Goal: Transaction & Acquisition: Purchase product/service

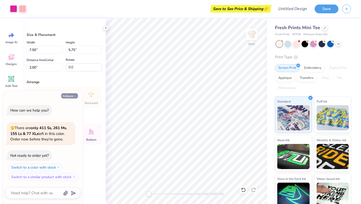
click at [73, 95] on button "Collapse" at bounding box center [69, 95] width 17 height 5
type textarea "x"
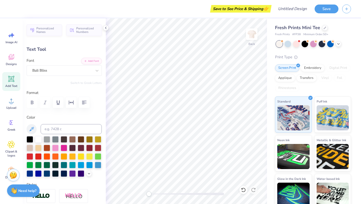
scroll to position [0, 0]
type textarea "Mini- THON"
type input "9.19"
type input "6.24"
type input "2.22"
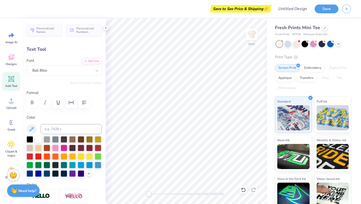
type input "5.21"
type input "3.54"
type input "2.31"
type textarea "Mini-THON"
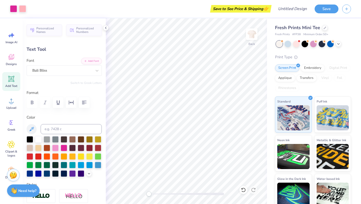
type input "0.0"
type input "8.28"
type input "1.74"
type input "4.45"
type input "-3.9"
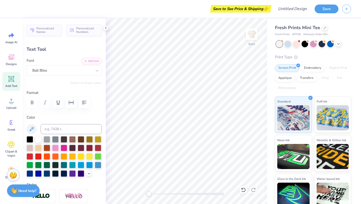
scroll to position [0, 0]
type textarea "UDHS"
type input "0.0"
type input "6.84"
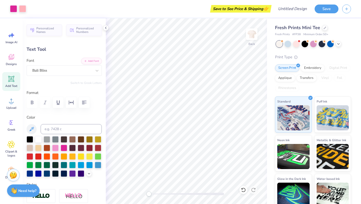
type input "2.08"
type input "3.09"
type input "-3.5"
type input "5.09"
type input "1.55"
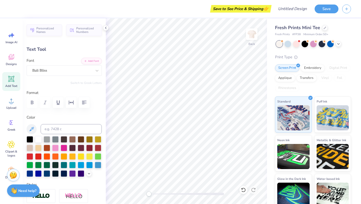
type input "3.05"
type input "0.0"
type input "6.20"
type input "0.54"
type input "7.21"
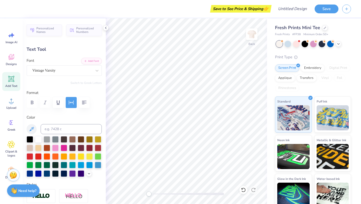
scroll to position [0, 0]
type textarea "B"
type textarea "Board"
type input "2.74"
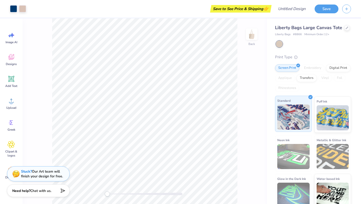
scroll to position [6, 0]
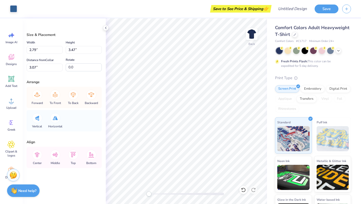
type input "1.28"
type input "2.51"
type input "3.93"
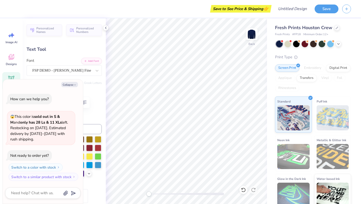
scroll to position [0, 1]
type textarea "x"
type textarea "N"
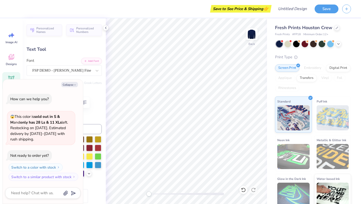
type textarea "x"
type textarea "U"
type textarea "x"
type textarea "Up"
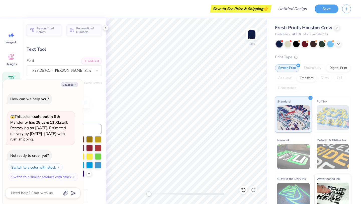
type textarea "x"
type textarea "Upp"
type textarea "x"
type textarea "Upper"
type textarea "x"
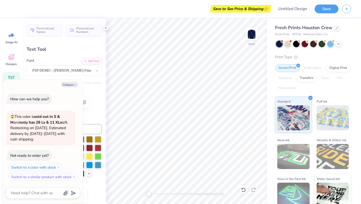
type textarea "Upper"
type textarea "x"
type textarea "Upper Du"
type textarea "x"
type textarea "Upper Dub"
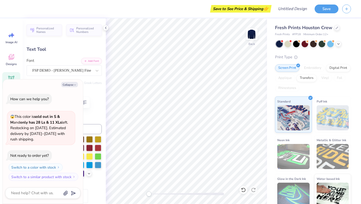
type textarea "x"
type textarea "Upper Dubl"
type textarea "x"
type textarea "Upper Dubli"
type textarea "x"
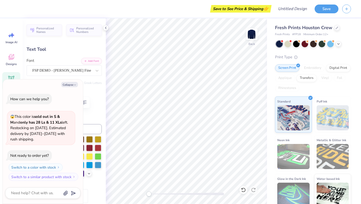
type textarea "Upper Dublin"
type textarea "x"
type input "10.57"
type input "1.97"
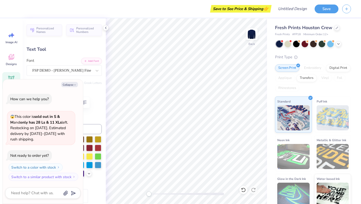
type input "4.26"
type textarea "x"
type textarea "CLUB RUGB"
type textarea "x"
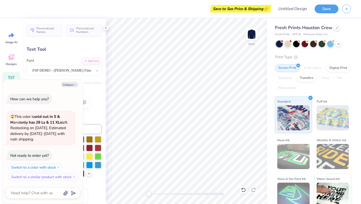
type textarea "C"
type textarea "x"
type textarea "M"
type textarea "x"
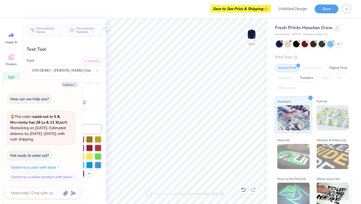
type textarea "Mi"
type textarea "x"
type textarea "Min"
type textarea "x"
type textarea "Mini"
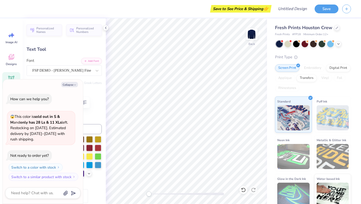
type textarea "x"
type textarea "Mini-"
type textarea "x"
type textarea "Mini-T"
type textarea "x"
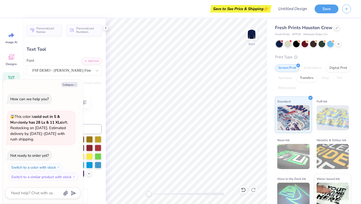
type textarea "Mini-"
type textarea "x"
type textarea "Mini"
type textarea "x"
type textarea "Mini-"
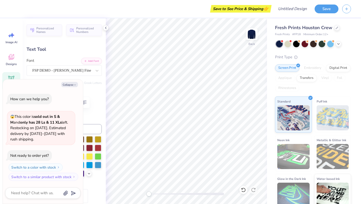
type textarea "x"
type textarea "Mini-T"
type textarea "x"
type textarea "Mini-Th"
type textarea "x"
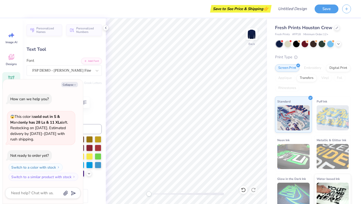
type textarea "Mini-Tho"
type textarea "x"
type textarea "Mini-Thon"
type textarea "x"
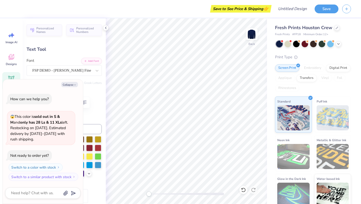
type textarea "MiniThon"
type textarea "x"
type input "1.58"
type input "1.21"
type input "6.70"
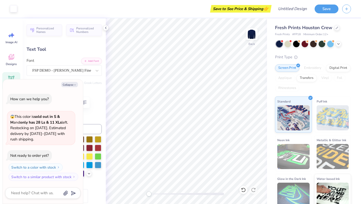
type input "-29.1"
type textarea "x"
type input "2.20"
type input "0.79"
type input "6.96"
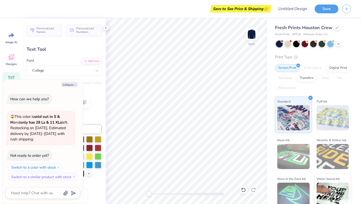
type input "0.0"
type textarea "x"
type input "1.95"
type input "0.55"
type input "7.00"
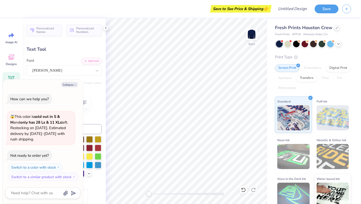
type textarea "x"
type textarea "B"
type textarea "x"
type textarea "Bo"
type textarea "x"
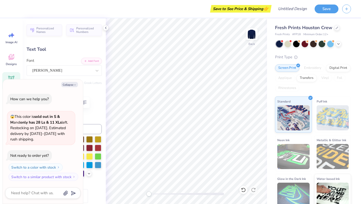
type textarea "Boa"
type textarea "x"
type textarea "Boar"
type textarea "x"
type textarea "Board"
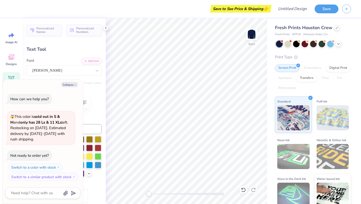
scroll to position [0, 0]
type textarea "x"
type input "2.20"
type input "0.79"
type input "6.96"
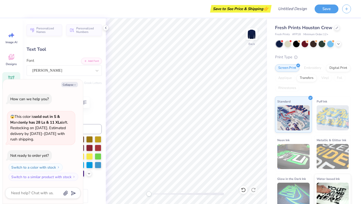
scroll to position [0, 0]
click at [65, 83] on button "Collapse" at bounding box center [69, 84] width 17 height 5
type textarea "x"
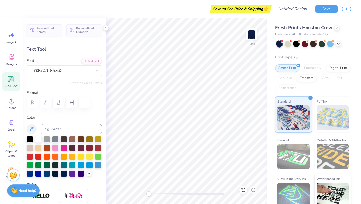
click at [71, 87] on div "Personalized Names Personalized Numbers Text Tool Add Font Font Snell Switch to…" at bounding box center [64, 111] width 83 height 186
type input "1.58"
type input "1.21"
type input "6.70"
type input "-29.1"
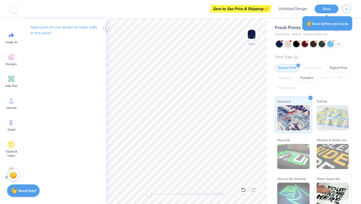
click at [106, 27] on icon at bounding box center [106, 28] width 4 height 4
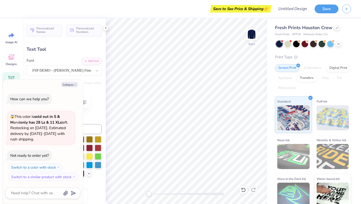
scroll to position [0, 0]
type textarea "x"
type textarea "YORK"
type textarea "x"
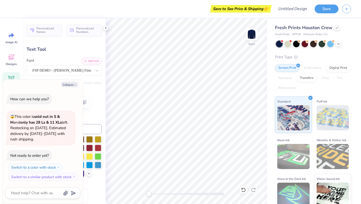
type textarea "Y"
type textarea "x"
type textarea "U"
type textarea "x"
type textarea "Up"
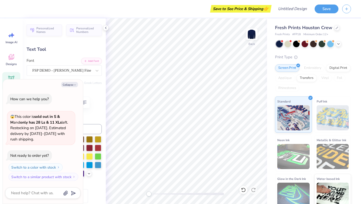
type textarea "x"
type textarea "Upp"
type textarea "x"
type textarea "Uppe"
type textarea "x"
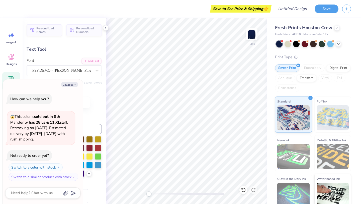
type textarea "Upper"
type textarea "x"
type textarea "Upper"
type textarea "x"
type textarea "Upper D"
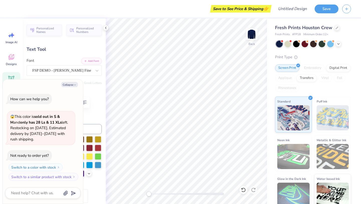
type textarea "x"
type textarea "Upper Du"
type textarea "x"
type textarea "Upper Dub"
type textarea "x"
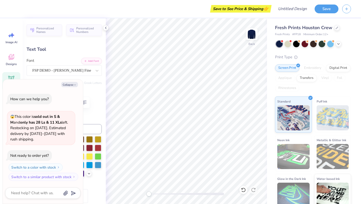
type textarea "Upper Dubl"
type textarea "x"
type textarea "Upper Dublin"
type textarea "x"
type textarea "Upper Dubli"
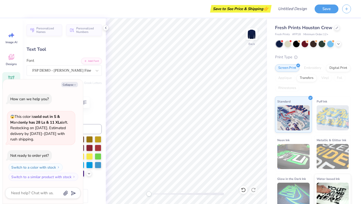
type textarea "x"
type textarea "Upper Dublin"
type textarea "x"
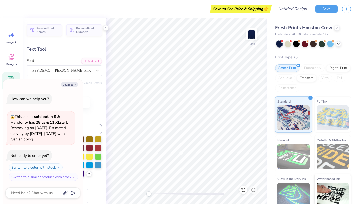
type textarea "C"
type textarea "x"
type textarea "M"
type textarea "x"
type textarea "Mi"
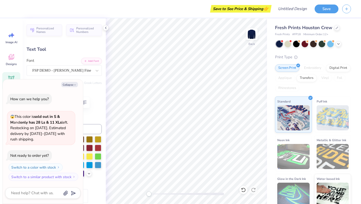
type textarea "x"
type textarea "Min"
type textarea "x"
type textarea "Mini"
type textarea "x"
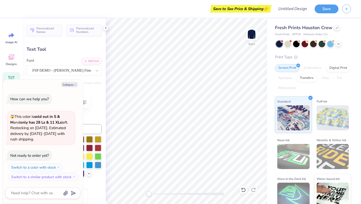
type textarea "Mini-"
type textarea "x"
type textarea "Mini-T"
type textarea "x"
type textarea "Mini-Th"
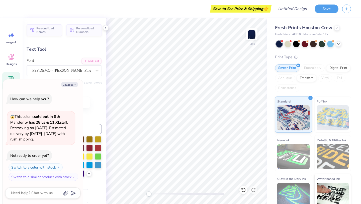
type textarea "x"
type textarea "Mini-Tho"
type textarea "x"
type textarea "Mini-Thon"
type textarea "x"
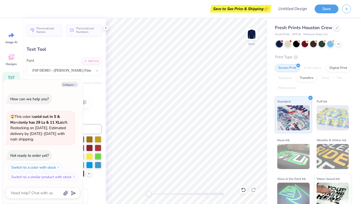
type textarea "Mini-Tho"
type textarea "x"
type textarea "Mini-Th"
type textarea "x"
type textarea "Mini-T"
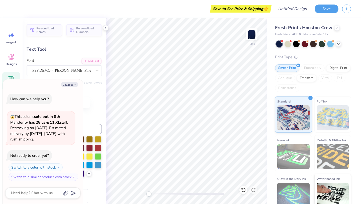
type textarea "x"
type textarea "Mini-TH"
type textarea "x"
type textarea "Mini-THO"
type textarea "x"
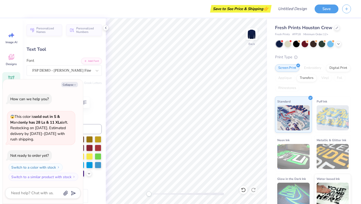
type textarea "Mini-THON"
type textarea "x"
type input "10.67"
type input "2.32"
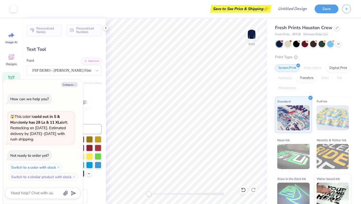
type input "3.90"
type textarea "x"
type textarea "MiniTHON"
type textarea "x"
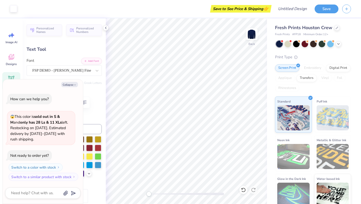
type input "1.58"
type input "1.21"
type input "6.42"
type input "-29.1"
type textarea "x"
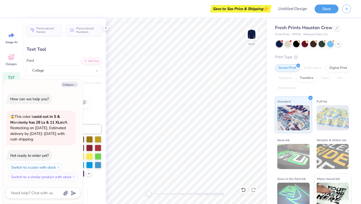
type textarea "2"
type textarea "x"
type textarea "20"
type textarea "x"
type textarea "202"
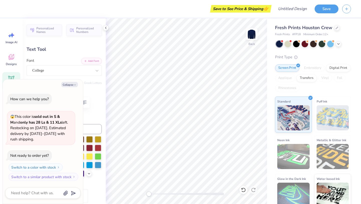
type textarea "x"
type textarea "2026"
type textarea "x"
type textarea "202"
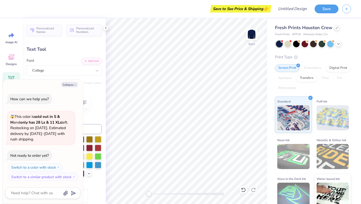
type textarea "x"
type textarea "20"
type textarea "x"
type textarea "2"
type textarea "x"
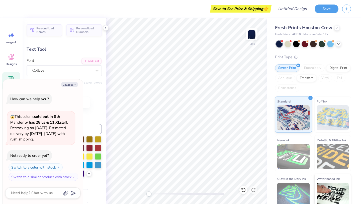
type textarea "x"
type textarea "B"
type textarea "x"
type textarea "Ba"
type textarea "x"
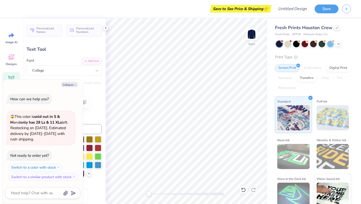
type textarea "Bao"
type textarea "x"
type textarea "Ba"
type textarea "x"
type textarea "B"
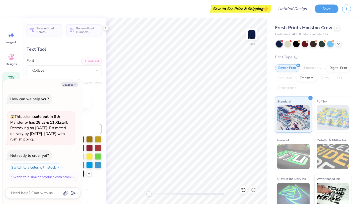
type textarea "x"
type textarea "Boa"
type textarea "x"
type textarea "Boar"
type textarea "x"
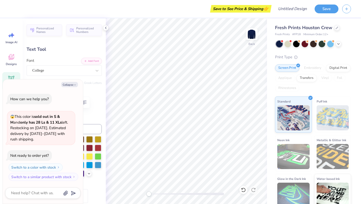
type textarea "Board"
type textarea "x"
type input "0.0"
type textarea "x"
type textarea "2"
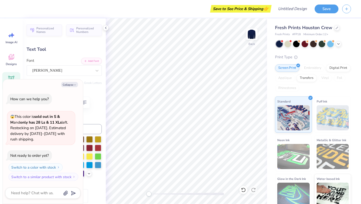
type textarea "x"
type textarea "202"
type textarea "x"
type textarea "2025"
type textarea "x"
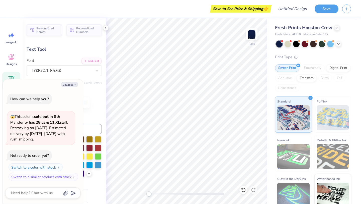
type input "2.20"
type input "0.79"
type textarea "x"
type textarea "2"
type textarea "x"
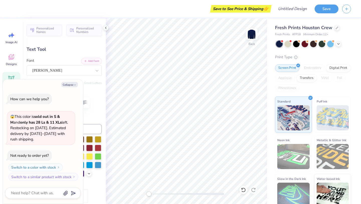
type textarea "202"
type textarea "x"
type textarea "2026"
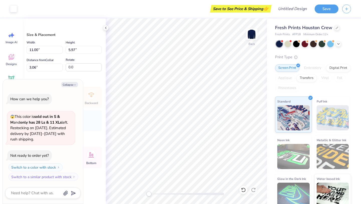
type textarea "x"
type input "11.07"
type input "6.01"
type input "3.00"
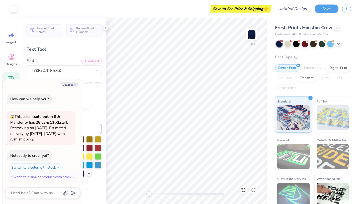
type textarea "x"
type input "2.03"
type input "1.44"
type input "10.53"
type input "-29.1"
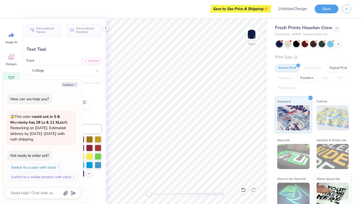
type textarea "x"
type input "0.0"
type textarea "x"
type input "-29.1"
type textarea "x"
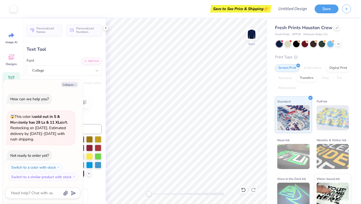
type input "0.0"
type textarea "x"
type input "-29.1"
type textarea "x"
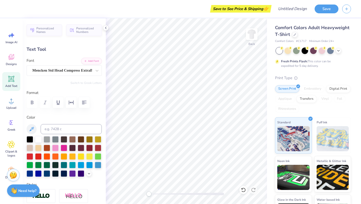
type textarea "U"
type textarea "MiniTHON"
type input "2.65"
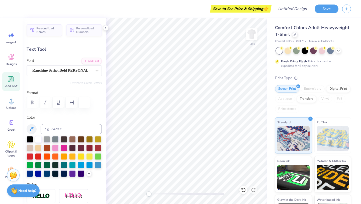
type input "0.92"
type input "6.01"
type textarea "Dublin"
type input "2.54"
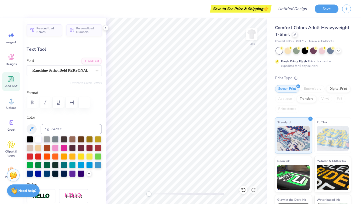
type input "6.12"
type textarea "Upper"
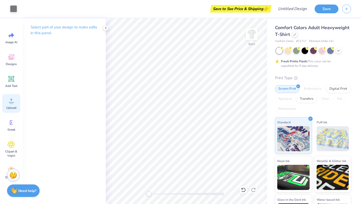
click at [12, 102] on circle at bounding box center [12, 103] width 4 height 4
click at [7, 107] on span "Upload" at bounding box center [11, 108] width 10 height 4
click at [13, 101] on icon at bounding box center [12, 101] width 8 height 8
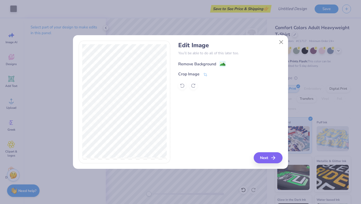
click at [208, 64] on div "Remove Background" at bounding box center [197, 64] width 38 height 6
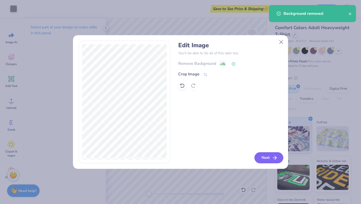
click at [265, 158] on button "Next" at bounding box center [269, 157] width 29 height 11
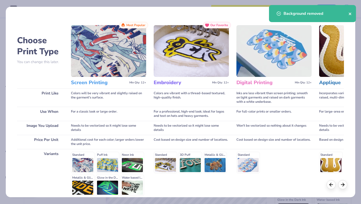
click at [350, 15] on icon "close" at bounding box center [351, 14] width 4 height 4
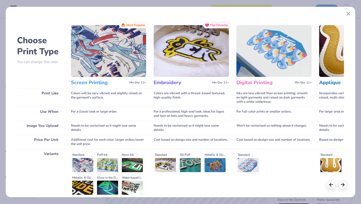
click at [123, 51] on img at bounding box center [108, 51] width 75 height 52
click at [348, 14] on button "Close" at bounding box center [349, 14] width 10 height 10
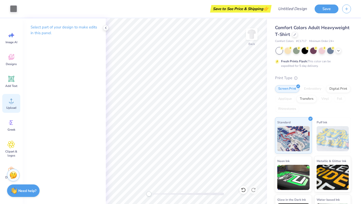
click at [8, 104] on icon at bounding box center [12, 101] width 8 height 8
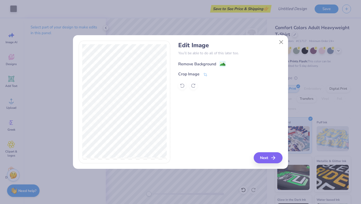
click at [188, 63] on div "Remove Background" at bounding box center [197, 64] width 38 height 6
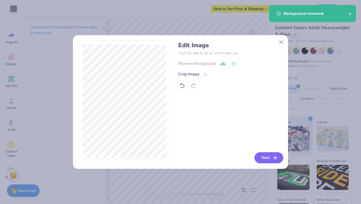
click at [268, 154] on button "Next" at bounding box center [269, 157] width 29 height 11
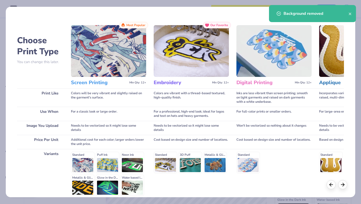
click at [122, 43] on img at bounding box center [108, 51] width 75 height 52
click at [351, 15] on icon "close" at bounding box center [351, 14] width 4 height 4
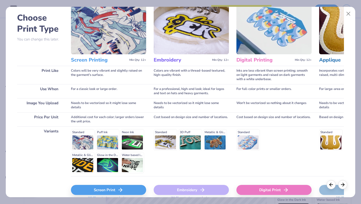
scroll to position [26, 0]
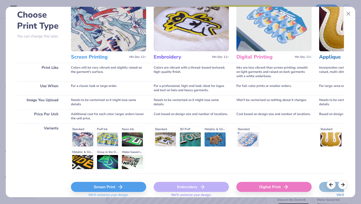
click at [99, 183] on div "Screen Print" at bounding box center [108, 187] width 75 height 10
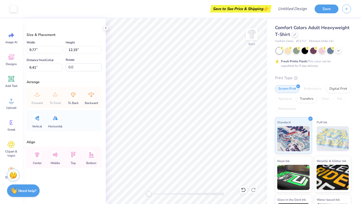
type input "5.11"
type input "6.38"
type input "3.72"
type input "3.57"
type input "4.46"
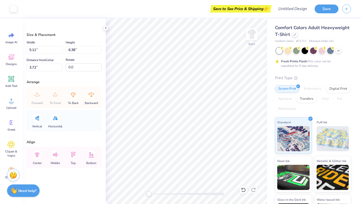
type input "4.15"
click at [39, 153] on icon at bounding box center [37, 155] width 5 height 6
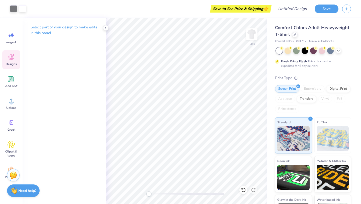
click at [13, 59] on icon at bounding box center [12, 57] width 8 height 8
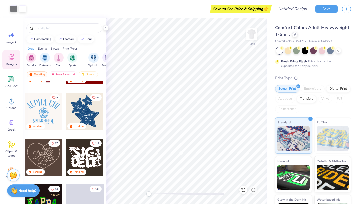
scroll to position [132, 0]
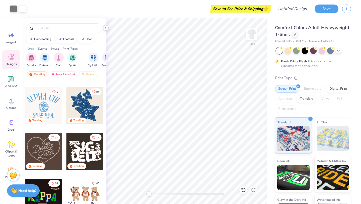
click at [106, 27] on icon at bounding box center [106, 28] width 4 height 4
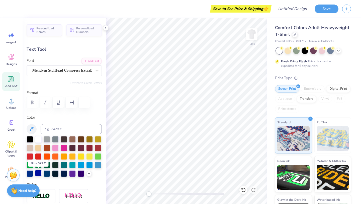
click at [39, 174] on div at bounding box center [38, 173] width 7 height 7
click at [46, 174] on div at bounding box center [47, 173] width 7 height 7
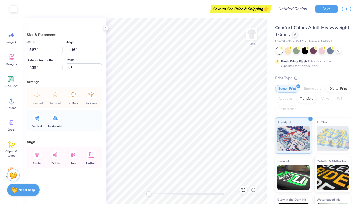
click at [27, 188] on strong "Need help?" at bounding box center [27, 190] width 18 height 5
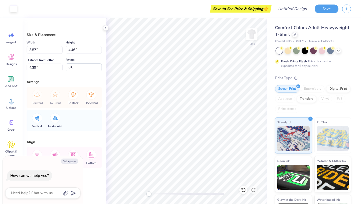
click at [34, 189] on div at bounding box center [42, 192] width 75 height 11
click at [34, 192] on textarea at bounding box center [36, 193] width 51 height 7
type textarea "i"
type textarea "x"
type textarea "im"
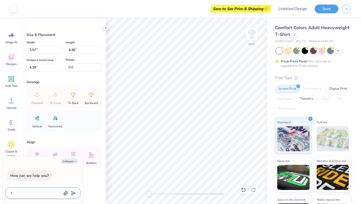
type textarea "x"
type textarea "im"
type textarea "x"
type textarea "im m"
type textarea "x"
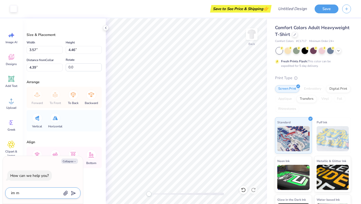
type textarea "im ma"
type textarea "x"
type textarea "im mak"
type textarea "x"
type textarea "im maki"
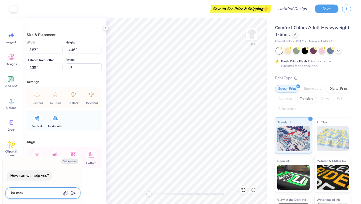
type textarea "x"
type textarea "im makin"
type textarea "x"
type textarea "im making"
type textarea "x"
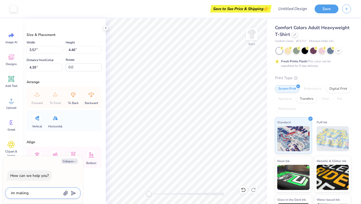
type textarea "im making"
type textarea "x"
type textarea "im making a"
type textarea "x"
type textarea "im making a"
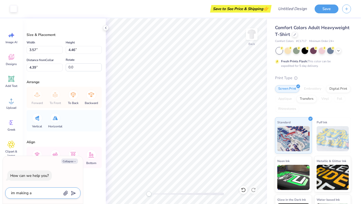
type textarea "x"
type textarea "im making a m"
type textarea "x"
type textarea "im making a mi"
type textarea "x"
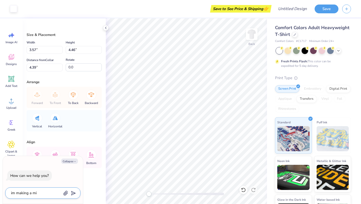
type textarea "im making a min"
type textarea "x"
type textarea "im making a mini"
type textarea "x"
type textarea "im making a minit"
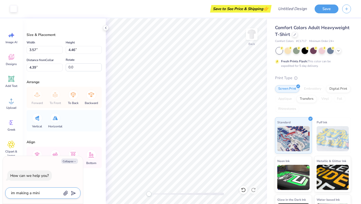
type textarea "x"
type textarea "im making a minith"
type textarea "x"
type textarea "im making a minitho"
type textarea "x"
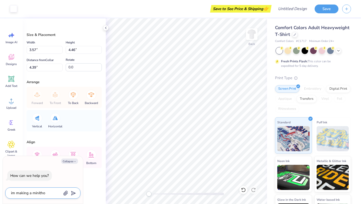
type textarea "im making a minithoi"
type textarea "x"
type textarea "im making a minitho"
type textarea "x"
type textarea "im making a minithon"
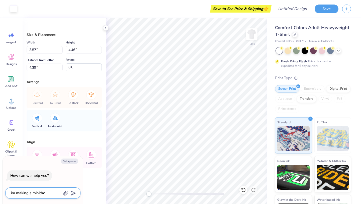
type textarea "x"
type textarea "im making a minithon"
type textarea "x"
type textarea "im making a minithon b"
type textarea "x"
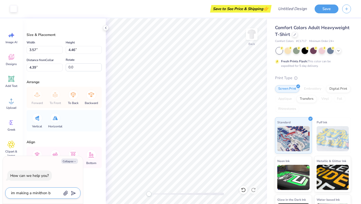
type textarea "im making a minithon bi"
type textarea "x"
type textarea "im making a minithon bia"
type textarea "x"
type textarea "im making a minithon bi"
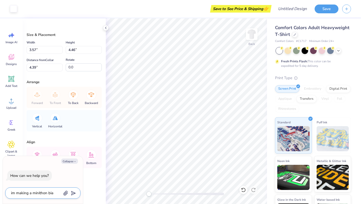
type textarea "x"
type textarea "im making a minithon b"
type textarea "x"
type textarea "im making a minithon bo"
type textarea "x"
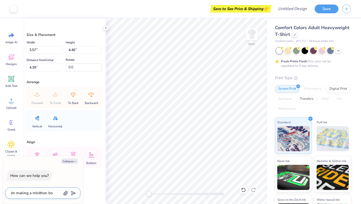
type textarea "im making a minithon boa"
type textarea "x"
type textarea "im making a minithon boar"
type textarea "x"
type textarea "im making a minithon board"
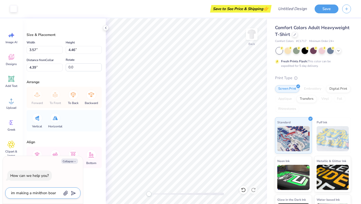
type textarea "x"
type textarea "im making a minithon board"
type textarea "x"
type textarea "im making a minithon board s"
type textarea "x"
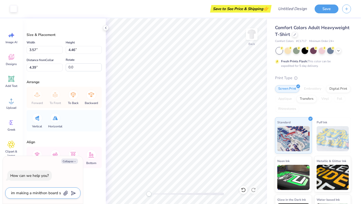
type textarea "im making a minithon board sw"
type textarea "x"
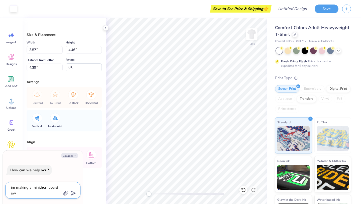
type textarea "im making a minithon board swe"
type textarea "x"
type textarea "im making a minithon board swea"
type textarea "x"
type textarea "im making a minithon board sweat"
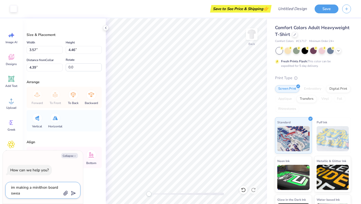
type textarea "x"
type textarea "im making a minithon board sweats"
type textarea "x"
type textarea "im making a minithon board sweatsh"
type textarea "x"
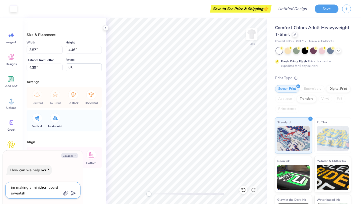
type textarea "im making a minithon board sweatshi"
type textarea "x"
type textarea "im making a minithon board sweatshir"
type textarea "x"
type textarea "im making a minithon board sweatshirt"
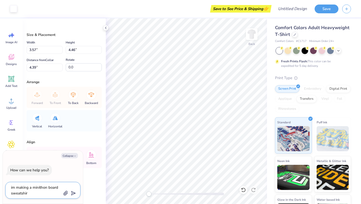
type textarea "x"
type textarea "im making a minithon board sweatshirt."
type textarea "x"
type textarea "im making a minithon board sweatshirt."
type textarea "x"
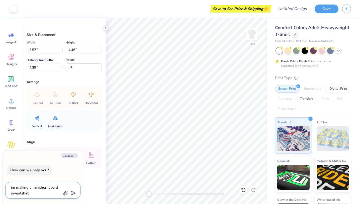
type textarea "im making a minithon board sweatshirt. f"
type textarea "x"
type textarea "im making a minithon board sweatshirt. fi"
type textarea "x"
type textarea "im making a minithon board sweatshirt. fin"
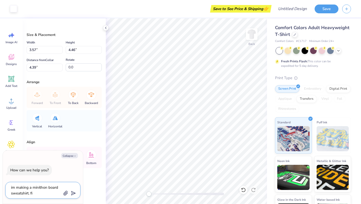
type textarea "x"
type textarea "im making a minithon board sweatshirt. find"
type textarea "x"
type textarea "im making a minithon board sweatshirt. find"
type textarea "x"
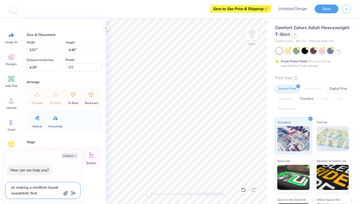
type textarea "im making a minithon board sweatshirt. find d"
type textarea "x"
type textarea "im making a minithon board sweatshirt. find de"
type textarea "x"
type textarea "im making a minithon board sweatshirt. find des"
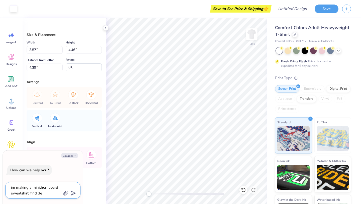
type textarea "x"
type textarea "im making a minithon board sweatshirt. find desi"
type textarea "x"
type textarea "im making a minithon board sweatshirt. find desig"
type textarea "x"
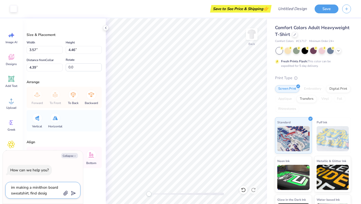
type textarea "im making a minithon board sweatshirt. find design"
type textarea "x"
type textarea "im making a minithon board sweatshirt. find designs"
type textarea "x"
type textarea "im making a minithon board sweatshirt. find designs"
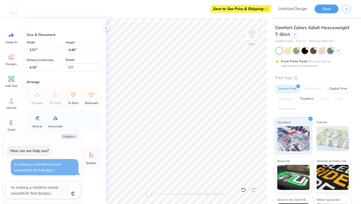
type textarea "x"
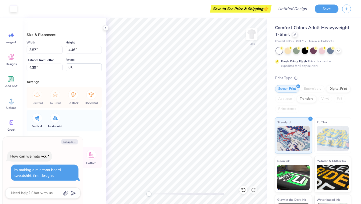
drag, startPoint x: 72, startPoint y: 147, endPoint x: 72, endPoint y: 154, distance: 6.5
click at [72, 154] on div "How can we help you? im making a minithon board sweatshirt. find designs" at bounding box center [42, 166] width 75 height 38
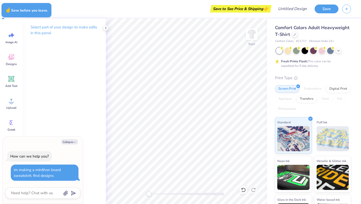
type textarea "x"
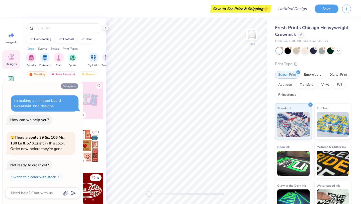
click at [73, 85] on button "Collapse" at bounding box center [69, 85] width 17 height 5
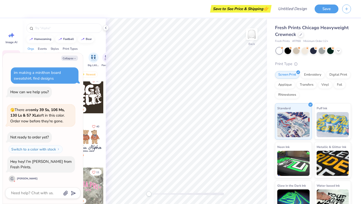
scroll to position [2, 0]
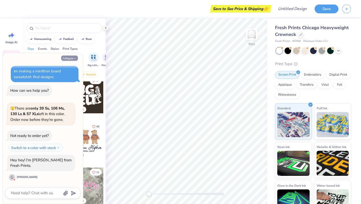
click at [73, 59] on button "Collapse" at bounding box center [69, 57] width 17 height 5
type textarea "x"
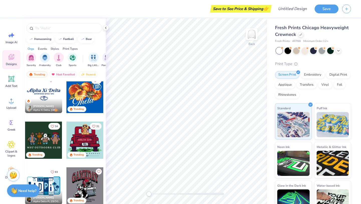
scroll to position [416, 0]
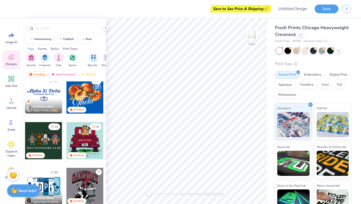
click at [42, 93] on div at bounding box center [43, 94] width 37 height 37
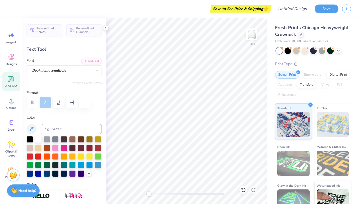
type input "1.52"
type input "1.06"
type input "-4.6"
type input "2.64"
type input "1.21"
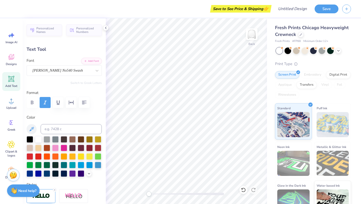
type input "3.01"
type input "0.0"
type textarea "ini"
type input "1.44"
type input "0.94"
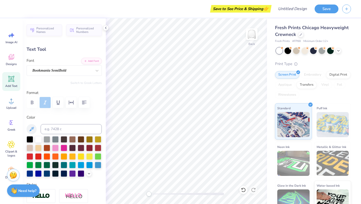
type input "3.05"
type input "1.13"
type input "0.97"
type input "3.04"
type input "0.0"
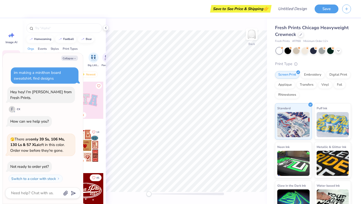
scroll to position [2, 0]
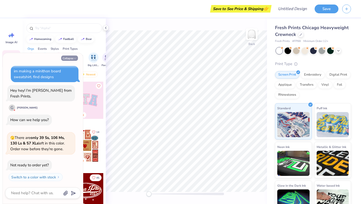
click at [71, 57] on button "Collapse" at bounding box center [69, 57] width 17 height 5
type textarea "x"
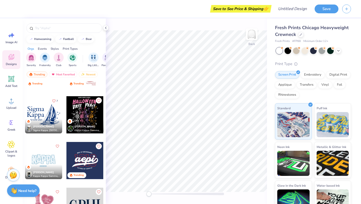
scroll to position [1675, 0]
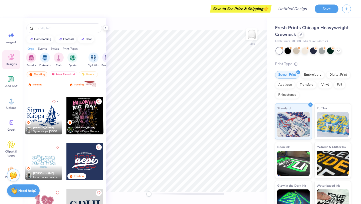
click at [44, 114] on div at bounding box center [43, 115] width 37 height 37
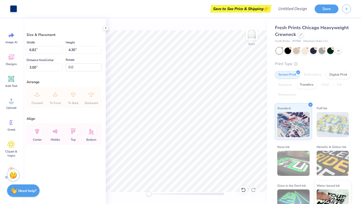
type input "9.16"
type input "5.77"
type input "6.38"
type input "14.05"
type input "8.85"
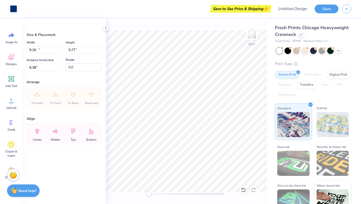
type input "7.00"
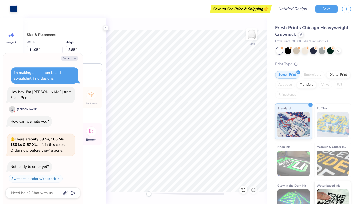
scroll to position [43, 0]
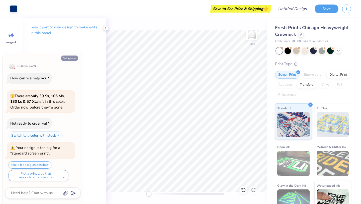
click at [74, 57] on button "Collapse" at bounding box center [69, 57] width 17 height 5
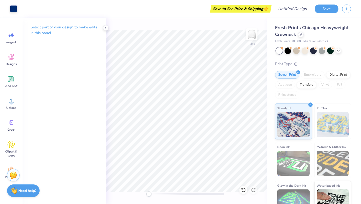
type textarea "x"
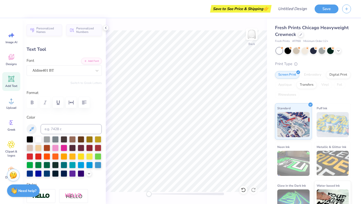
type textarea "Mini"
type input "7.27"
type input "2.62"
type input "9.13"
type textarea "THON"
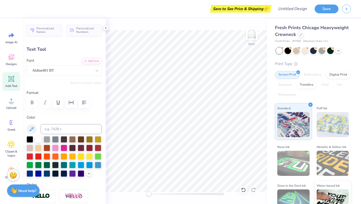
scroll to position [0, 0]
type textarea "Upper Dublin"
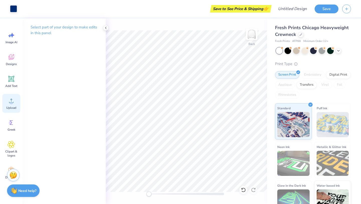
click at [9, 109] on span "Upload" at bounding box center [11, 108] width 10 height 4
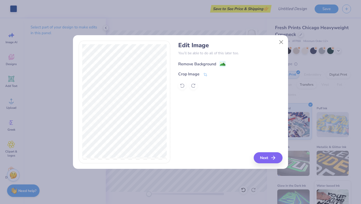
click at [202, 61] on div "Remove Background" at bounding box center [197, 64] width 38 height 6
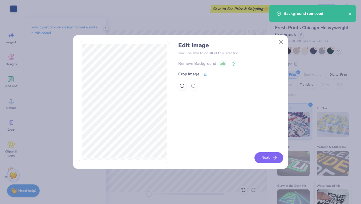
click at [263, 158] on button "Next" at bounding box center [269, 157] width 29 height 11
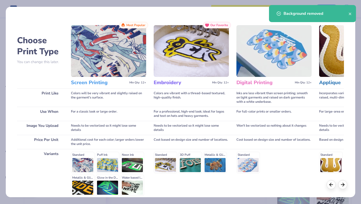
click at [105, 60] on img at bounding box center [108, 51] width 75 height 52
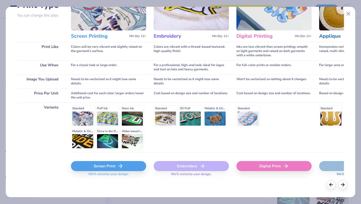
click at [118, 161] on div "Screen Print" at bounding box center [108, 166] width 75 height 10
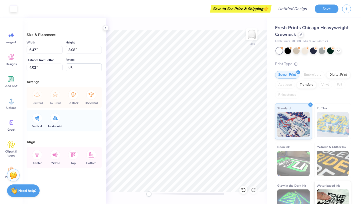
type input "6.47"
type input "8.08"
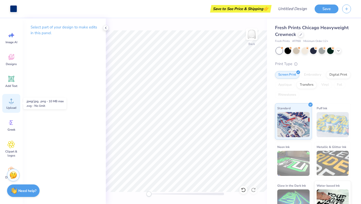
click at [11, 104] on div "Upload" at bounding box center [11, 103] width 18 height 19
click at [10, 100] on icon at bounding box center [12, 101] width 8 height 8
click at [11, 98] on icon at bounding box center [12, 101] width 8 height 8
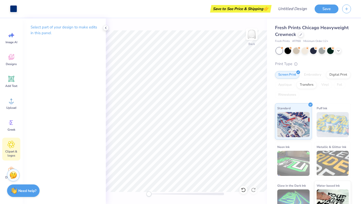
click at [14, 146] on icon at bounding box center [11, 145] width 7 height 8
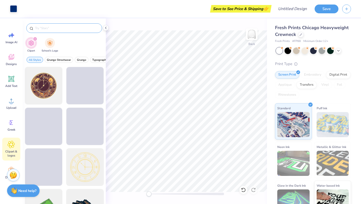
click at [64, 28] on input "text" at bounding box center [67, 28] width 64 height 5
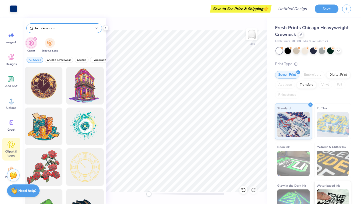
type input "four diamonds"
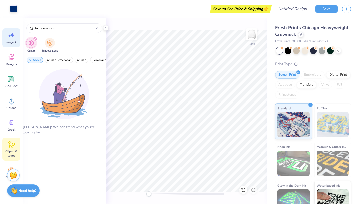
click at [10, 39] on div "Image AI" at bounding box center [11, 37] width 18 height 19
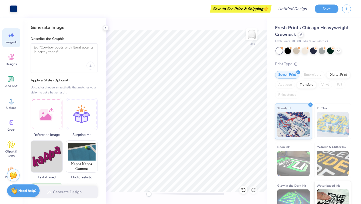
click at [56, 59] on div at bounding box center [64, 57] width 67 height 29
click at [51, 45] on div at bounding box center [64, 57] width 67 height 29
click at [49, 57] on textarea at bounding box center [64, 51] width 61 height 13
click at [48, 120] on div at bounding box center [47, 113] width 32 height 32
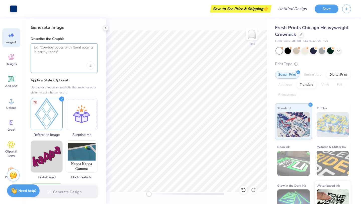
click at [66, 55] on textarea at bounding box center [64, 51] width 61 height 13
type textarea "g"
type textarea "`"
click at [58, 114] on img at bounding box center [47, 113] width 32 height 32
click at [34, 102] on icon at bounding box center [35, 102] width 6 height 6
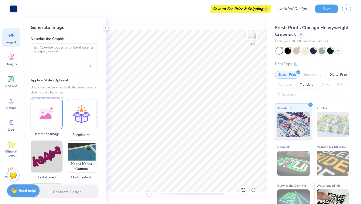
click at [46, 115] on div at bounding box center [47, 113] width 32 height 32
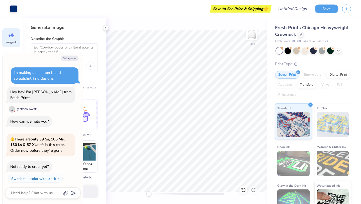
type textarea "x"
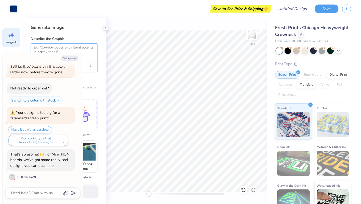
click at [64, 46] on textarea at bounding box center [64, 51] width 61 height 13
type textarea "this"
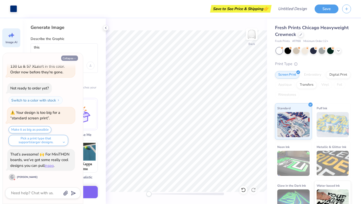
click at [69, 57] on button "Collapse" at bounding box center [69, 57] width 17 height 5
type textarea "x"
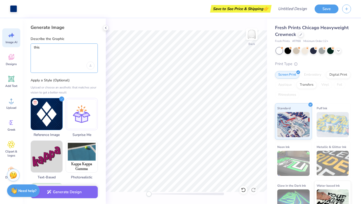
click at [69, 57] on textarea "this" at bounding box center [64, 51] width 61 height 13
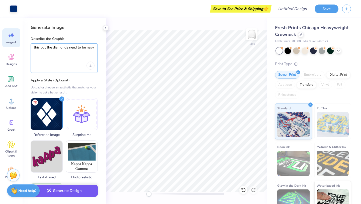
type textarea "this but the diamonds need to be navy"
click at [62, 188] on button "Generate Design" at bounding box center [64, 190] width 67 height 12
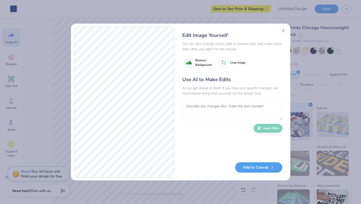
click at [257, 172] on div "Add to Canvas" at bounding box center [232, 167] width 100 height 10
click at [255, 168] on button "Add to Canvas" at bounding box center [258, 166] width 47 height 10
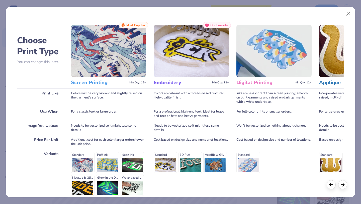
scroll to position [46, 0]
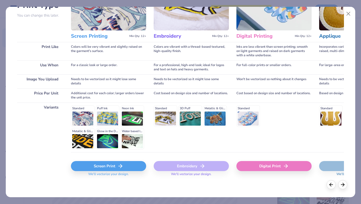
click at [118, 169] on div "Screen Print" at bounding box center [108, 166] width 75 height 10
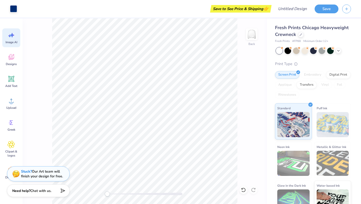
scroll to position [0, 0]
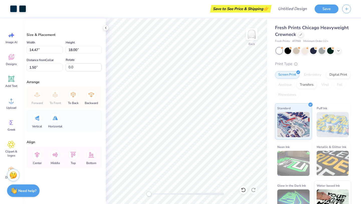
type input "7.38"
type input "9.18"
type input "4.86"
type input "6.04"
type input "4.45"
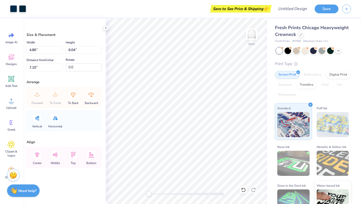
type input "6.06"
type input "7.54"
type input "5.61"
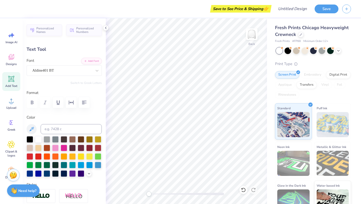
type textarea "For"
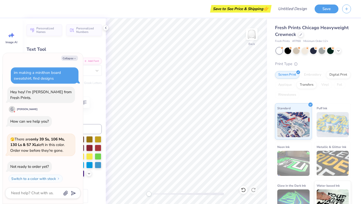
scroll to position [125, 0]
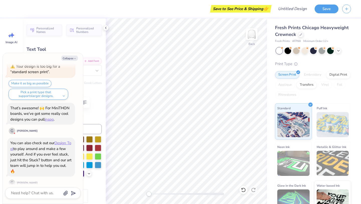
type textarea "x"
type textarea "Fo"
type textarea "x"
type textarea "F"
type textarea "x"
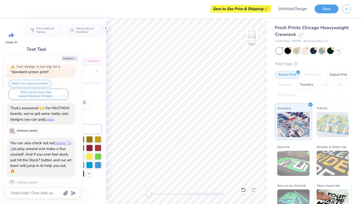
type textarea "x"
type textarea "U"
type textarea "x"
type textarea "Up"
type textarea "x"
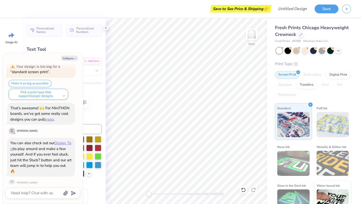
type textarea "Upp"
type textarea "x"
type textarea "Uppe"
type textarea "x"
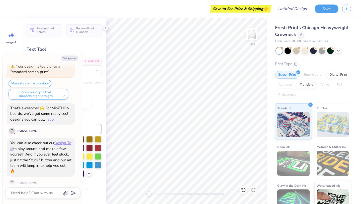
type textarea "Upper"
type textarea "x"
type textarea "Upper"
type textarea "x"
type textarea "Upper D"
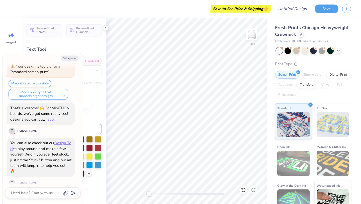
type textarea "x"
type textarea "Upper Du"
type textarea "x"
type textarea "Upper Dub"
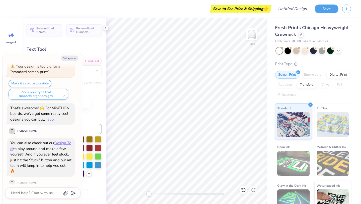
type textarea "x"
type textarea "Upper Dubl"
type textarea "x"
type textarea "Upper Dubli"
type textarea "x"
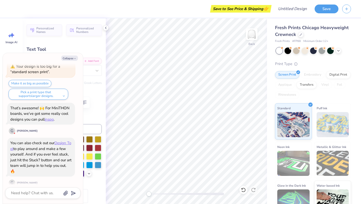
type textarea "Upper Dublin"
click at [67, 56] on button "Collapse" at bounding box center [69, 57] width 17 height 5
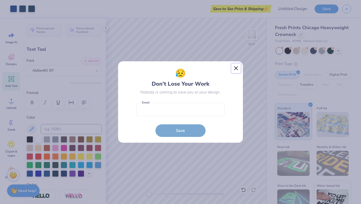
click at [234, 71] on button "Close" at bounding box center [237, 69] width 10 height 10
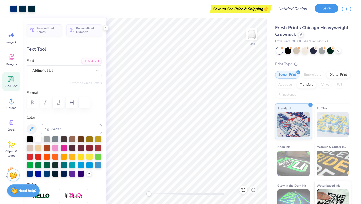
click at [334, 5] on button "Save" at bounding box center [327, 8] width 24 height 9
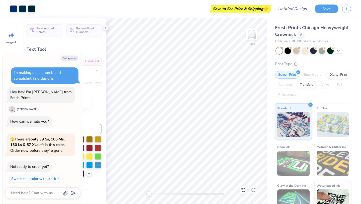
scroll to position [138, 0]
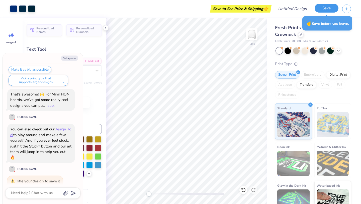
click at [325, 9] on button "Save" at bounding box center [327, 8] width 24 height 9
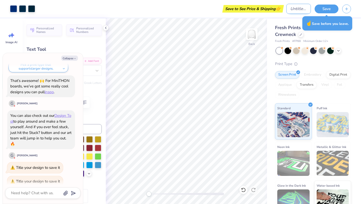
type textarea "x"
click at [287, 9] on input "Design Title" at bounding box center [299, 9] width 25 height 10
type input "t"
type textarea "x"
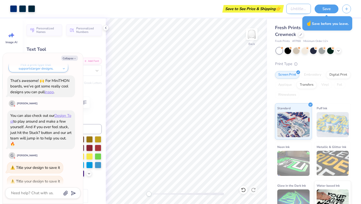
type textarea "x"
type input "1"
type textarea "x"
type input "1"
click at [331, 8] on button "Save" at bounding box center [327, 8] width 24 height 9
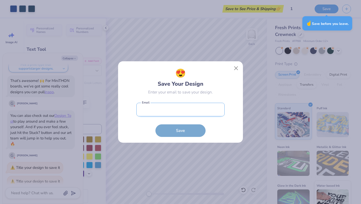
click at [189, 108] on input "email" at bounding box center [181, 110] width 88 height 14
type input "Devincbush@gmail.com"
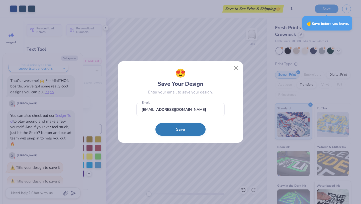
click at [184, 131] on button "Save" at bounding box center [181, 129] width 50 height 13
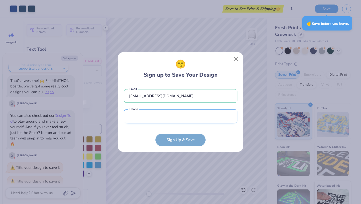
click at [172, 114] on input "tel" at bounding box center [181, 116] width 114 height 14
type input "(267) 300-7"
type textarea "x"
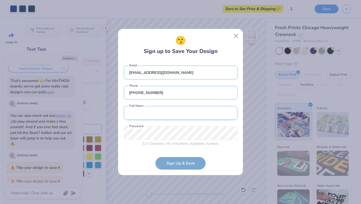
type input "(267) 300-7044"
click at [152, 115] on input "text" at bounding box center [181, 113] width 114 height 14
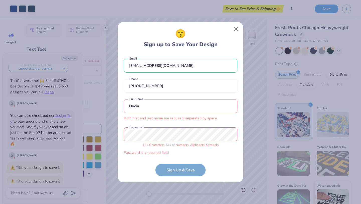
click at [162, 102] on input "Devin" at bounding box center [181, 106] width 114 height 14
click at [162, 105] on input "Devin" at bounding box center [181, 106] width 114 height 14
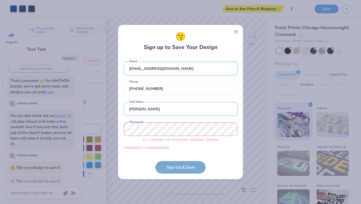
type input "Devin Bush"
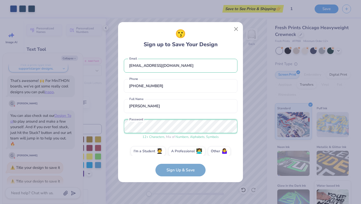
scroll to position [5, 0]
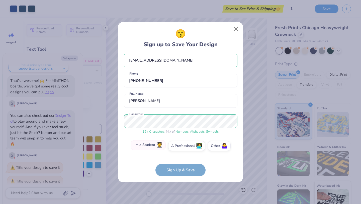
click at [146, 150] on label "I'm a Student 🧑‍🎓" at bounding box center [148, 145] width 35 height 10
click at [179, 151] on input "I'm a Student 🧑‍🎓" at bounding box center [180, 152] width 3 height 3
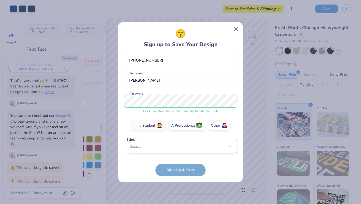
click at [146, 150] on div "Select..." at bounding box center [181, 147] width 114 height 14
click at [221, 115] on div "Devincbush@gmail.com Email (267) 300-7044 Phone Devin Bush Full Name 12 + Chara…" at bounding box center [181, 105] width 114 height 102
click at [201, 147] on div "Select..." at bounding box center [181, 147] width 114 height 14
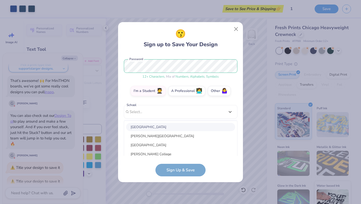
click at [219, 96] on div "Devincbush@gmail.com Email (267) 300-7044 Phone Devin Bush Full Name 12 + Chara…" at bounding box center [181, 105] width 114 height 102
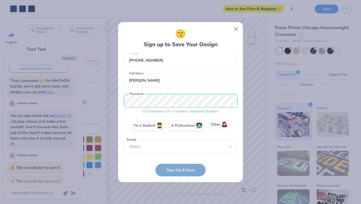
click at [216, 123] on label "Other 🤷‍♀️" at bounding box center [219, 125] width 23 height 10
click at [182, 151] on input "Other 🤷‍♀️" at bounding box center [180, 152] width 3 height 3
click at [206, 142] on input "text" at bounding box center [181, 147] width 114 height 14
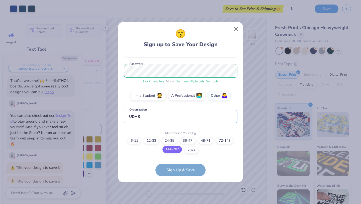
type input "UDHS"
click at [173, 152] on label "144-287" at bounding box center [173, 149] width 20 height 7
click at [179, 199] on input "144-287" at bounding box center [180, 200] width 3 height 3
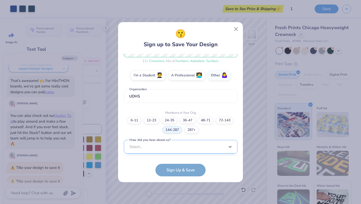
scroll to position [151, 0]
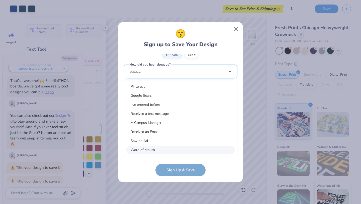
click at [181, 147] on div "option Word of Mouth focused, 8 of 15. 15 results available. Use Up and Down to…" at bounding box center [181, 111] width 114 height 92
click at [181, 149] on div "Word of Mouth" at bounding box center [180, 150] width 109 height 8
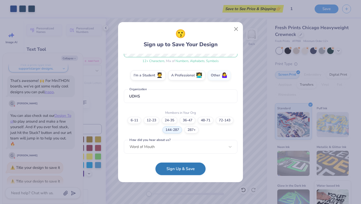
click at [182, 166] on button "Sign Up & Save" at bounding box center [181, 168] width 50 height 13
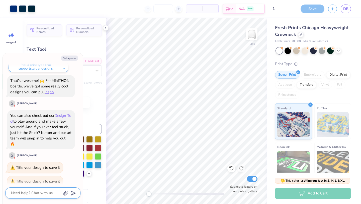
scroll to position [166, 0]
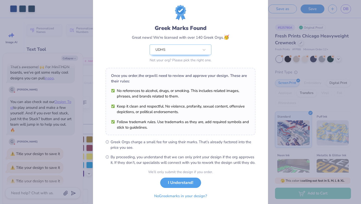
scroll to position [31, 0]
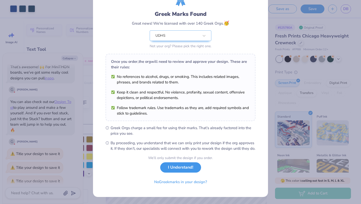
click at [187, 170] on button "I Understand!" at bounding box center [180, 167] width 41 height 10
type textarea "x"
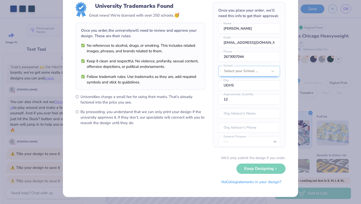
scroll to position [0, 0]
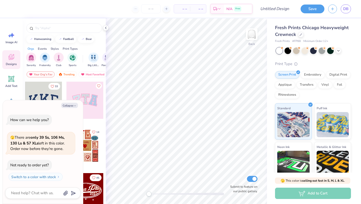
scroll to position [83, 0]
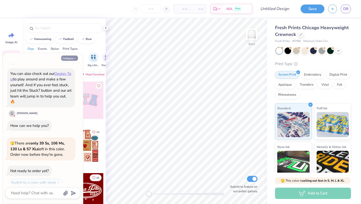
click at [74, 58] on icon "button" at bounding box center [75, 58] width 3 height 3
type textarea "x"
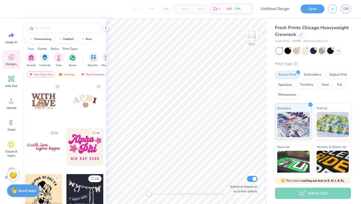
scroll to position [957, 0]
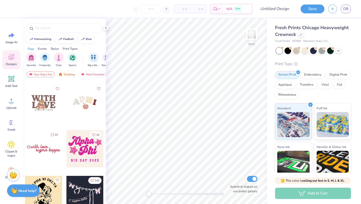
click at [47, 106] on div at bounding box center [43, 102] width 37 height 37
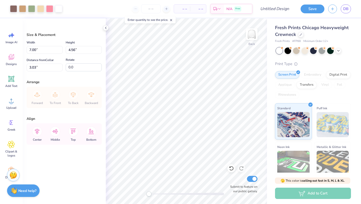
type input "9.98"
type input "6.50"
type input "3.14"
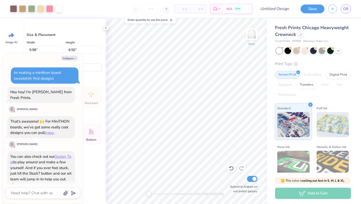
type textarea "x"
type input "3.40"
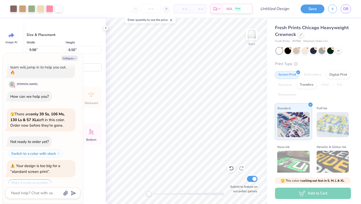
type textarea "x"
type input "12.03"
type input "7.83"
type input "3.46"
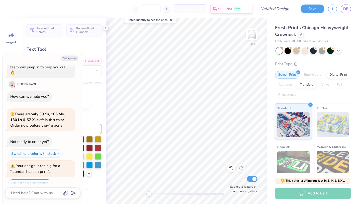
type textarea "x"
type textarea "M"
type textarea "x"
type textarea "Mi"
type textarea "x"
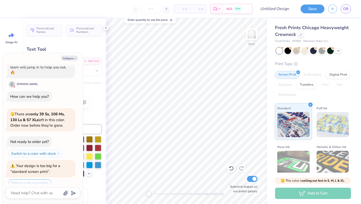
type textarea "Min"
type textarea "x"
type textarea "Mini"
type textarea "x"
type input "6.05"
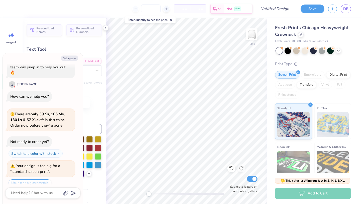
type input "3.22"
type input "9.21"
type textarea "x"
type textarea "N"
type textarea "x"
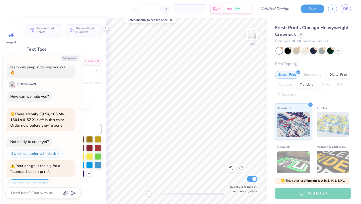
type input "2.69"
type input "3.16"
type textarea "x"
type textarea "T"
type textarea "x"
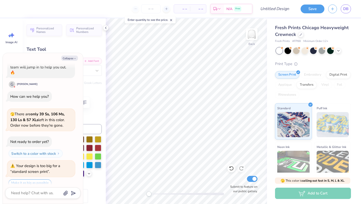
type textarea "TH"
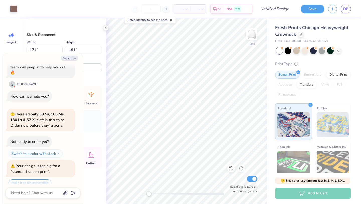
type textarea "x"
type input "4.69"
type input "4.86"
type input "8.16"
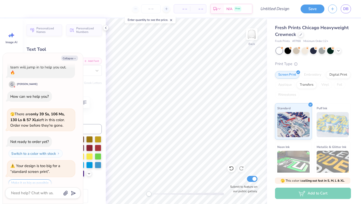
type textarea "x"
type textarea "1895"
type textarea "x"
type textarea "U"
type textarea "x"
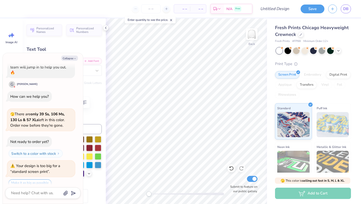
type textarea "Up"
type textarea "x"
type textarea "Upp"
type textarea "x"
type textarea "Uppe"
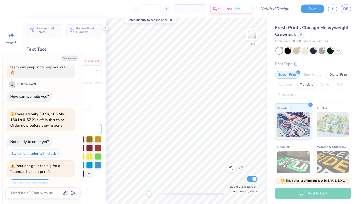
scroll to position [0, 0]
type textarea "x"
type textarea "Upper"
type textarea "x"
type textarea "Upper"
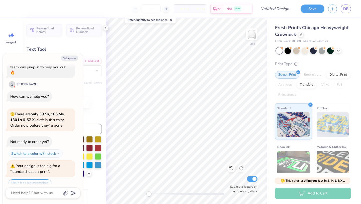
type textarea "x"
type textarea "Upper D"
type textarea "x"
type textarea "Upper Du"
type textarea "x"
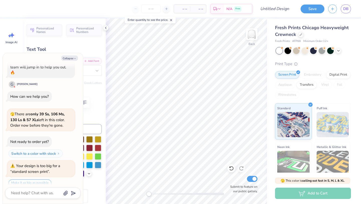
type textarea "Upper Dub"
type textarea "x"
type textarea "Upper Dubl"
type textarea "x"
type textarea "Upper Dubli"
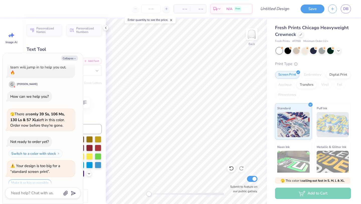
type textarea "x"
type textarea "Upper Dubli"
type textarea "x"
type textarea "Upper Dubli"
type textarea "x"
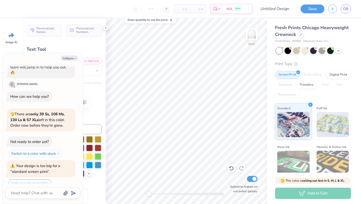
type textarea "[GEOGRAPHIC_DATA]"
click at [65, 57] on button "Collapse" at bounding box center [69, 57] width 17 height 5
type textarea "x"
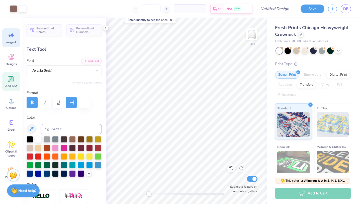
click at [8, 41] on span "Image AI" at bounding box center [12, 42] width 12 height 4
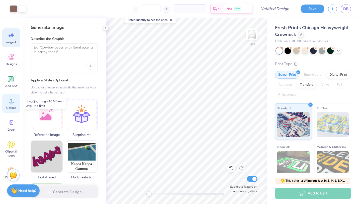
click at [9, 100] on icon at bounding box center [12, 101] width 8 height 8
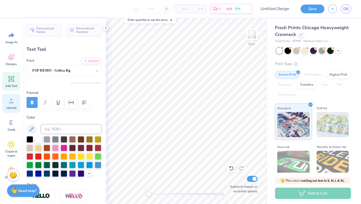
type input "6.50"
type input "3.22"
type input "9.46"
click at [286, 49] on div at bounding box center [288, 50] width 7 height 7
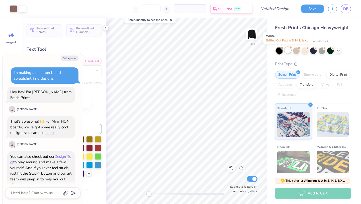
scroll to position [168, 0]
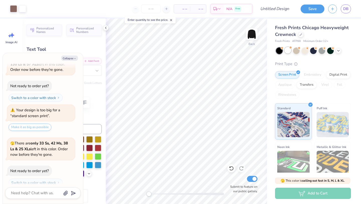
click at [288, 50] on div at bounding box center [288, 50] width 7 height 7
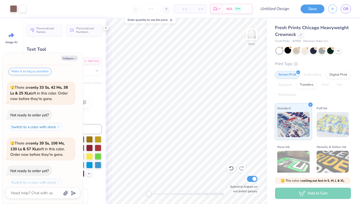
type textarea "x"
type input "9.52"
click at [289, 51] on div at bounding box center [288, 50] width 7 height 7
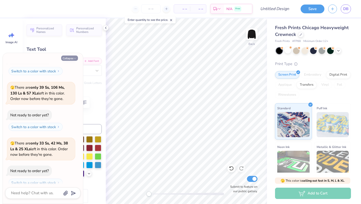
click at [71, 57] on button "Collapse" at bounding box center [69, 57] width 17 height 5
type textarea "x"
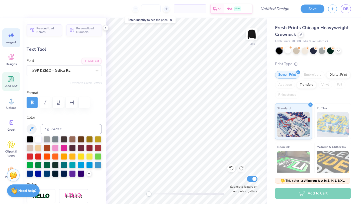
click at [9, 40] on span "Image AI" at bounding box center [12, 42] width 12 height 4
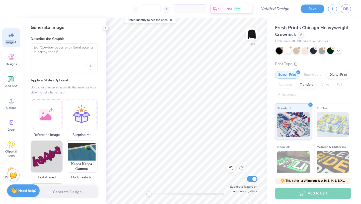
click at [9, 40] on span "Image AI" at bounding box center [12, 42] width 12 height 4
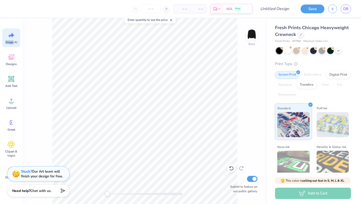
click at [5, 40] on div "Image AI" at bounding box center [11, 37] width 18 height 19
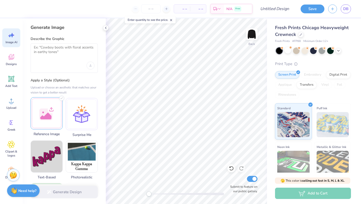
click at [47, 112] on div at bounding box center [47, 113] width 32 height 32
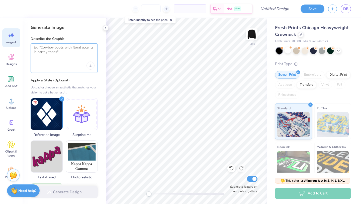
click at [58, 54] on textarea at bounding box center [64, 51] width 61 height 13
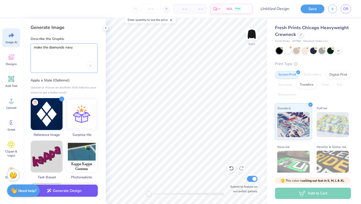
type textarea "make the diamonds navy"
click at [69, 192] on button "Generate Design" at bounding box center [64, 190] width 67 height 12
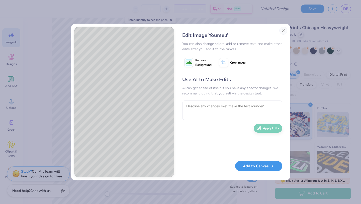
click at [248, 168] on button "Add to Canvas" at bounding box center [258, 166] width 47 height 10
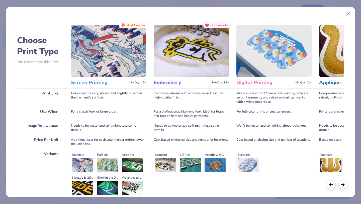
scroll to position [46, 0]
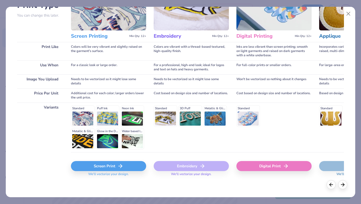
click at [115, 167] on div "Screen Print" at bounding box center [108, 166] width 75 height 10
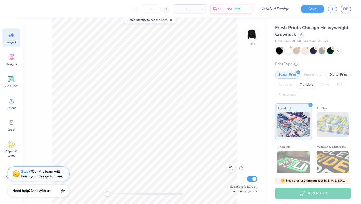
scroll to position [0, 0]
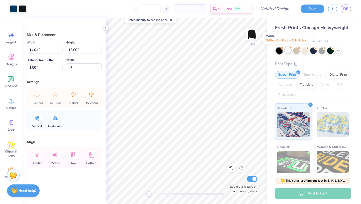
click at [288, 53] on div at bounding box center [288, 50] width 7 height 7
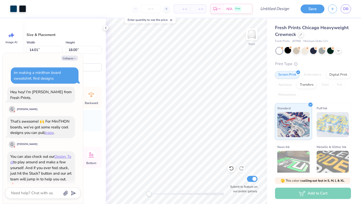
scroll to position [335, 0]
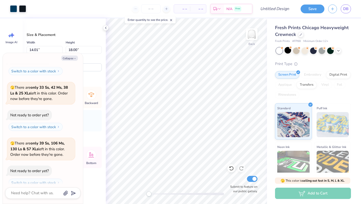
type textarea "x"
type input "5.23"
type input "6.71"
type textarea "x"
type input "3.17"
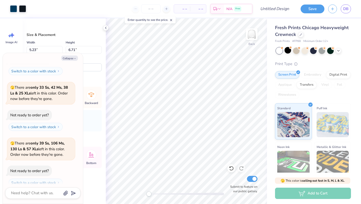
type input "4.07"
type input "8.04"
type textarea "x"
type input "2.70"
type input "3.47"
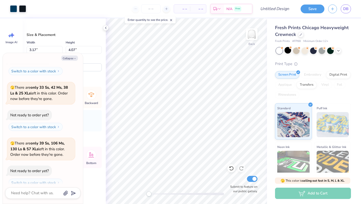
type input "9.11"
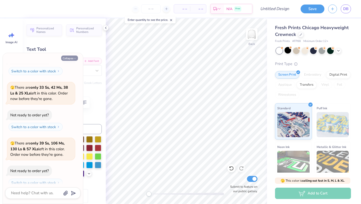
click at [69, 57] on button "Collapse" at bounding box center [69, 57] width 17 height 5
type textarea "x"
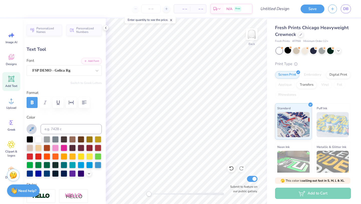
click at [27, 128] on button at bounding box center [32, 129] width 10 height 10
type input "6.50"
type input "3.22"
type input "9.52"
click at [29, 128] on icon at bounding box center [32, 129] width 6 height 6
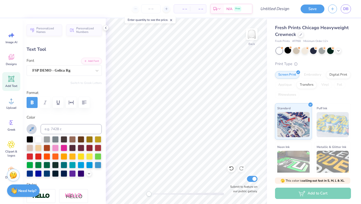
click at [31, 130] on icon at bounding box center [32, 129] width 4 height 4
type input "3.22"
type input "3.25"
click at [31, 129] on icon at bounding box center [32, 129] width 6 height 6
click at [31, 133] on button at bounding box center [32, 129] width 10 height 10
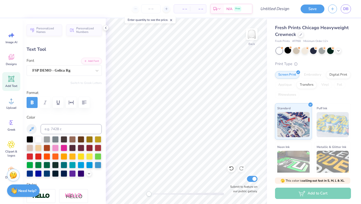
type input "10.45"
type input "0.98"
type input "12.88"
click at [31, 128] on icon at bounding box center [32, 129] width 6 height 6
click at [30, 127] on icon at bounding box center [32, 129] width 6 height 6
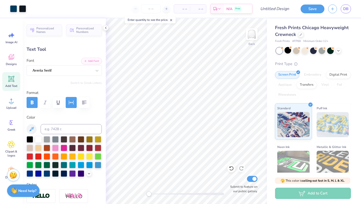
type input "3.22"
type input "3.25"
type input "9.52"
type input "9.35"
type input "3.23"
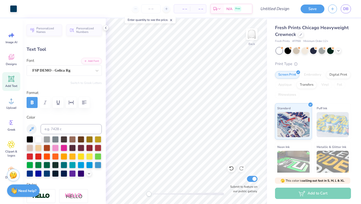
type input "6.07"
click at [281, 8] on input "Design Title" at bounding box center [281, 9] width 25 height 10
click at [276, 12] on input "Design Title" at bounding box center [281, 9] width 25 height 10
type input "2"
click at [310, 7] on button "Save" at bounding box center [313, 8] width 24 height 9
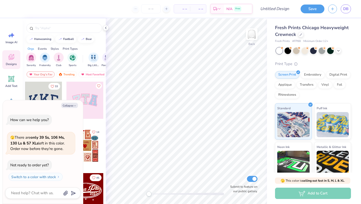
scroll to position [83, 0]
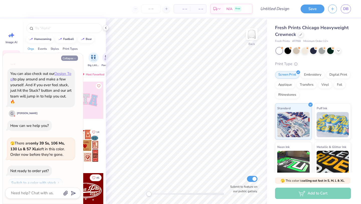
click at [71, 58] on button "Collapse" at bounding box center [69, 57] width 17 height 5
type textarea "x"
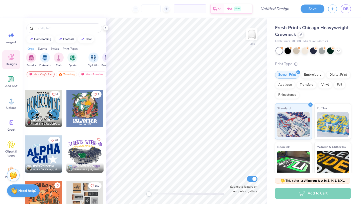
scroll to position [2459, 0]
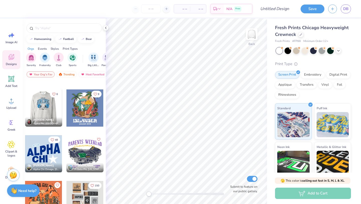
click at [25, 102] on div at bounding box center [6, 107] width 37 height 37
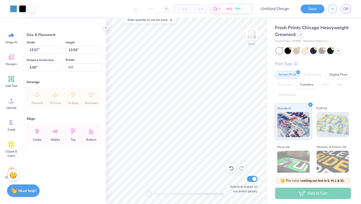
type input "13.57"
type input "13.54"
type input "14.67"
type input "14.64"
type input "2.63"
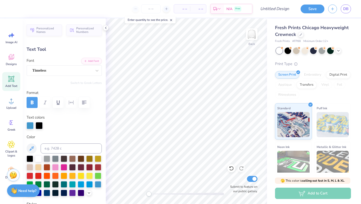
type input "14.95"
type input "8.19"
type input "3.37"
type input "5.54"
type input "0.91"
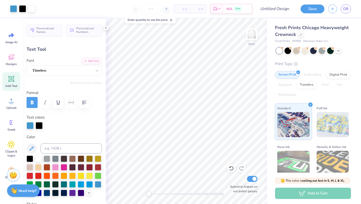
type input "2.62"
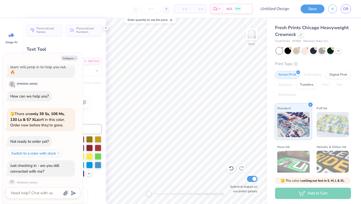
scroll to position [0, 0]
type textarea "x"
type textarea "U"
type textarea "x"
type textarea "Up"
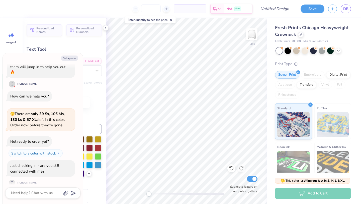
type textarea "x"
type textarea "Upp"
type textarea "x"
type textarea "Uppe"
type textarea "x"
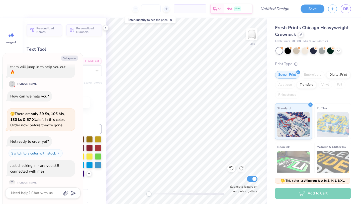
type textarea "Upper"
type textarea "x"
type textarea "Uppe"
type textarea "x"
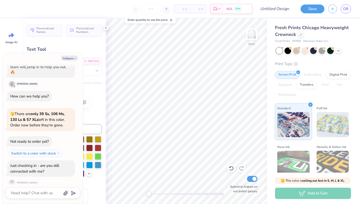
type textarea "Upp"
type textarea "x"
type textarea "Up"
type textarea "x"
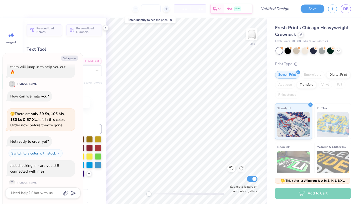
type textarea "U"
type textarea "x"
type textarea "UP"
type textarea "x"
type textarea "UPP"
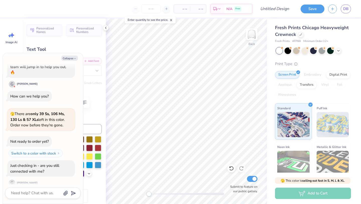
type textarea "x"
type textarea "UPPE"
type textarea "x"
type textarea "UPPER"
type textarea "x"
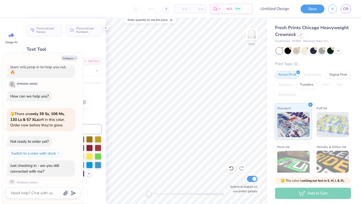
type textarea "UPPER"
type textarea "x"
type textarea "UPPER D"
type textarea "x"
type textarea "UPPER DU"
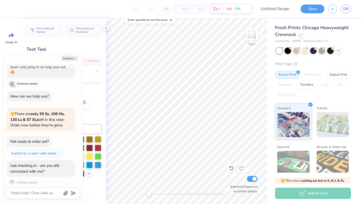
type textarea "x"
type textarea "UPPER DUB"
type textarea "x"
type textarea "UPPER DUBLI"
type textarea "x"
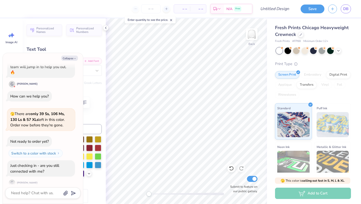
type textarea "UPPER DUBLIN"
type textarea "x"
type input "14.95"
type input "8.19"
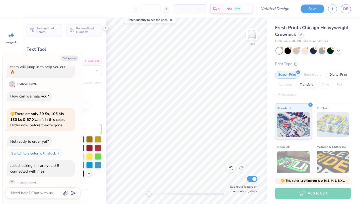
type input "3.37"
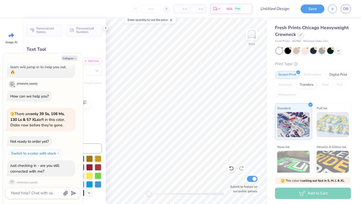
type textarea "x"
type textarea "M"
type textarea "x"
type textarea "Mi"
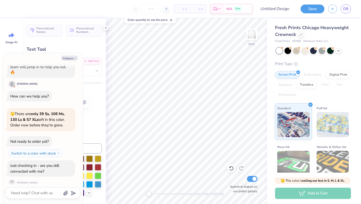
type textarea "x"
type textarea "Min"
type textarea "x"
type textarea "Mini"
type textarea "x"
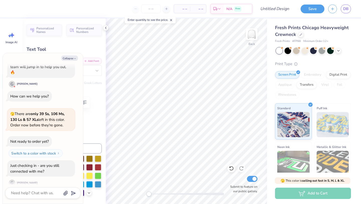
type textarea "Mini-"
type textarea "x"
type textarea "Mini-T"
type textarea "x"
type textarea "Mini-TH"
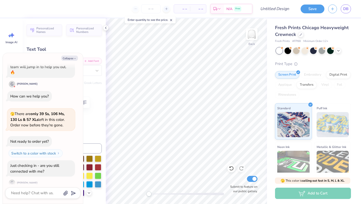
type textarea "x"
type textarea "Mini-THO"
type textarea "x"
type textarea "Mini-THON"
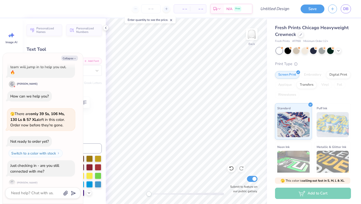
type textarea "x"
type input "9.53"
type input "0.50"
type input "16.16"
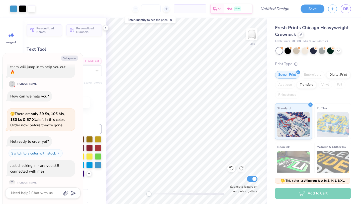
type textarea "x"
type input "1.18"
type input "0.41"
type input "16.84"
type textarea "x"
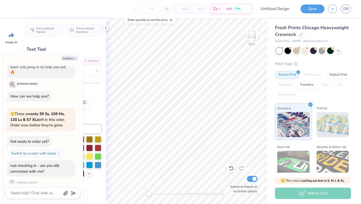
type input "9.53"
type input "0.50"
type input "16.34"
type textarea "x"
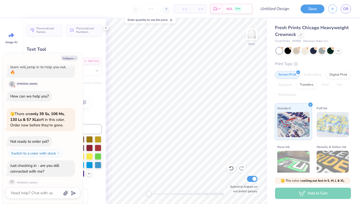
type textarea "W"
type textarea "x"
type textarea "B"
type textarea "x"
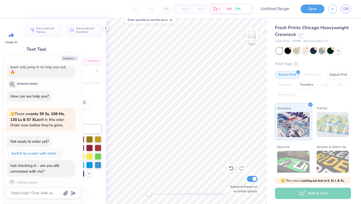
type textarea "E"
type textarea "x"
type textarea "Ex"
type textarea "x"
type textarea "Exe"
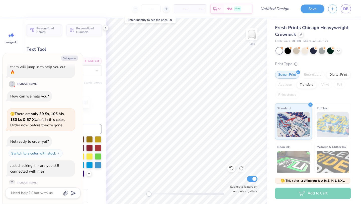
type textarea "x"
type textarea "Exec"
type textarea "x"
type textarea "Execu"
type textarea "x"
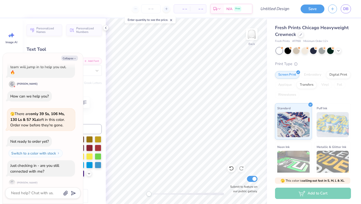
type textarea "Execut"
type textarea "x"
type textarea "Executi"
type textarea "x"
type textarea "Executiv"
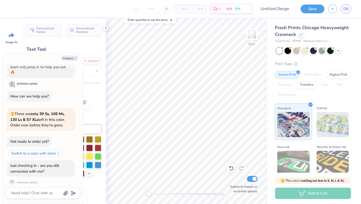
type textarea "x"
type textarea "Executive"
type textarea "x"
type textarea "Executive"
type textarea "x"
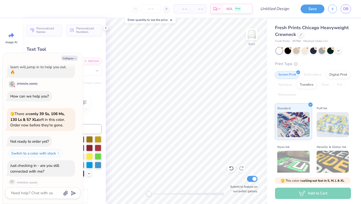
type textarea "Executive B"
type textarea "x"
type textarea "Executive Boa"
type textarea "x"
type textarea "Executive Boar"
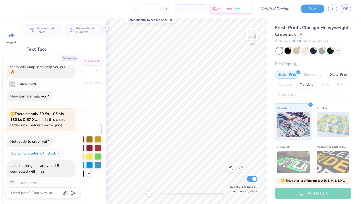
type textarea "x"
type textarea "Executive Board"
type textarea "x"
type input "5.06"
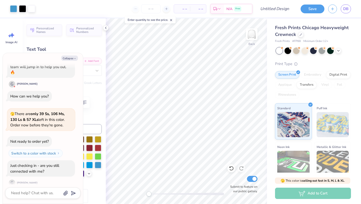
type input "0.51"
type textarea "x"
type input "7.65"
type input "0.77"
type textarea "x"
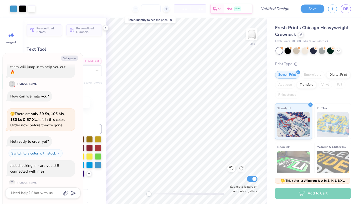
type input "16.32"
type textarea "x"
type input "1.18"
type input "0.41"
type input "17.08"
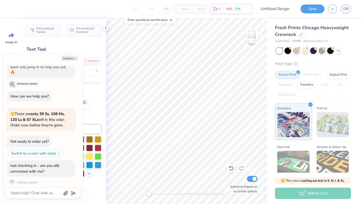
type textarea "x"
type textarea "2"
type textarea "x"
type textarea "202"
type textarea "x"
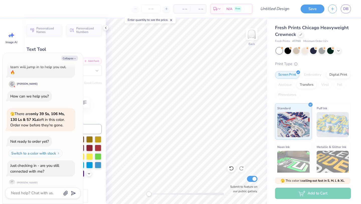
type textarea "2025"
type textarea "x"
type textarea "2025-"
type textarea "x"
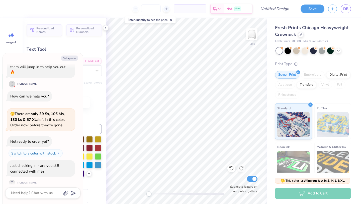
type textarea "2025-2"
type textarea "x"
type textarea "2025-20"
type textarea "x"
type textarea "2025-202"
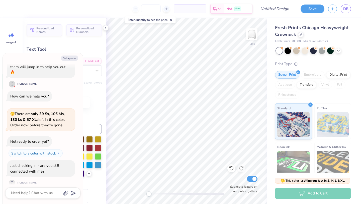
type textarea "x"
type textarea "2025-2026"
type textarea "x"
type input "2.58"
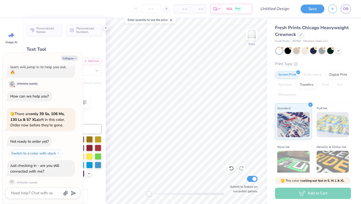
type textarea "x"
type input "7.65"
type input "0.77"
type input "16.32"
type textarea "x"
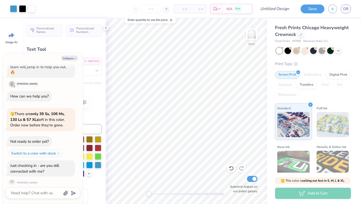
type input "0.39"
type input "0.18"
type input "16.16"
type textarea "x"
type input "7.65"
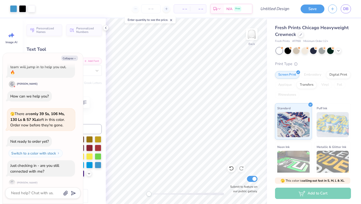
type input "0.77"
type input "16.34"
type textarea "x"
type input "2.58"
type input "0.41"
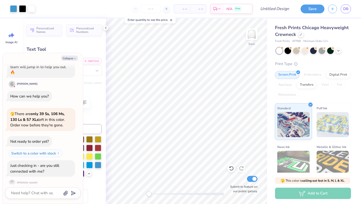
type input "17.54"
type textarea "x"
type input "0.0"
type textarea "x"
type input "0.0"
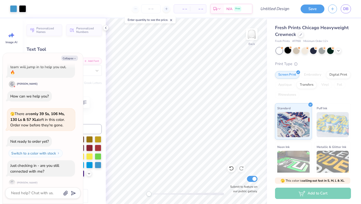
click at [289, 54] on div at bounding box center [313, 50] width 75 height 7
click at [288, 50] on div at bounding box center [288, 50] width 7 height 7
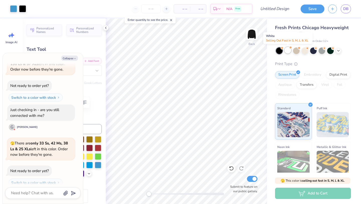
click at [287, 50] on div at bounding box center [288, 50] width 7 height 7
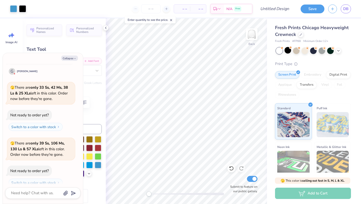
type textarea "x"
type input "14.90"
type input "8.30"
type input "3.32"
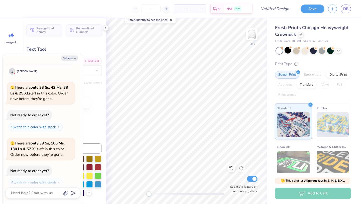
type textarea "x"
type input "7.03"
type input "0.97"
type input "2.52"
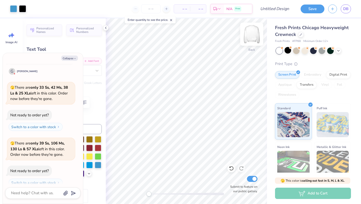
click at [251, 37] on img at bounding box center [252, 34] width 20 height 20
click at [71, 60] on button "Collapse" at bounding box center [69, 57] width 17 height 5
type textarea "x"
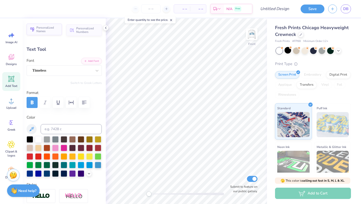
click at [44, 29] on span "Personalized Names" at bounding box center [47, 29] width 23 height 7
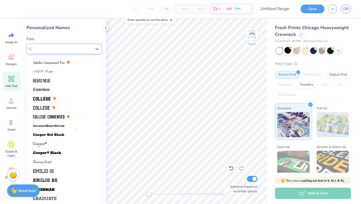
click at [54, 47] on div "Varsity Team" at bounding box center [62, 49] width 61 height 8
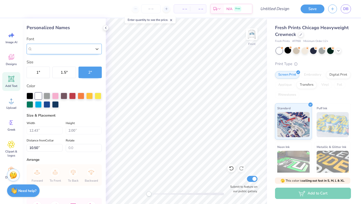
click at [54, 47] on span "Varsity Team" at bounding box center [42, 49] width 21 height 6
click at [47, 103] on div at bounding box center [47, 104] width 7 height 7
type input "4.27"
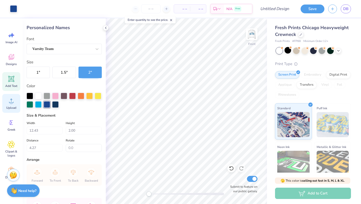
click at [11, 103] on circle at bounding box center [12, 103] width 4 height 4
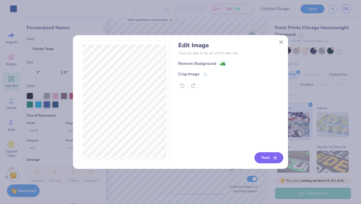
click at [271, 159] on button "Next" at bounding box center [269, 157] width 29 height 11
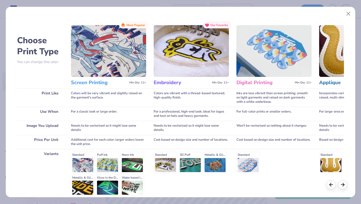
scroll to position [46, 0]
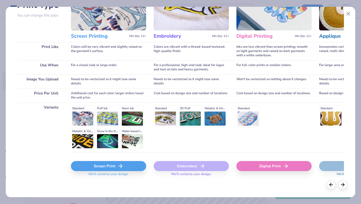
click at [121, 162] on div "Screen Print" at bounding box center [108, 166] width 75 height 10
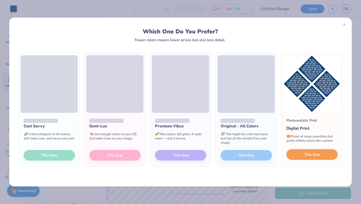
click at [321, 155] on button "This One" at bounding box center [312, 154] width 51 height 11
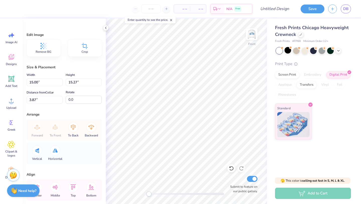
type input "12.51"
type input "12.73"
type input "1.67"
click at [253, 37] on img at bounding box center [252, 34] width 20 height 20
type input "13.10"
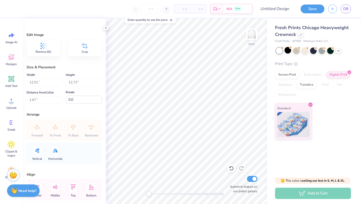
type input "13.33"
type input "1.76"
click at [252, 36] on div at bounding box center [252, 34] width 12 height 12
type input "12.51"
type input "12.73"
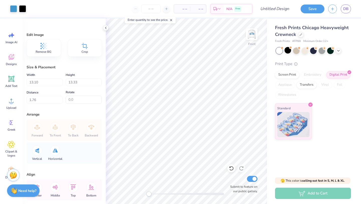
type input "3.56"
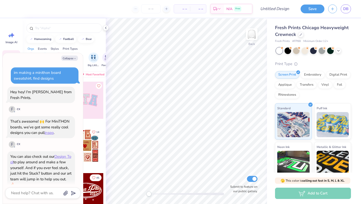
scroll to position [112, 0]
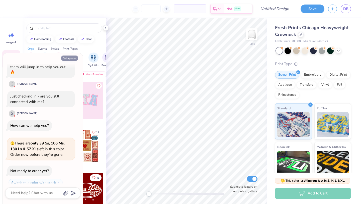
click at [72, 59] on button "Collapse" at bounding box center [69, 57] width 17 height 5
type textarea "x"
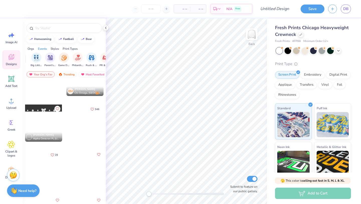
scroll to position [1903, 0]
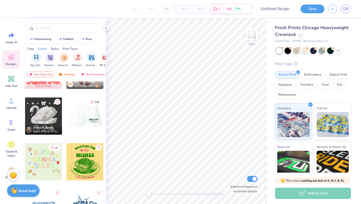
click at [86, 118] on div at bounding box center [84, 115] width 37 height 37
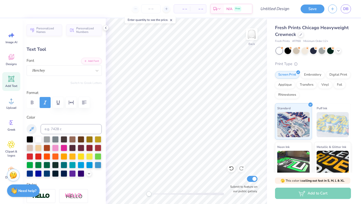
scroll to position [0, 1]
type textarea "Upper Dublin"
type input "2.77"
type input "0.34"
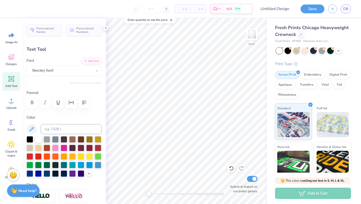
type input "5.08"
type input "6.22"
type input "0.93"
type input "5.54"
type input "2.77"
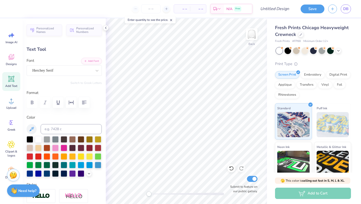
type input "0.34"
type input "5.08"
type input "6.22"
type input "0.93"
type input "5.54"
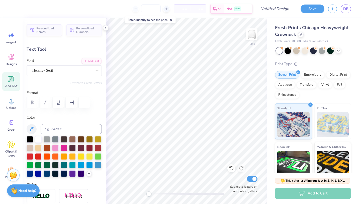
scroll to position [0, 0]
type textarea "Mini-THON"
type input "0.22"
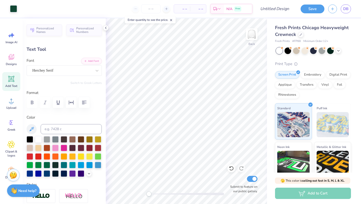
type input "5.39"
type input "0.0"
type input "4.15"
type input "0.80"
type input "5.55"
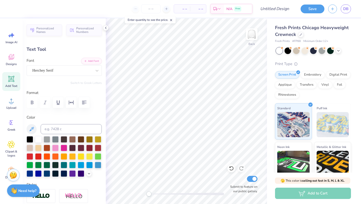
type input "6.84"
type input "1.32"
type input "5.54"
type input "10.64"
type input "2.10"
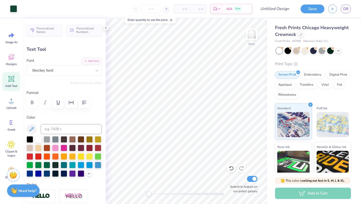
type input "2.82"
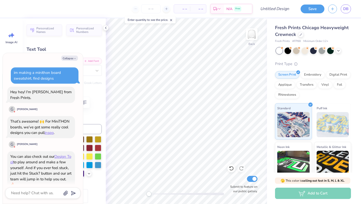
scroll to position [153, 0]
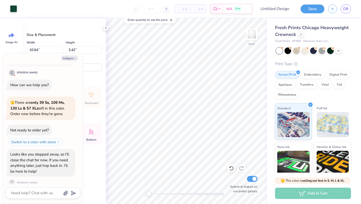
type textarea "x"
type input "6.99"
type input "2.25"
type textarea "x"
type input "1.48"
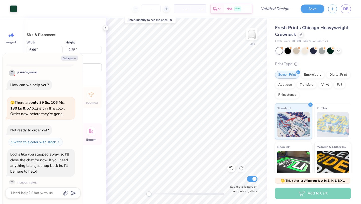
type textarea "x"
type input "4.09"
click at [120, 9] on div "– – Per Item – – Total Est. Delivery N/A Free" at bounding box center [137, 9] width 232 height 18
type textarea "x"
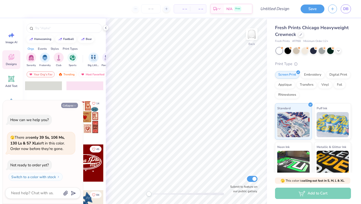
click at [71, 105] on button "Collapse" at bounding box center [69, 105] width 17 height 5
type textarea "x"
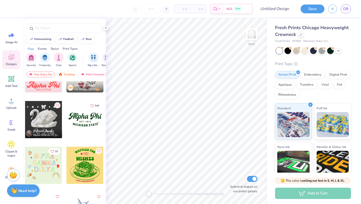
scroll to position [1902, 0]
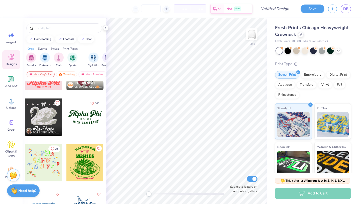
click at [83, 114] on div at bounding box center [85, 116] width 37 height 37
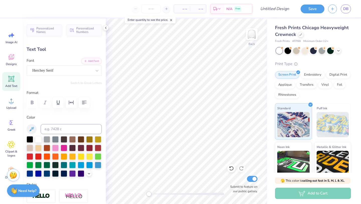
scroll to position [0, 0]
type textarea "Executive Board"
type input "8.14"
type input "2.04"
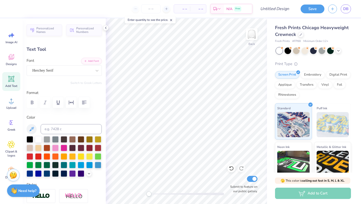
type input "3.00"
type textarea "A"
type textarea "Mini THON"
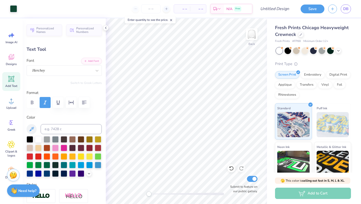
type input "6.22"
type input "0.93"
type input "5.54"
type input "0.22"
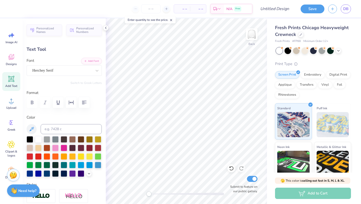
type input "0.22"
type input "5.39"
type input "-8.8"
type input "6.22"
type input "0.93"
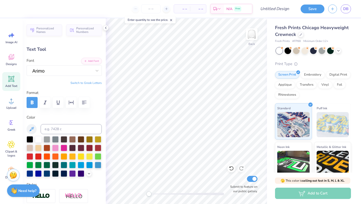
type input "5.54"
type input "0.0"
type textarea "[GEOGRAPHIC_DATA]"
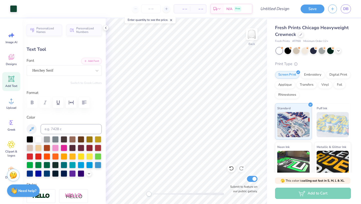
type input "0.22"
type input "5.39"
type input "0.0"
type input "5.37"
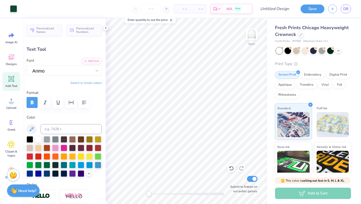
type input "0.87"
type input "5.53"
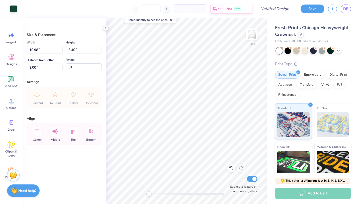
type input "6.37"
type input "1.97"
type input "10.91"
type input "3.78"
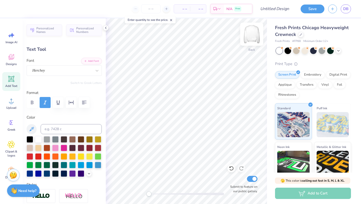
click at [251, 35] on img at bounding box center [252, 34] width 20 height 20
click at [151, 10] on input "number" at bounding box center [151, 8] width 20 height 9
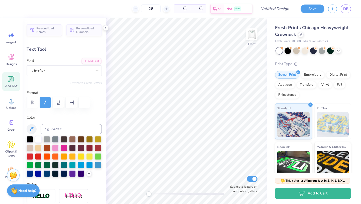
type input "26"
click at [11, 58] on icon at bounding box center [11, 58] width 5 height 4
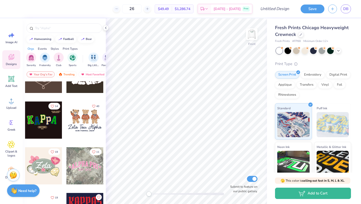
scroll to position [231, 0]
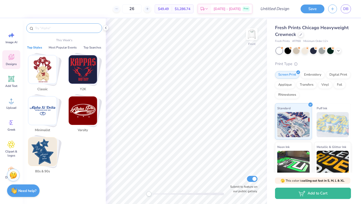
click at [60, 27] on input "text" at bounding box center [67, 28] width 64 height 5
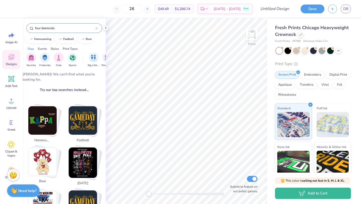
scroll to position [0, 0]
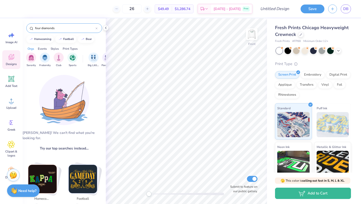
drag, startPoint x: 59, startPoint y: 29, endPoint x: 28, endPoint y: 25, distance: 32.0
click at [28, 25] on div "four diamonds" at bounding box center [64, 28] width 76 height 10
type input "THON"
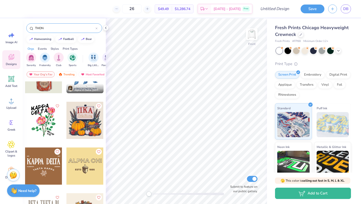
scroll to position [259, 0]
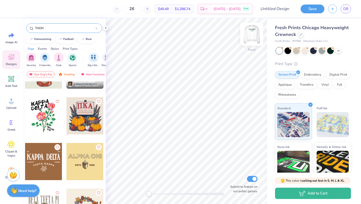
click at [253, 34] on img at bounding box center [252, 34] width 20 height 20
click at [46, 161] on div at bounding box center [43, 161] width 37 height 37
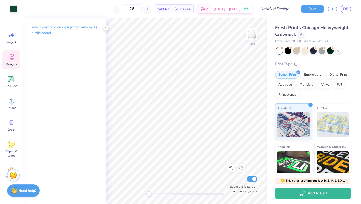
click at [10, 57] on icon at bounding box center [12, 57] width 8 height 8
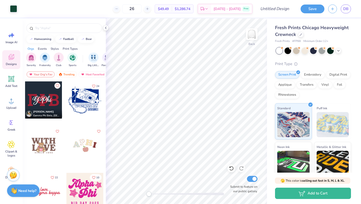
scroll to position [933, 0]
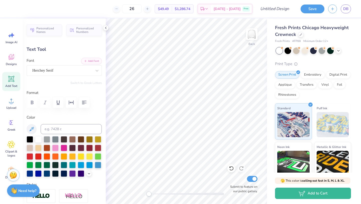
type input "10.91"
type input "1.72"
type input "3.00"
click at [48, 173] on div at bounding box center [47, 173] width 7 height 7
type input "5.34"
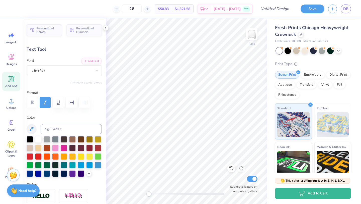
type input "0.86"
type input "5.92"
click at [45, 174] on div at bounding box center [47, 173] width 7 height 7
type input "3.94"
type input "0.33"
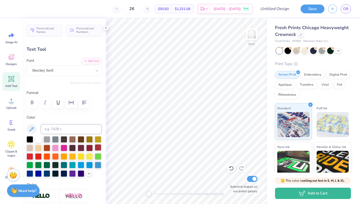
type input "5.05"
click at [46, 173] on div at bounding box center [47, 173] width 7 height 7
type input "10.91"
type input "1.72"
type input "3.00"
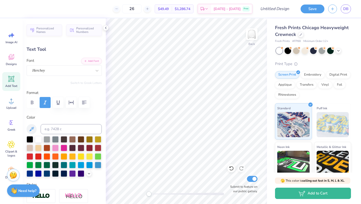
scroll to position [0, 1]
type textarea "Mini T HON"
type input "11.31"
click at [275, 10] on input "Design Title" at bounding box center [281, 9] width 25 height 10
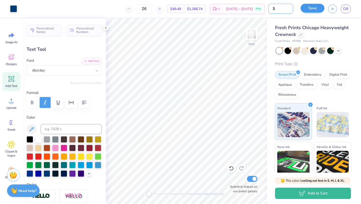
type input "3"
click at [314, 10] on button "Save" at bounding box center [313, 8] width 24 height 9
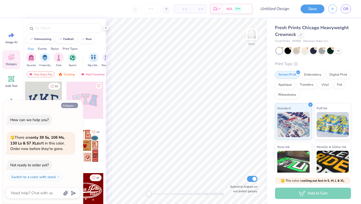
click at [74, 103] on button "Collapse" at bounding box center [69, 105] width 17 height 5
type textarea "x"
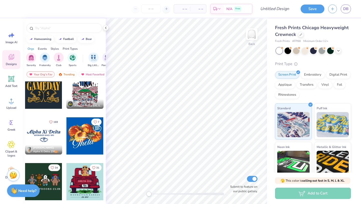
scroll to position [380, 0]
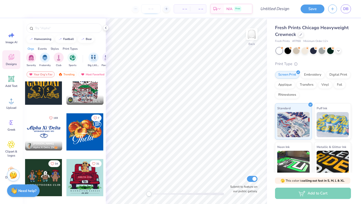
click at [150, 10] on input "number" at bounding box center [151, 8] width 20 height 9
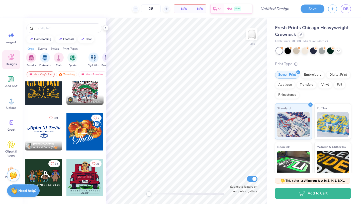
type input "26"
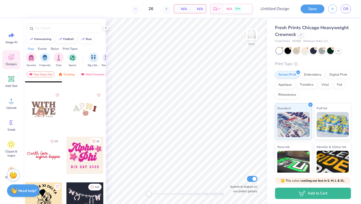
scroll to position [950, 0]
click at [45, 110] on div at bounding box center [43, 109] width 37 height 37
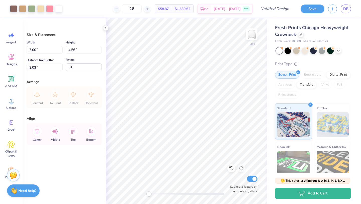
type input "7.85"
type input "5.11"
type input "3.06"
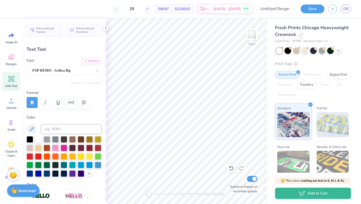
type textarea "Mini"
type input "1.75"
type input "2.06"
type input "5.18"
type textarea "TH"
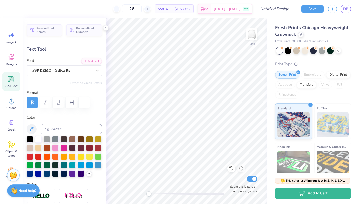
type input "3.96"
type input "2.11"
type textarea "n"
type textarea "N"
type input "5.83"
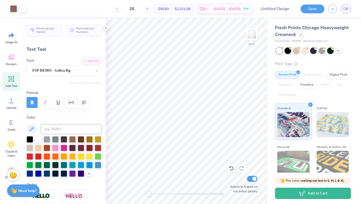
type input "0.50"
type input "7.61"
type textarea "S"
type textarea "[GEOGRAPHIC_DATA]"
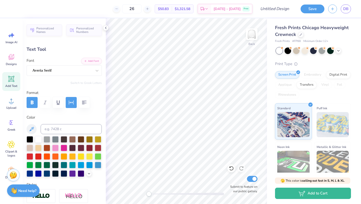
scroll to position [0, 1]
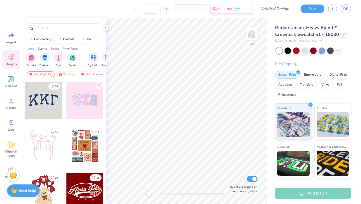
click at [148, 5] on input "number" at bounding box center [151, 8] width 20 height 9
type input "26"
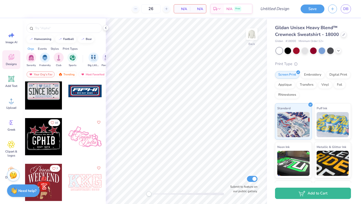
scroll to position [4540, 0]
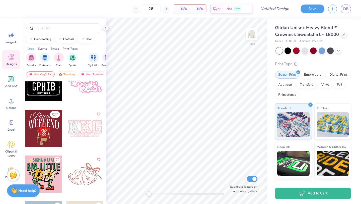
click at [44, 130] on div at bounding box center [43, 128] width 37 height 37
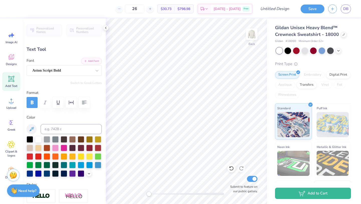
type textarea "Mini"
type input "12.24"
type input "4.12"
type input "5.69"
type textarea "THON"
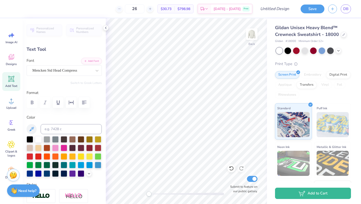
scroll to position [0, 0]
type input "1.52"
type input "1.41"
type input "10.78"
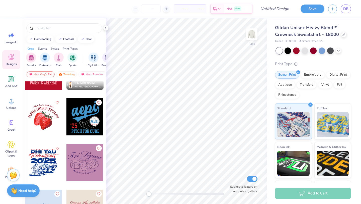
scroll to position [8390, 0]
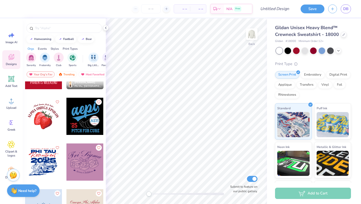
click at [40, 120] on div at bounding box center [43, 116] width 37 height 37
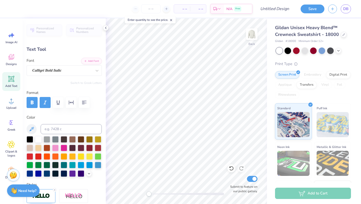
scroll to position [0, 0]
type textarea "F"
type textarea "Upper Dublin High School"
type input "9.41"
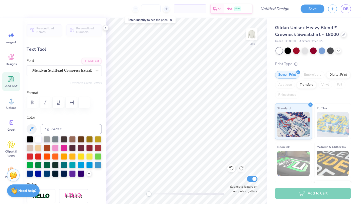
type input "3.50"
type input "3.90"
type textarea "Mini-THON"
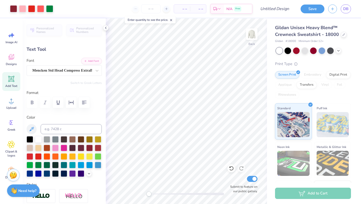
type input "5.08"
type input "2.02"
type input "4.65"
type input "8.35"
type input "3.31"
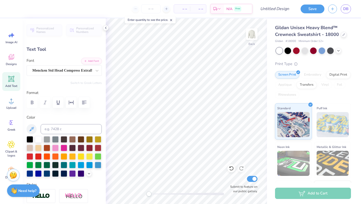
type input "4.01"
type input "8.35"
type input "3.31"
type input "3.62"
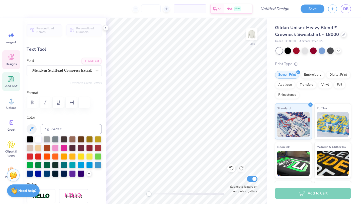
click at [11, 53] on div "Designs" at bounding box center [11, 59] width 18 height 19
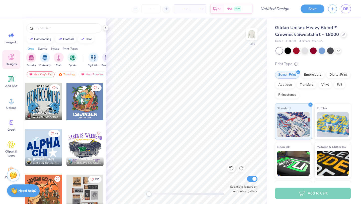
scroll to position [2472, 0]
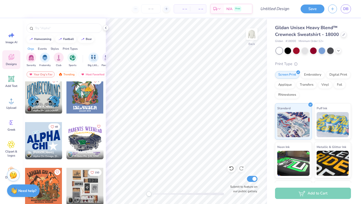
click at [42, 139] on div at bounding box center [43, 140] width 37 height 37
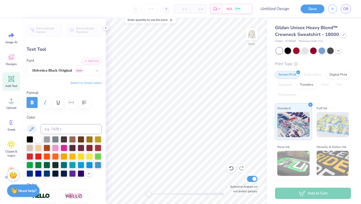
scroll to position [0, 0]
type textarea "Mini"
type input "5.33"
type input "2.65"
type input "7.43"
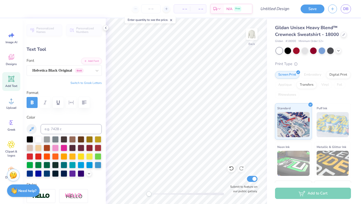
type textarea "THON"
type input "11.72"
type input "5.07"
type input "2.91"
type input "5.17"
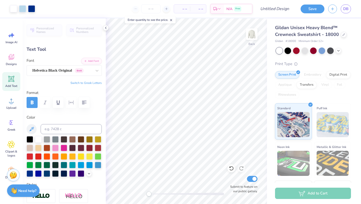
type input "0.52"
type input "10.48"
type textarea "D"
type textarea "Upper Dublin"
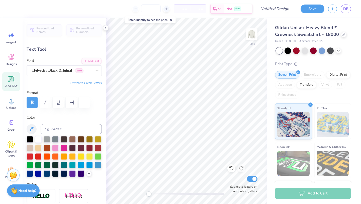
type input "1.04"
type input "0.70"
type input "3.70"
type input "-11.9"
type textarea "2025-206"
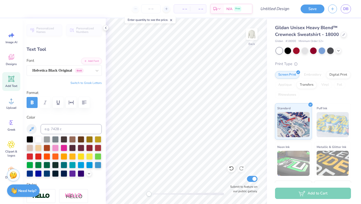
scroll to position [0, 1]
type input "3.43"
type input "1.16"
type input "3.49"
type input "11.72"
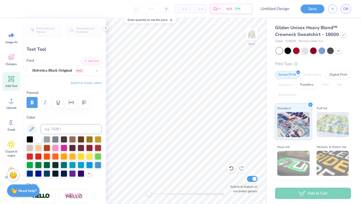
type input "5.07"
type input "2.91"
type input "0.0"
type input "3.43"
type input "1.16"
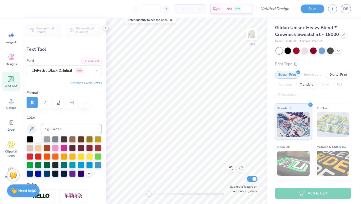
type input "3.46"
type input "-11.9"
type textarea "2025-2026"
type input "0.0"
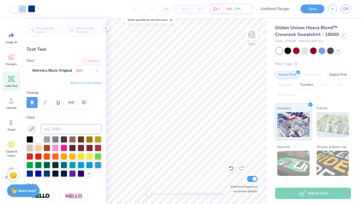
type input "3.89"
type input "1.25"
type input "3.41"
type input "-11.9"
type input "1.98"
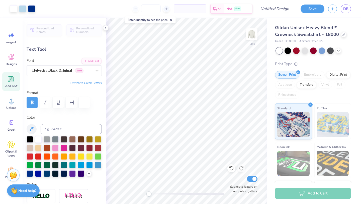
type input "0.64"
type input "3.79"
type input "-11.9"
type input "11.72"
type input "5.07"
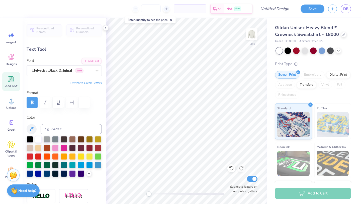
type input "2.91"
type input "0.0"
type input "2.51"
type input "0.81"
type input "3.61"
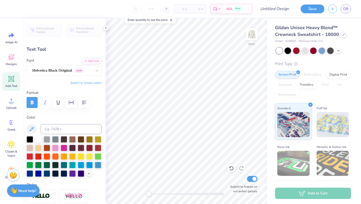
type input "-11.9"
type input "11.72"
type input "5.07"
type input "2.91"
type input "0.0"
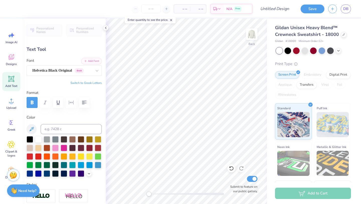
type input "2.51"
type input "0.81"
type input "3.63"
type input "0.0"
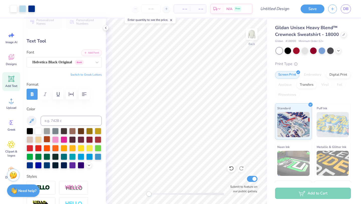
scroll to position [12, 0]
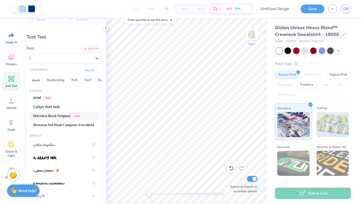
click at [111, 62] on div "Art colors – – Per Item – – Total Est. Delivery N/A Free Design Title Save DB I…" at bounding box center [180, 102] width 361 height 204
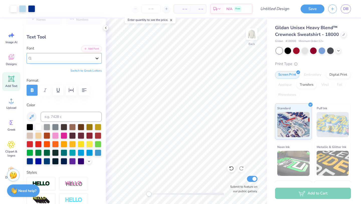
click at [99, 56] on icon at bounding box center [97, 58] width 5 height 5
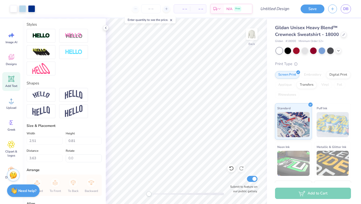
scroll to position [157, 0]
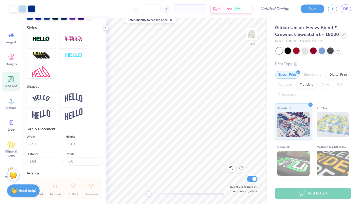
type input "4.34"
type input "0.65"
type input "10.42"
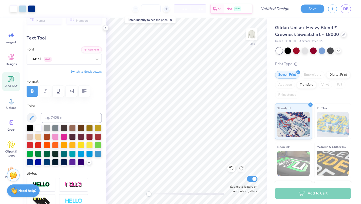
scroll to position [0, 0]
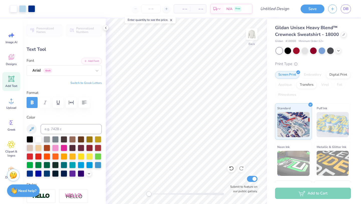
type input "11.72"
type input "5.07"
type input "3.00"
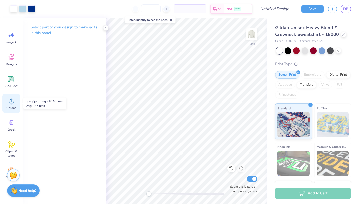
click at [8, 110] on div "Upload" at bounding box center [11, 103] width 18 height 19
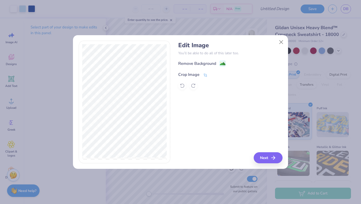
click at [194, 73] on div "Crop Image" at bounding box center [188, 75] width 21 height 6
click at [201, 64] on div "Remove Background Crop Image" at bounding box center [230, 74] width 104 height 29
click at [208, 115] on div "Edit Image You’ll be able to do all of this later too. Remove Background Crop I…" at bounding box center [230, 102] width 104 height 122
click at [214, 73] on icon at bounding box center [214, 74] width 3 height 3
click at [214, 63] on div "Remove Background" at bounding box center [197, 64] width 38 height 6
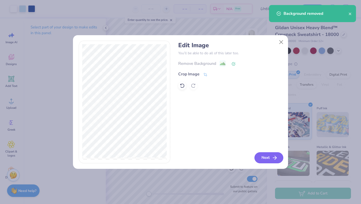
click at [261, 157] on button "Next" at bounding box center [269, 157] width 29 height 11
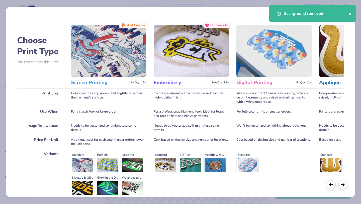
scroll to position [46, 0]
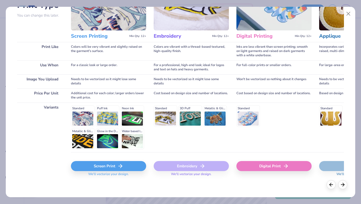
click at [118, 170] on div "Screen Print" at bounding box center [108, 166] width 75 height 10
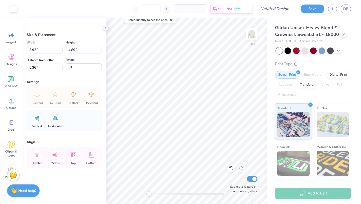
type input "3.92"
type input "4.89"
type input "2.76"
type input "3.44"
type input "7.36"
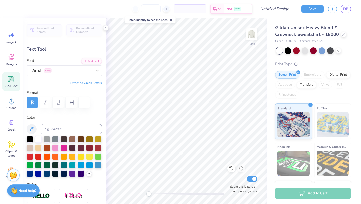
click at [69, 77] on div "Personalized Names Personalized Numbers Text Tool Add Font Font Arial Greek Swi…" at bounding box center [64, 111] width 83 height 186
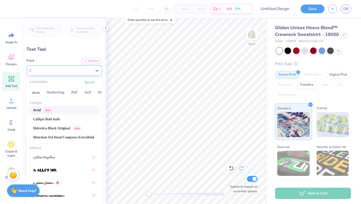
click at [69, 75] on div "Arial Greek" at bounding box center [64, 70] width 75 height 11
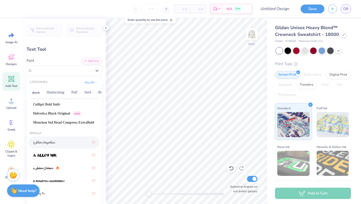
scroll to position [5, 0]
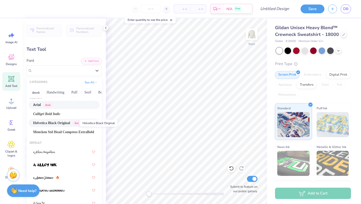
click at [60, 124] on span "Helvetica Black Original" at bounding box center [51, 122] width 37 height 5
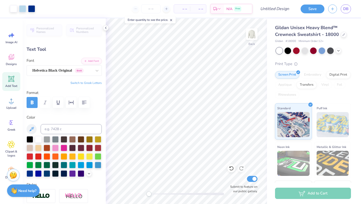
type input "4.48"
type input "0.59"
type input "10.51"
type input "11.72"
type input "5.07"
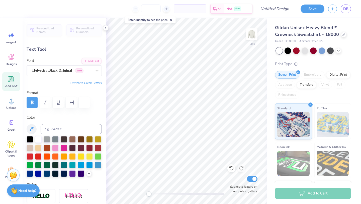
type input "3.00"
type input "5.33"
type input "2.65"
type input "7.43"
type input "4.48"
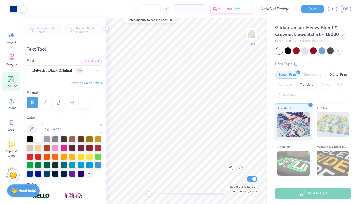
type input "0.59"
type input "10.08"
type textarea "U"
type textarea "E"
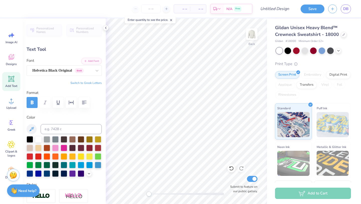
type textarea "Board"
type input "2.03"
type input "0.47"
type input "10.14"
type input "3.08"
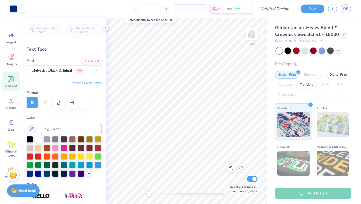
type input "0.72"
type input "10.08"
type textarea "Upper Dublin"
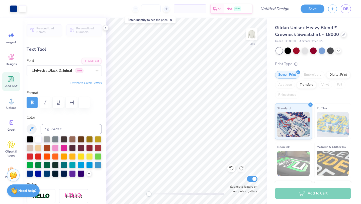
type input "6.80"
type input "0.89"
type input "10.00"
type input "5.02"
type input "0.66"
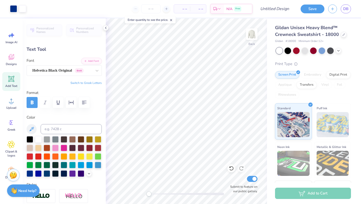
type input "4.47"
type input "0.59"
type input "10.08"
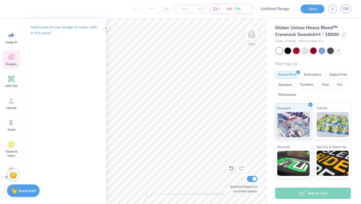
click at [16, 59] on div "Designs" at bounding box center [11, 59] width 18 height 19
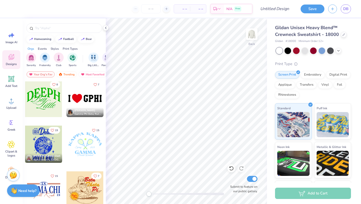
scroll to position [5210, 0]
click at [88, 143] on div at bounding box center [85, 143] width 37 height 37
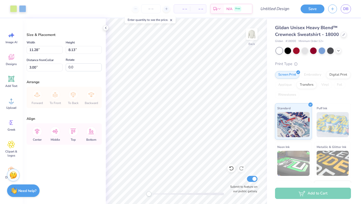
type input "11.28"
type input "8.13"
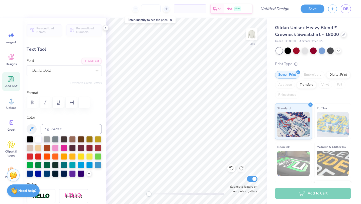
type textarea "U"
type textarea "Mini- THON"
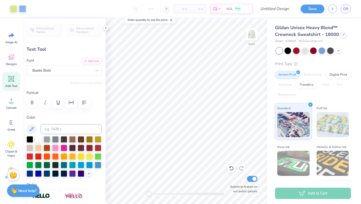
type input "9.22"
type input "3.87"
type input "7.34"
type input "7.10"
type input "1.16"
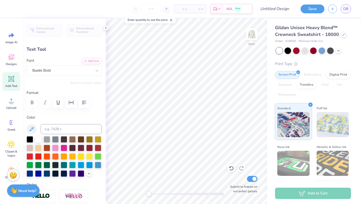
type input "13.07"
type textarea "U"
click at [104, 70] on div "Personalized Names Personalized Numbers Text Tool Add Font Font Bambi Bold Swit…" at bounding box center [64, 111] width 83 height 186
click at [104, 27] on icon at bounding box center [106, 28] width 4 height 4
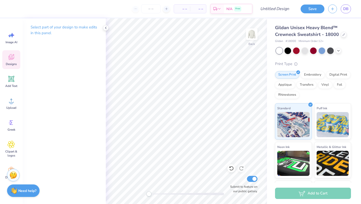
click at [8, 61] on div "Designs" at bounding box center [11, 59] width 18 height 19
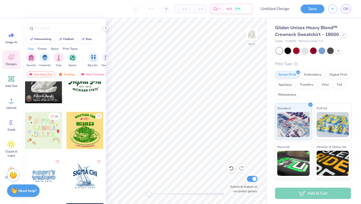
scroll to position [1948, 0]
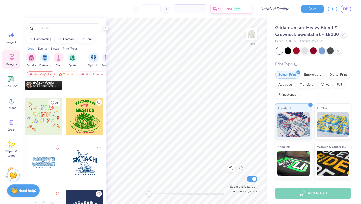
click at [46, 167] on div at bounding box center [43, 162] width 37 height 37
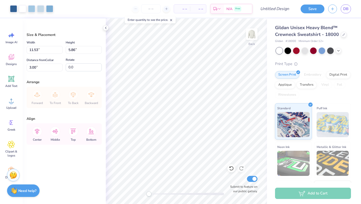
type input "11.53"
type input "5.86"
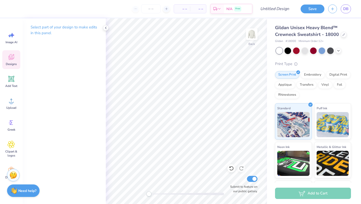
click at [8, 57] on icon at bounding box center [12, 57] width 8 height 8
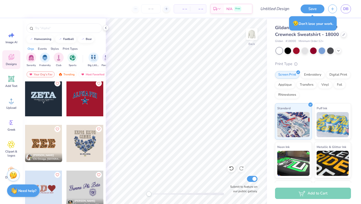
scroll to position [1152, 0]
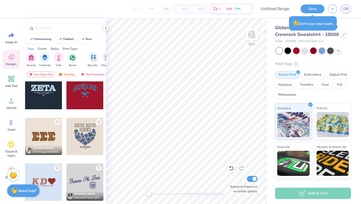
click at [84, 136] on div at bounding box center [85, 136] width 37 height 37
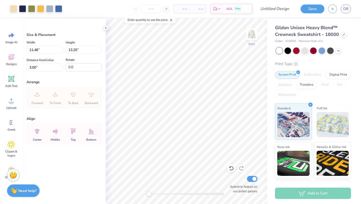
type input "11.48"
type input "13.20"
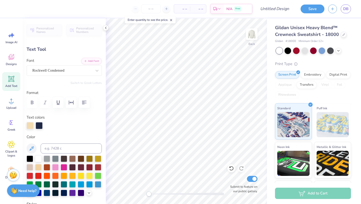
scroll to position [0, 1]
type textarea "Mini THON"
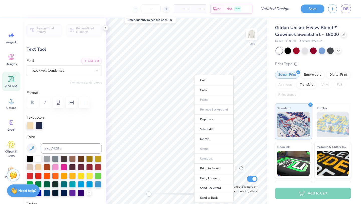
type input "5.90"
type input "1.86"
type input "7.16"
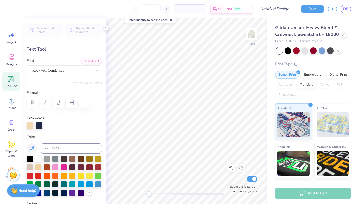
click at [230, 170] on icon at bounding box center [231, 168] width 5 height 5
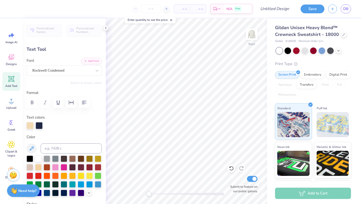
click at [13, 26] on div "Image AI Designs Add Text Upload Greek Clipart & logos Decorate" at bounding box center [11, 111] width 23 height 186
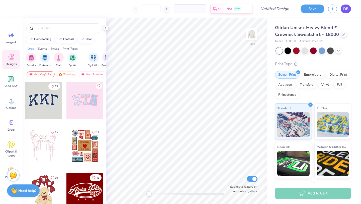
click at [348, 9] on span "DB" at bounding box center [346, 9] width 5 height 6
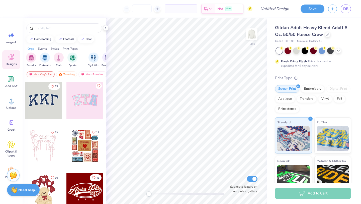
click at [23, 194] on div "Need help? Chat with us." at bounding box center [23, 189] width 33 height 13
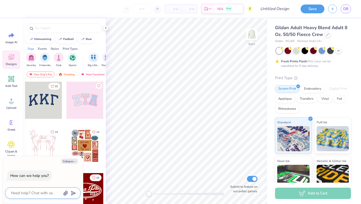
click at [34, 192] on textarea at bounding box center [36, 193] width 51 height 7
type textarea "m"
type textarea "x"
type textarea "mi"
type textarea "x"
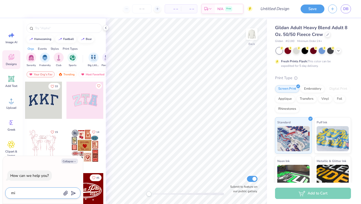
type textarea "min"
type textarea "x"
type textarea "mini"
type textarea "x"
type textarea "minit"
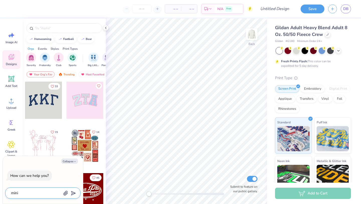
type textarea "x"
type textarea "minith"
type textarea "x"
type textarea "minitho"
type textarea "x"
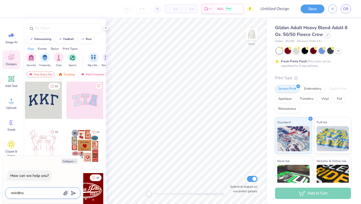
type textarea "minithon"
type textarea "x"
type textarea "minitho"
type textarea "x"
type textarea "minithon"
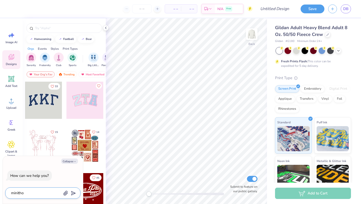
type textarea "x"
type textarea "minithon"
type textarea "x"
type textarea "minithon b"
type textarea "x"
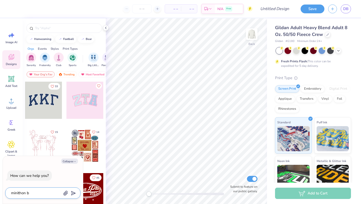
type textarea "minithon ba"
type textarea "x"
type textarea "minithon bao"
type textarea "x"
type textarea "minithon ba"
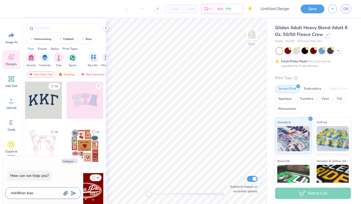
type textarea "x"
type textarea "minithon bao"
type textarea "x"
type textarea "minithon ba"
type textarea "x"
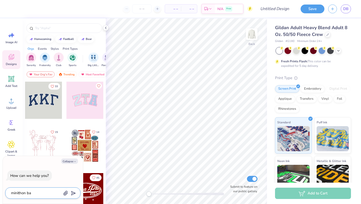
type textarea "minithon b"
type textarea "x"
type textarea "minithon bo"
type textarea "x"
type textarea "minithon boa"
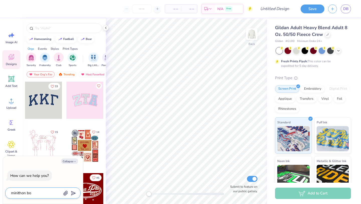
type textarea "x"
type textarea "minithon boar"
type textarea "x"
type textarea "minithon board"
type textarea "x"
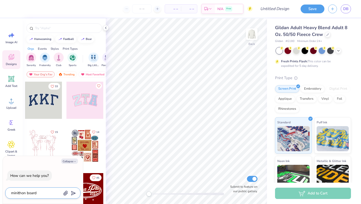
type textarea "minithon board"
type textarea "x"
type textarea "minithon board d"
type textarea "x"
type textarea "minithon board de"
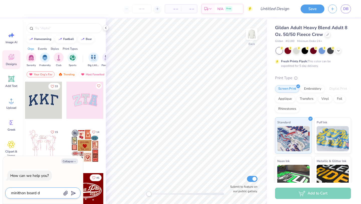
type textarea "x"
type textarea "minithon board des"
type textarea "x"
type textarea "minithon board desi"
type textarea "x"
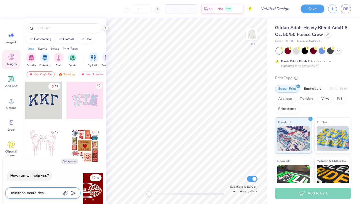
type textarea "minithon board desig"
type textarea "x"
type textarea "minithon board design"
type textarea "x"
type textarea "minithon board design"
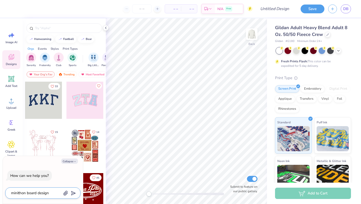
type textarea "x"
type textarea "minithon board design i"
type textarea "x"
type textarea "minithon board design id"
type textarea "x"
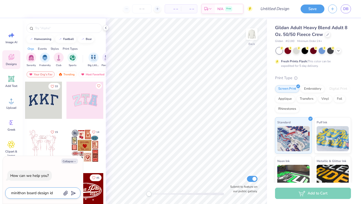
type textarea "minithon board design ide"
type textarea "x"
type textarea "minithon board design idea"
type textarea "x"
type textarea "minithon board design ideas"
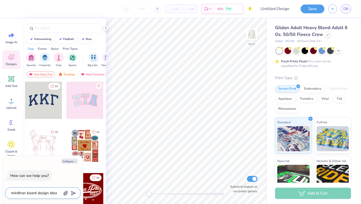
type textarea "x"
type textarea "minithon board design ideas"
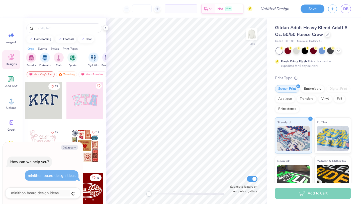
type textarea "x"
click at [143, 7] on input "number" at bounding box center [142, 8] width 20 height 9
type input "26"
type textarea "x"
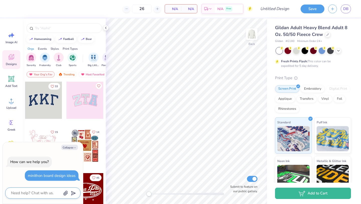
click at [38, 194] on textarea at bounding box center [36, 193] width 51 height 7
type textarea "f"
type textarea "x"
type textarea "fo"
type textarea "x"
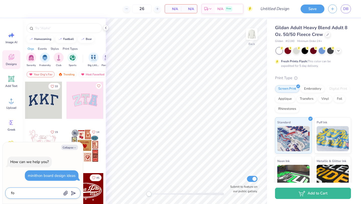
type textarea "for"
type textarea "x"
type textarea "for"
type textarea "x"
type textarea "for b"
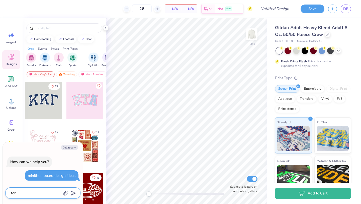
type textarea "x"
type textarea "for bo"
type textarea "x"
type textarea "for boy"
type textarea "x"
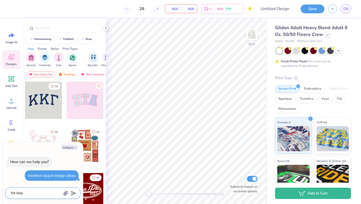
type textarea "for boys"
type textarea "x"
type textarea "for boys"
type textarea "x"
type textarea "for boys a"
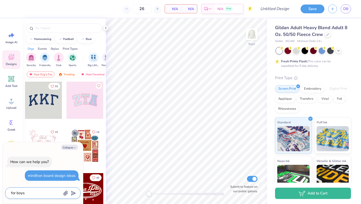
type textarea "x"
type textarea "for boys an"
type textarea "x"
type textarea "for boys and"
type textarea "x"
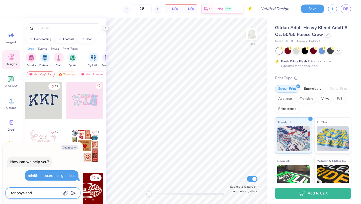
type textarea "for boys and"
type textarea "x"
type textarea "for boys and f"
type textarea "x"
type textarea "for boys and fi"
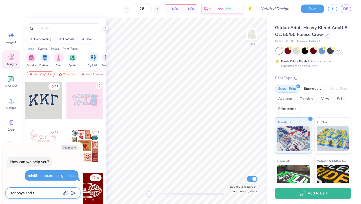
type textarea "x"
type textarea "for boys and fir"
type textarea "x"
type textarea "for boys and fi"
type textarea "x"
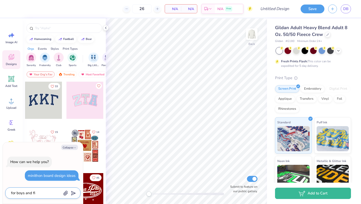
type textarea "for boys and f"
type textarea "x"
type textarea "for boys and"
type textarea "x"
type textarea "for boys and g"
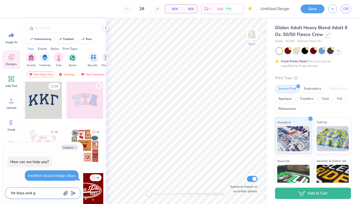
type textarea "x"
type textarea "for boys and gi"
type textarea "x"
type textarea "for boys and gir"
type textarea "x"
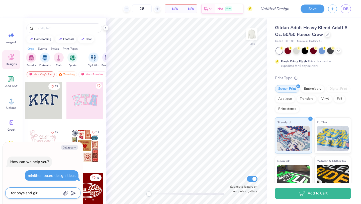
type textarea "for boys and girl"
type textarea "x"
type textarea "for boys and girls"
type textarea "x"
type textarea "for boys and girls"
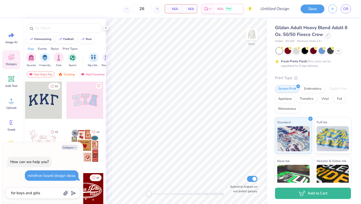
type textarea "x"
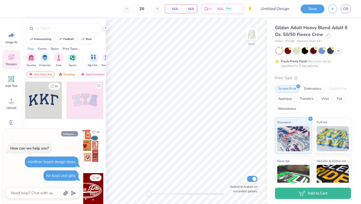
click at [69, 135] on button "Collapse" at bounding box center [69, 133] width 17 height 5
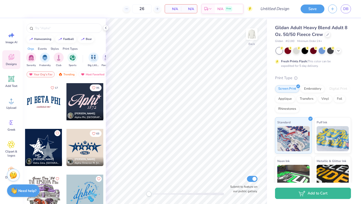
scroll to position [685, 0]
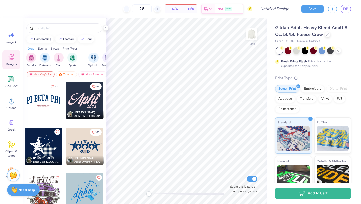
click at [15, 188] on img at bounding box center [14, 190] width 7 height 7
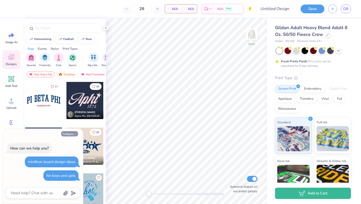
click at [70, 135] on button "Collapse" at bounding box center [69, 133] width 17 height 5
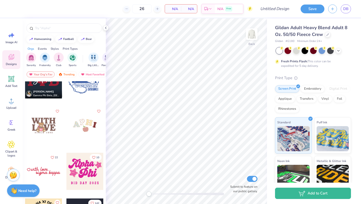
scroll to position [934, 0]
click at [249, 38] on img at bounding box center [252, 34] width 20 height 20
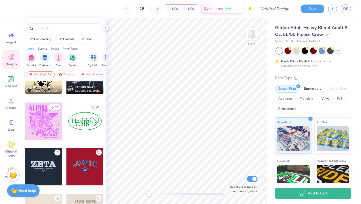
scroll to position [1077, 0]
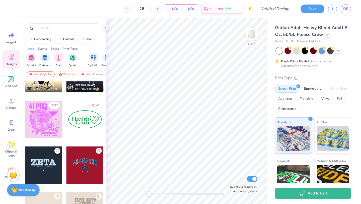
click at [23, 188] on strong "Need help?" at bounding box center [27, 190] width 18 height 5
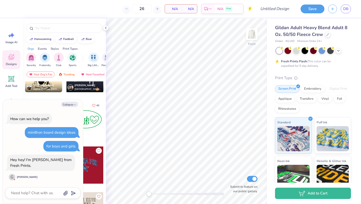
click at [40, 187] on div "Collapse How can we help you? minithon board design ideas for boys and girls He…" at bounding box center [43, 151] width 80 height 105
click at [40, 193] on textarea at bounding box center [36, 193] width 51 height 7
type textarea "x"
type textarea "h"
type textarea "x"
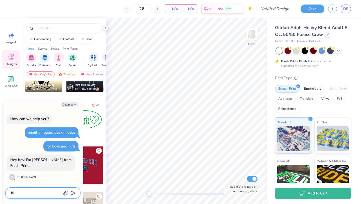
type textarea "hi"
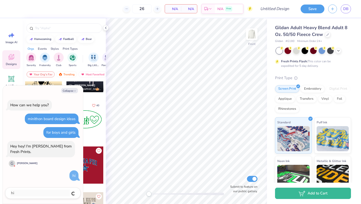
type textarea "x"
click at [70, 88] on button "Collapse" at bounding box center [69, 90] width 17 height 5
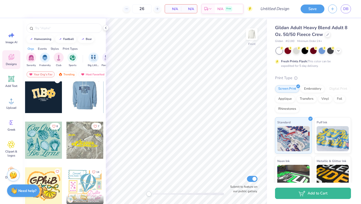
scroll to position [1376, 0]
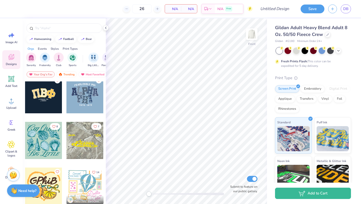
click at [26, 183] on div at bounding box center [43, 185] width 37 height 37
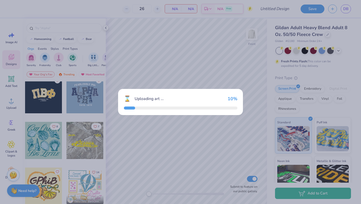
click at [27, 187] on div "⌛ Uploading art ... 10 %" at bounding box center [180, 102] width 361 height 204
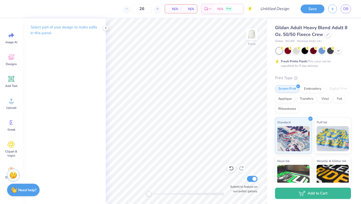
click at [24, 192] on strong "Need help?" at bounding box center [27, 190] width 18 height 5
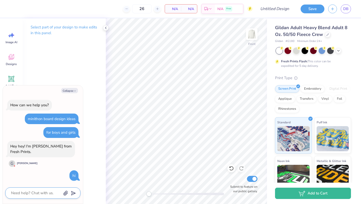
click at [22, 190] on textarea at bounding box center [36, 193] width 51 height 7
type textarea "x"
type textarea "h"
type textarea "x"
type textarea "he"
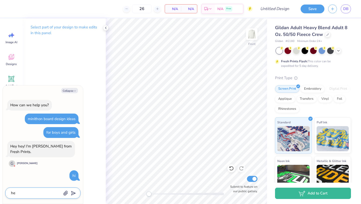
type textarea "x"
type textarea "hel"
type textarea "x"
type textarea "help"
type textarea "x"
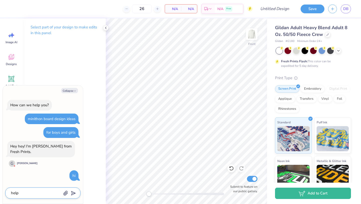
type textarea "help"
type textarea "x"
type textarea "help m"
type textarea "x"
type textarea "help me"
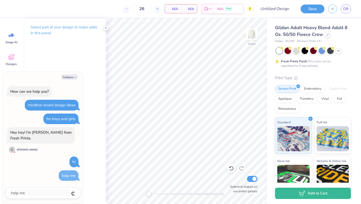
type textarea "x"
click at [73, 75] on button "Collapse" at bounding box center [69, 76] width 17 height 5
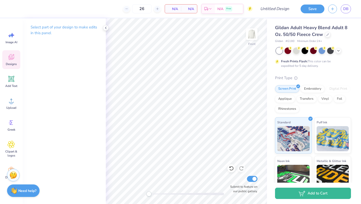
click at [8, 60] on icon at bounding box center [12, 57] width 8 height 8
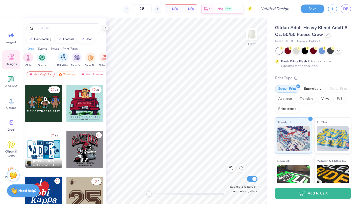
scroll to position [0, 0]
click at [57, 58] on img "filter for Club" at bounding box center [59, 57] width 6 height 6
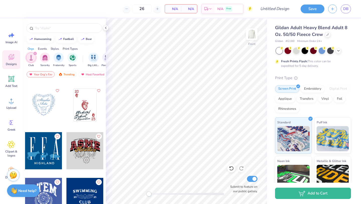
scroll to position [133, 0]
click at [25, 190] on strong "Need help?" at bounding box center [27, 190] width 18 height 5
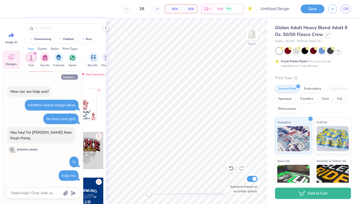
click at [65, 78] on button "Collapse" at bounding box center [69, 76] width 17 height 5
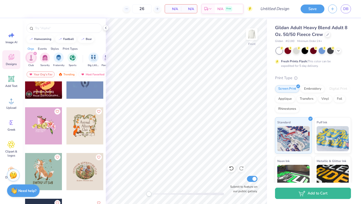
scroll to position [1071, 0]
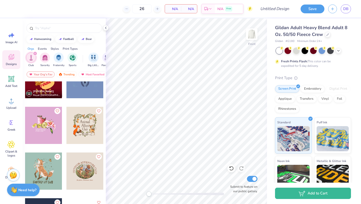
click at [21, 187] on div "Need help? Chat with us." at bounding box center [23, 189] width 33 height 13
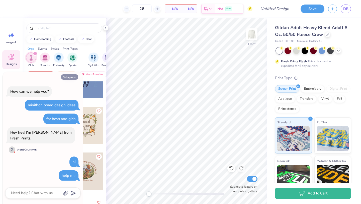
click at [74, 78] on icon "button" at bounding box center [75, 77] width 3 height 3
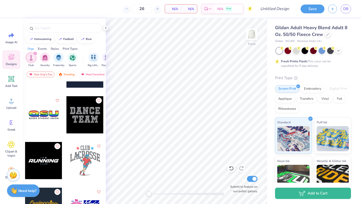
scroll to position [3228, 0]
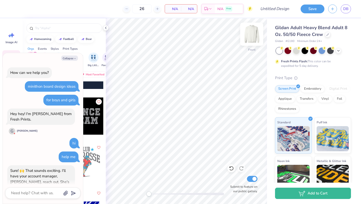
click at [253, 35] on img at bounding box center [252, 34] width 20 height 20
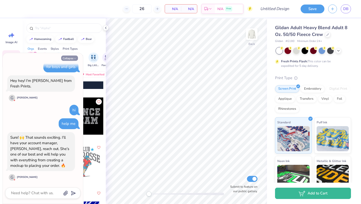
click at [74, 55] on button "Collapse" at bounding box center [69, 57] width 17 height 5
type textarea "x"
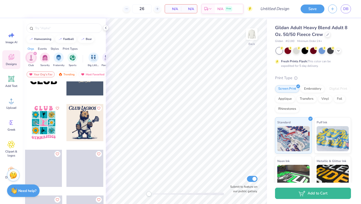
scroll to position [4598, 0]
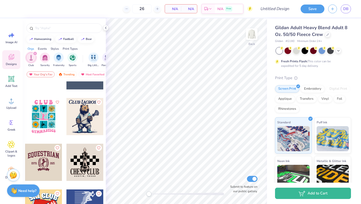
click at [34, 54] on icon "filter for Club" at bounding box center [35, 53] width 2 height 2
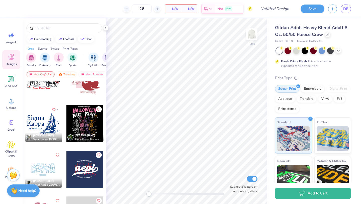
scroll to position [1667, 0]
click at [44, 165] on div at bounding box center [6, 168] width 111 height 37
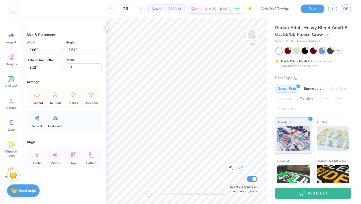
type input "2.12"
type input "3.52"
type input "3.41"
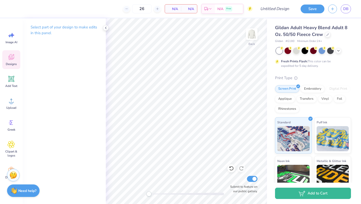
click at [8, 59] on icon at bounding box center [12, 57] width 8 height 8
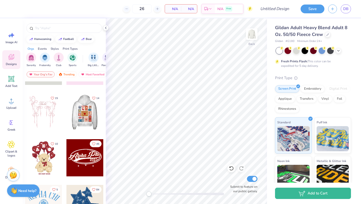
scroll to position [32, 0]
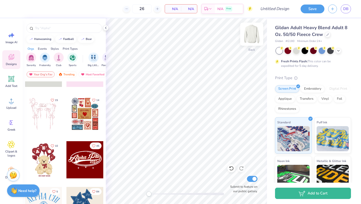
click at [245, 29] on img at bounding box center [252, 34] width 20 height 20
click at [82, 108] on div at bounding box center [85, 113] width 37 height 37
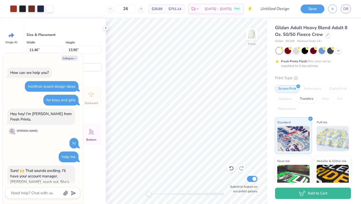
scroll to position [75, 0]
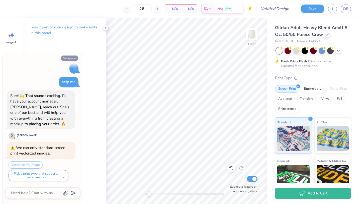
click at [73, 60] on button "Collapse" at bounding box center [69, 57] width 17 height 5
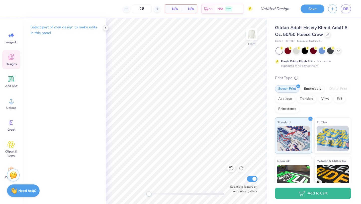
click at [13, 57] on icon at bounding box center [12, 57] width 8 height 8
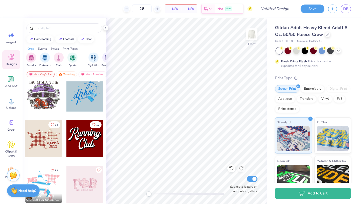
scroll to position [782, 0]
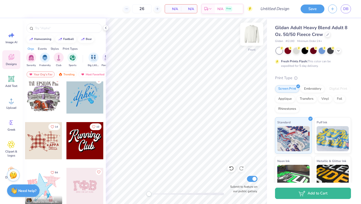
click at [246, 41] on div "Front" at bounding box center [252, 37] width 12 height 18
click at [45, 135] on div at bounding box center [43, 140] width 37 height 37
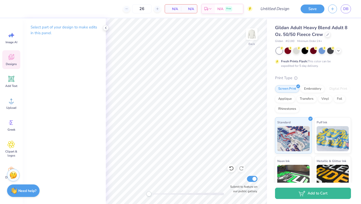
click at [12, 63] on span "Designs" at bounding box center [11, 64] width 11 height 4
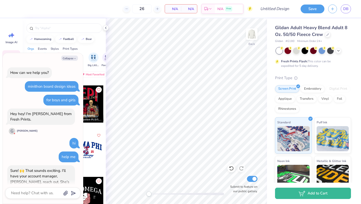
scroll to position [104, 0]
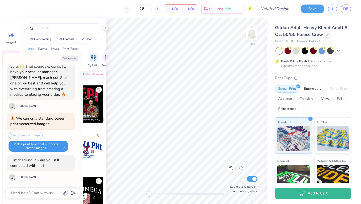
click at [43, 150] on button "Pick a print type that supports raster images" at bounding box center [39, 146] width 60 height 11
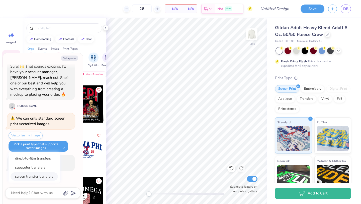
click at [45, 175] on button "screen transfer transfers" at bounding box center [34, 176] width 47 height 8
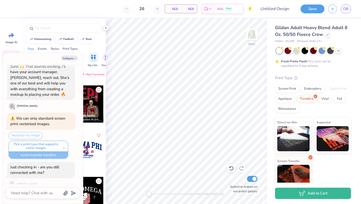
scroll to position [111, 0]
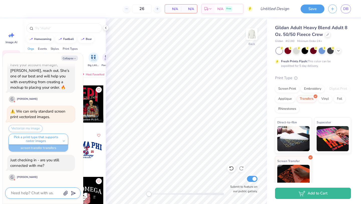
click at [31, 195] on textarea at bounding box center [36, 193] width 51 height 7
type textarea "x"
type textarea "y"
type textarea "x"
type textarea "ye"
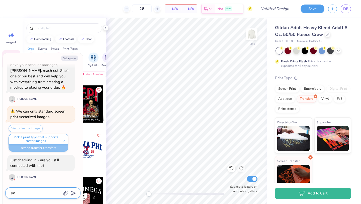
type textarea "x"
type textarea "yes"
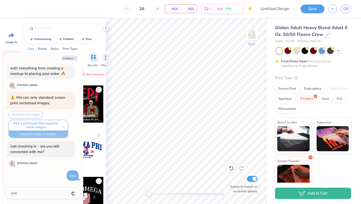
type textarea "x"
click at [73, 62] on div "Collapse How can we help you? minithon board design ideas for boys and girls He…" at bounding box center [43, 128] width 80 height 151
click at [73, 60] on button "Collapse" at bounding box center [69, 57] width 17 height 5
type textarea "x"
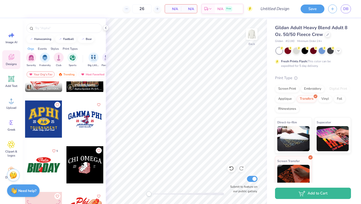
scroll to position [2263, 0]
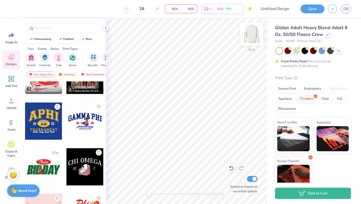
click at [253, 36] on img at bounding box center [252, 34] width 20 height 20
click at [46, 84] on div at bounding box center [43, 75] width 37 height 37
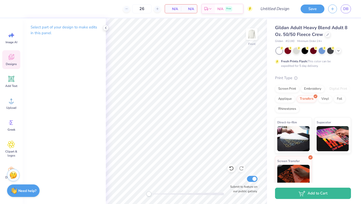
click at [11, 62] on span "Designs" at bounding box center [11, 64] width 11 height 4
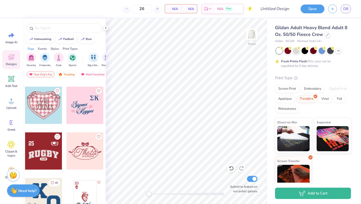
scroll to position [3012, 0]
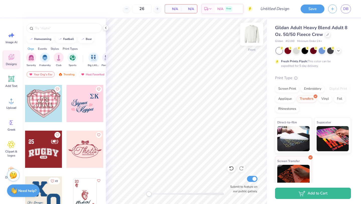
click at [254, 33] on img at bounding box center [252, 34] width 20 height 20
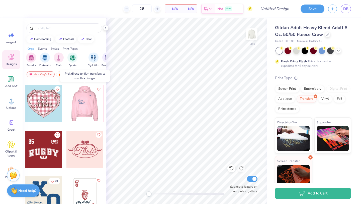
click at [88, 106] on div at bounding box center [84, 103] width 37 height 37
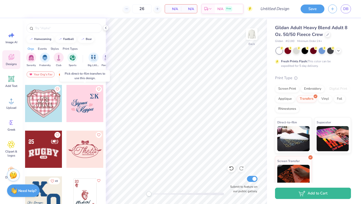
click at [88, 106] on div at bounding box center [85, 103] width 37 height 37
click at [93, 96] on div at bounding box center [85, 103] width 37 height 37
click at [82, 108] on div at bounding box center [85, 103] width 37 height 37
click at [282, 137] on img at bounding box center [294, 137] width 32 height 25
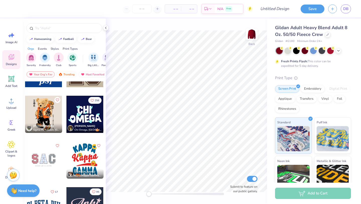
scroll to position [582, 0]
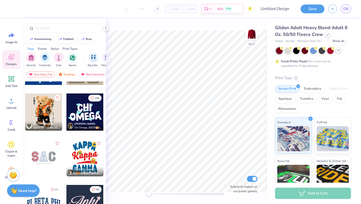
click at [338, 49] on icon at bounding box center [339, 50] width 4 height 4
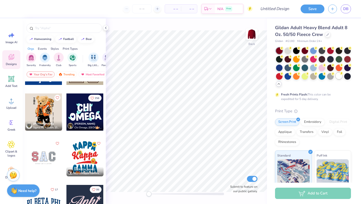
click at [338, 78] on div at bounding box center [339, 76] width 7 height 7
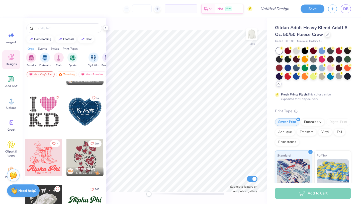
scroll to position [1814, 0]
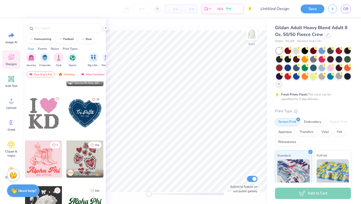
click at [88, 117] on div at bounding box center [85, 113] width 37 height 37
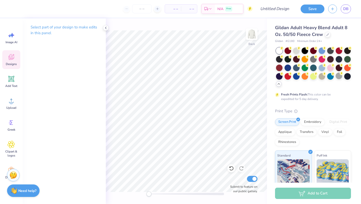
click at [14, 63] on span "Designs" at bounding box center [11, 64] width 11 height 4
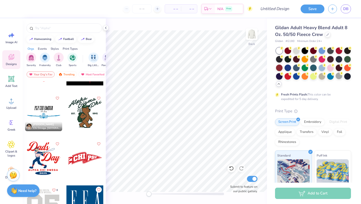
scroll to position [3186, 0]
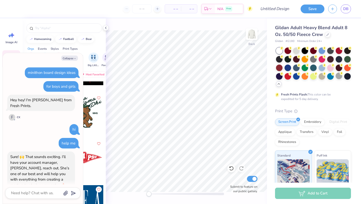
type textarea "x"
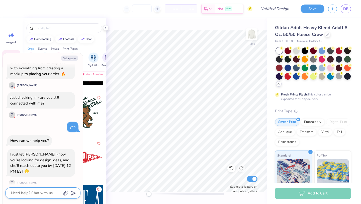
click at [37, 195] on textarea at bounding box center [36, 193] width 51 height 7
type textarea "o"
type textarea "x"
type textarea "ok"
type textarea "x"
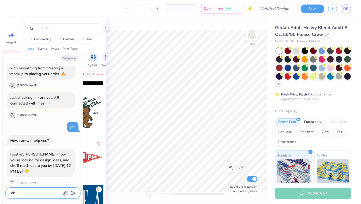
type textarea "ok"
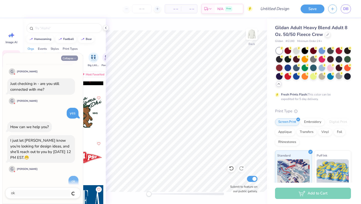
click at [69, 58] on button "Collapse" at bounding box center [69, 57] width 17 height 5
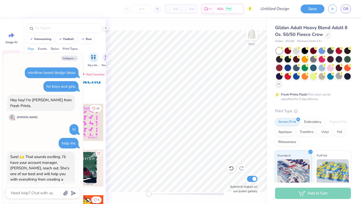
scroll to position [154, 0]
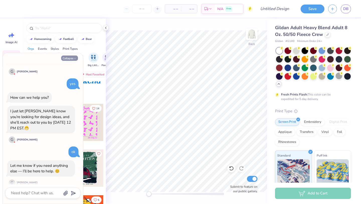
click at [75, 57] on icon "button" at bounding box center [75, 58] width 3 height 3
type textarea "x"
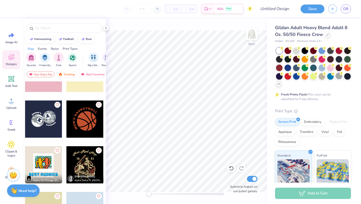
scroll to position [5757, 0]
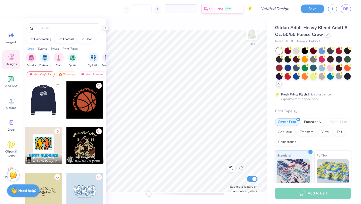
click at [48, 103] on div at bounding box center [43, 99] width 37 height 37
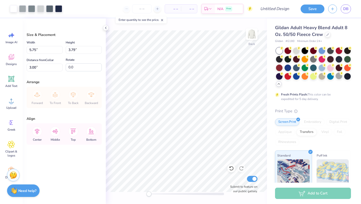
type input "13.53"
type input "8.91"
type input "5.55"
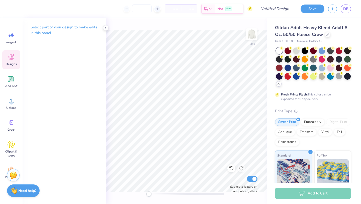
click at [11, 62] on span "Designs" at bounding box center [11, 64] width 11 height 4
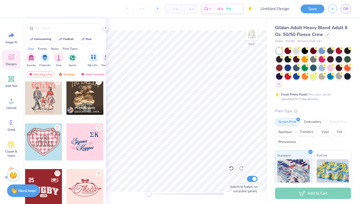
scroll to position [2980, 0]
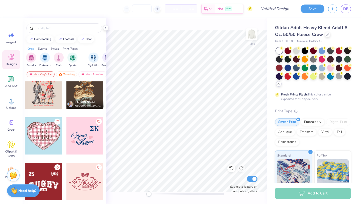
click at [85, 138] on div at bounding box center [85, 135] width 37 height 37
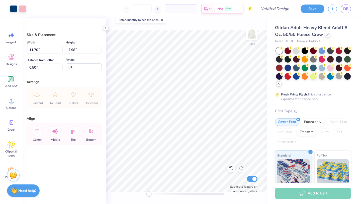
type input "0.50"
type input "12.96"
type input "8.84"
type input "6.92"
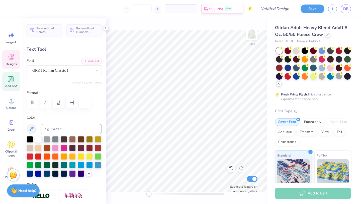
click at [11, 63] on span "Designs" at bounding box center [11, 64] width 11 height 4
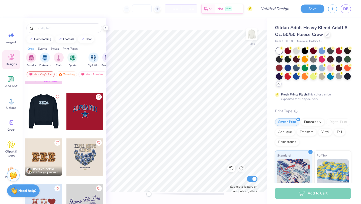
scroll to position [1131, 0]
click at [47, 99] on div at bounding box center [43, 111] width 37 height 37
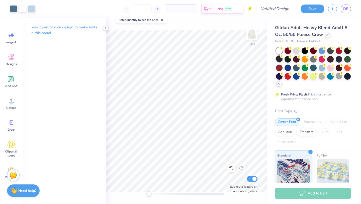
click at [280, 59] on div at bounding box center [279, 58] width 7 height 7
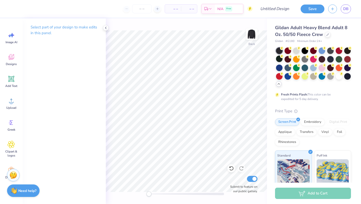
drag, startPoint x: 338, startPoint y: 76, endPoint x: 21, endPoint y: 32, distance: 319.7
click at [338, 76] on div at bounding box center [339, 76] width 7 height 7
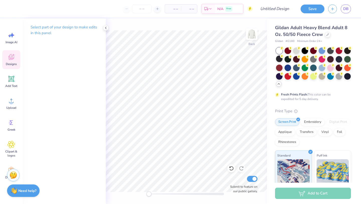
click at [12, 62] on span "Designs" at bounding box center [11, 64] width 11 height 4
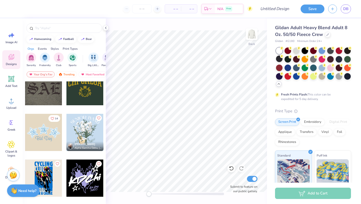
scroll to position [9607, 0]
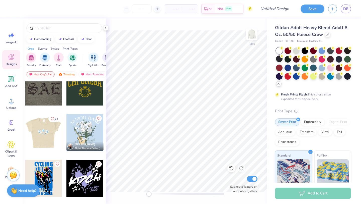
click at [44, 134] on div at bounding box center [43, 132] width 37 height 37
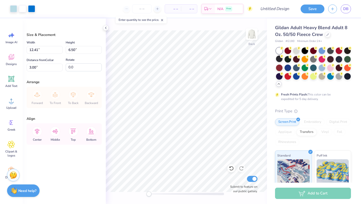
type input "12.41"
type input "6.50"
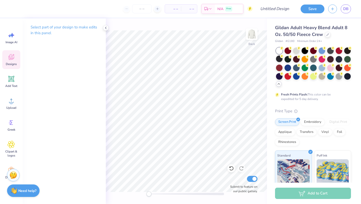
click at [10, 57] on icon at bounding box center [12, 57] width 8 height 8
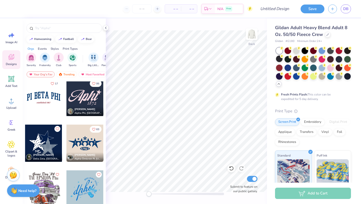
scroll to position [688, 0]
click at [66, 98] on div at bounding box center [47, 97] width 37 height 37
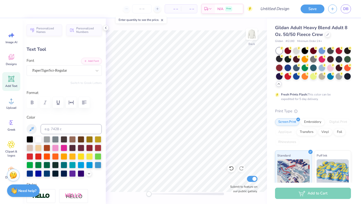
scroll to position [0, 1]
type textarea "Mini-THON"
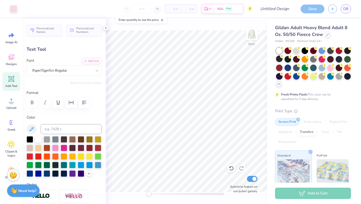
type input "15.15"
type input "2.17"
type input "6.53"
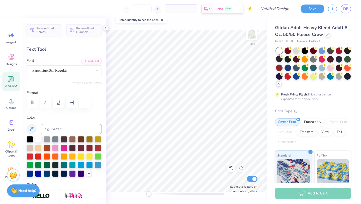
type input "7.22"
type input "1.04"
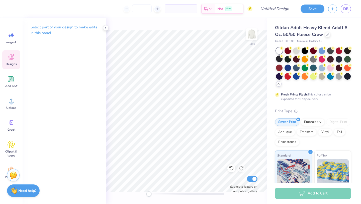
click at [17, 56] on div "Designs" at bounding box center [11, 59] width 18 height 19
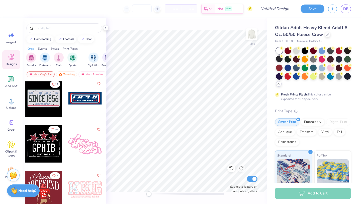
scroll to position [4471, 0]
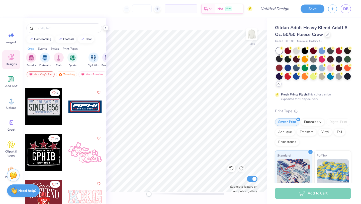
click at [43, 110] on div at bounding box center [43, 106] width 37 height 37
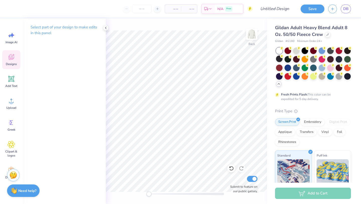
click at [18, 61] on div "Designs" at bounding box center [11, 59] width 18 height 19
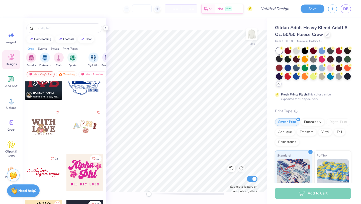
scroll to position [946, 0]
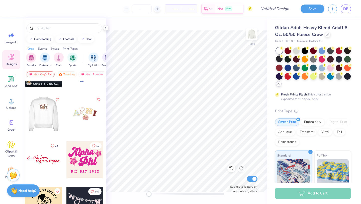
click at [25, 117] on div at bounding box center [6, 113] width 37 height 37
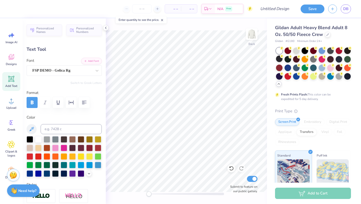
type textarea "Mini"
type input "5.39"
type input "1.86"
type input "3.06"
type input "3.49"
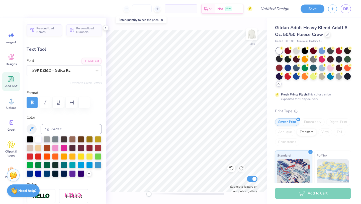
type input "4.93"
type textarea "N"
type input "1.55"
type input "1.82"
type textarea "TH"
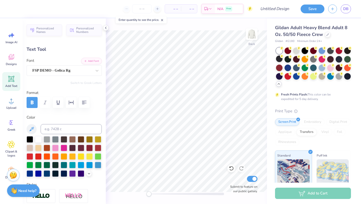
type input "1.85"
type input "1.87"
type input "5.15"
type input "0.44"
type input "7.07"
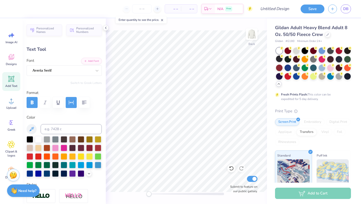
scroll to position [0, 1]
type textarea "5"
type textarea "[GEOGRAPHIC_DATA]"
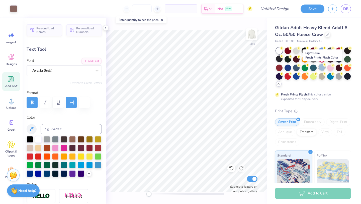
click at [324, 67] on div at bounding box center [322, 67] width 7 height 7
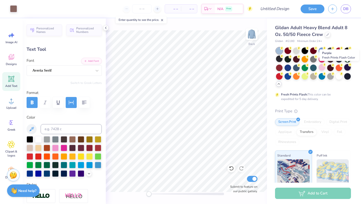
click at [347, 68] on div at bounding box center [348, 67] width 7 height 7
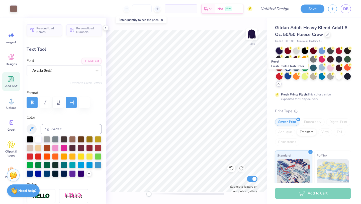
click at [289, 76] on div at bounding box center [288, 76] width 7 height 7
click at [282, 75] on circle at bounding box center [282, 74] width 4 height 4
type input "5.39"
type input "1.86"
type input "2.45"
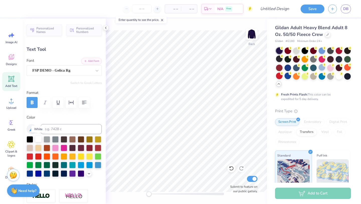
click at [39, 139] on div at bounding box center [38, 139] width 7 height 7
type input "3.74"
type input "4.87"
click at [37, 138] on div at bounding box center [38, 139] width 7 height 7
type input "1.85"
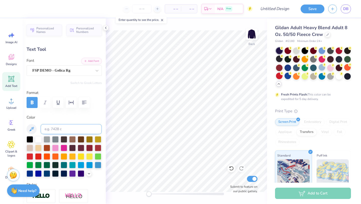
type input "1.87"
type input "4.86"
click at [37, 140] on div at bounding box center [38, 139] width 7 height 7
type input "6.02"
type input "0.56"
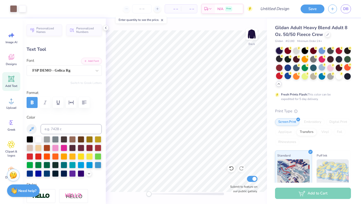
type input "7.04"
click at [38, 136] on div at bounding box center [38, 139] width 7 height 7
click at [9, 102] on icon at bounding box center [12, 101] width 8 height 8
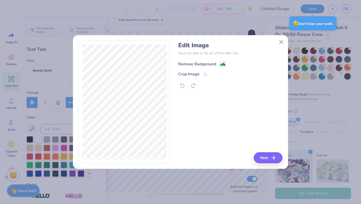
click at [188, 66] on div "Remove Background" at bounding box center [197, 64] width 38 height 6
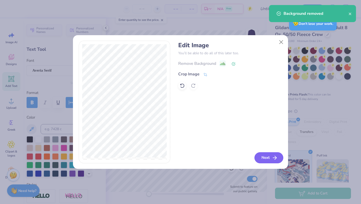
click at [269, 159] on button "Next" at bounding box center [269, 157] width 29 height 11
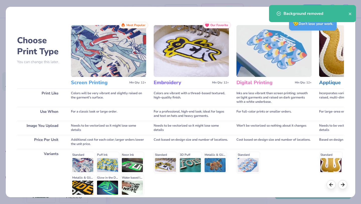
scroll to position [46, 0]
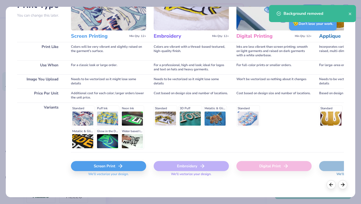
click at [111, 168] on div "Screen Print" at bounding box center [108, 166] width 75 height 10
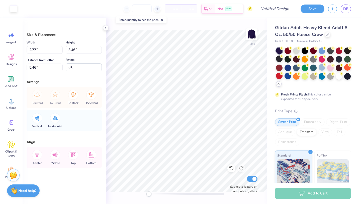
type input "2.77"
type input "3.46"
type input "1.83"
type input "2.29"
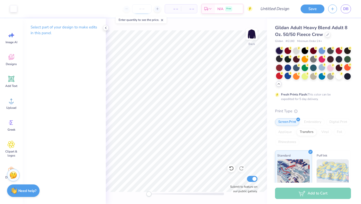
click at [140, 12] on input "number" at bounding box center [142, 8] width 20 height 9
type input "26"
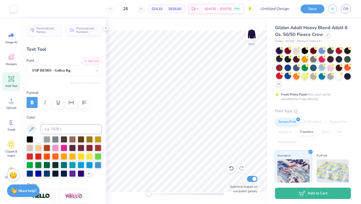
type input "5.39"
type input "2.45"
click at [289, 76] on div at bounding box center [288, 76] width 7 height 7
click at [287, 69] on div at bounding box center [288, 67] width 7 height 7
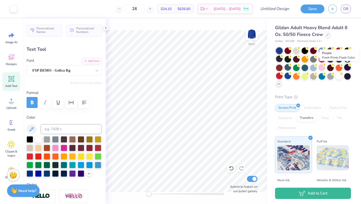
click at [347, 67] on div at bounding box center [348, 67] width 7 height 7
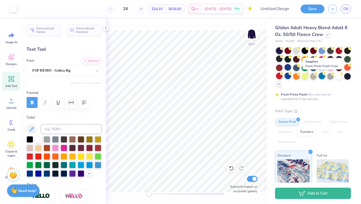
click at [321, 78] on div at bounding box center [322, 76] width 7 height 7
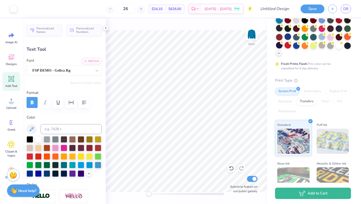
scroll to position [81, 0]
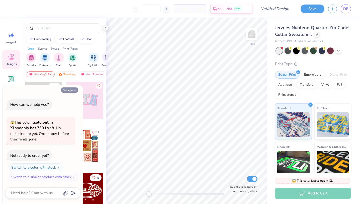
click at [71, 92] on button "Collapse" at bounding box center [69, 89] width 17 height 5
type textarea "x"
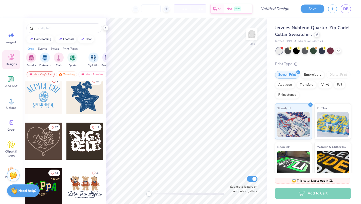
scroll to position [147, 0]
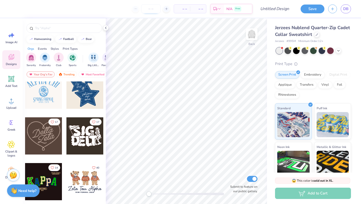
click at [151, 11] on input "number" at bounding box center [151, 8] width 20 height 9
type input "6"
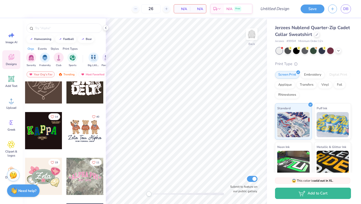
scroll to position [172, 0]
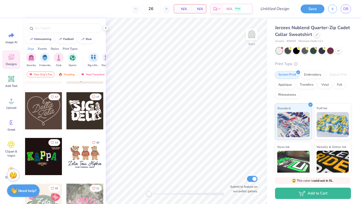
type input "26"
click at [42, 108] on div at bounding box center [43, 110] width 37 height 37
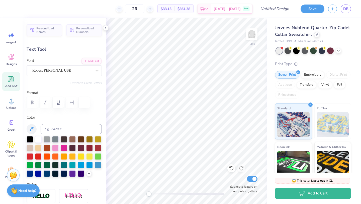
scroll to position [0, 0]
type textarea "THO"
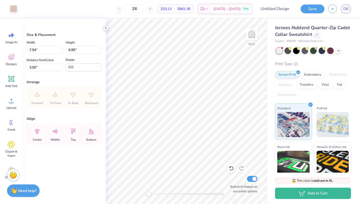
click at [106, 27] on polyline at bounding box center [105, 28] width 1 height 2
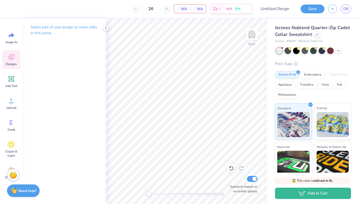
click at [11, 63] on span "Designs" at bounding box center [11, 64] width 11 height 4
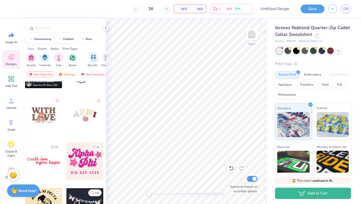
scroll to position [945, 0]
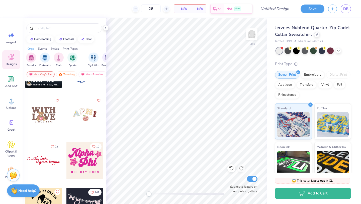
click at [44, 116] on div at bounding box center [43, 114] width 37 height 37
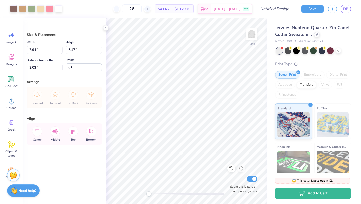
type input "5.00"
type input "3.25"
type input "2.92"
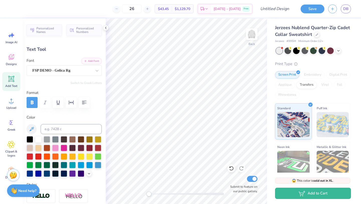
type textarea "Mini"
type input "1.12"
type input "1.31"
type input "3.09"
type textarea "TH"
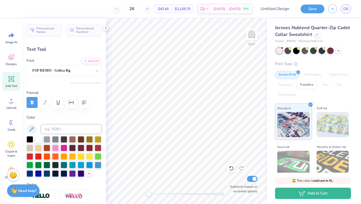
type input "2.53"
type input "1.34"
type textarea "N"
click at [232, 170] on icon at bounding box center [231, 168] width 4 height 5
click at [231, 169] on icon at bounding box center [231, 168] width 5 height 5
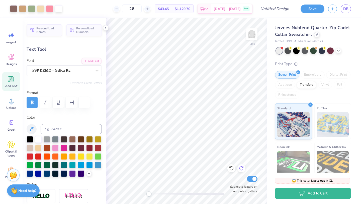
click at [243, 169] on icon at bounding box center [241, 168] width 4 height 5
type input "3.19"
click at [11, 107] on span "Upload" at bounding box center [11, 108] width 10 height 4
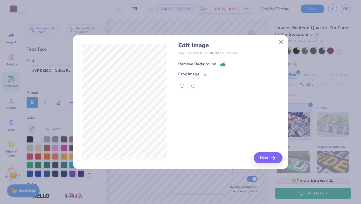
click at [197, 60] on div "Remove Background" at bounding box center [230, 63] width 104 height 6
click at [205, 64] on div "Remove Background" at bounding box center [197, 64] width 38 height 6
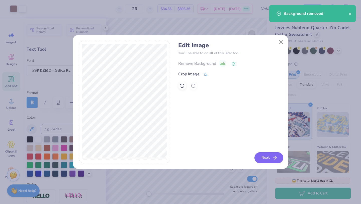
click at [272, 158] on icon "button" at bounding box center [275, 158] width 6 height 6
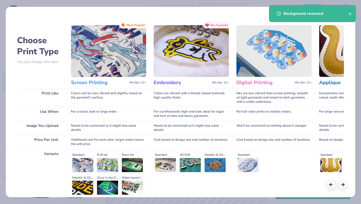
scroll to position [46, 0]
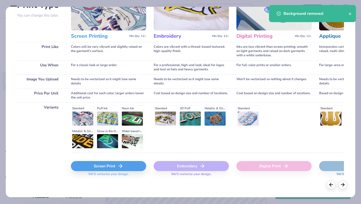
click at [110, 167] on div "Screen Print" at bounding box center [108, 166] width 75 height 10
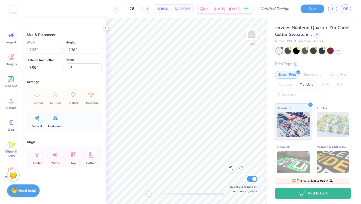
type input "2.22"
type input "2.78"
type input "7.05"
type input "1.08"
type input "1.34"
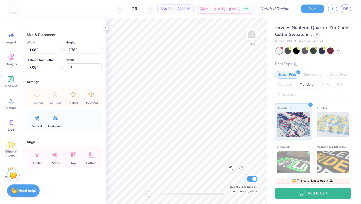
type input "3.00"
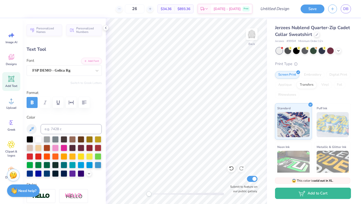
type input "3.71"
type input "0.32"
type input "4.64"
type input "3.88"
type input "1.34"
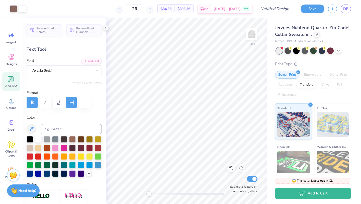
type input "1.81"
click at [39, 137] on div at bounding box center [38, 139] width 7 height 7
click at [47, 174] on div at bounding box center [47, 173] width 7 height 7
click at [39, 144] on div at bounding box center [38, 147] width 7 height 7
click at [41, 140] on div at bounding box center [38, 139] width 7 height 7
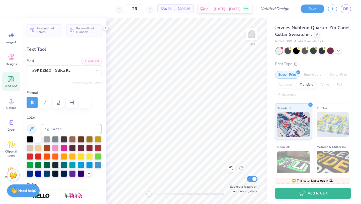
type input "2.70"
type input "3.19"
click at [38, 140] on div at bounding box center [38, 139] width 7 height 7
type input "1.34"
type input "1.35"
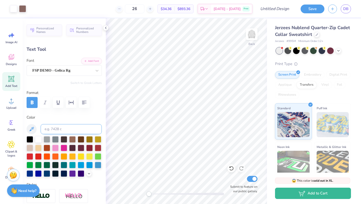
type input "3.29"
click at [40, 137] on div at bounding box center [38, 139] width 7 height 7
click at [339, 50] on icon at bounding box center [339, 50] width 4 height 4
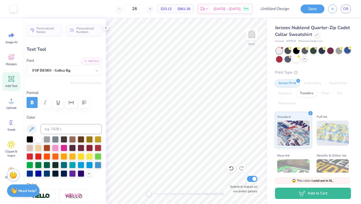
click at [349, 47] on circle at bounding box center [351, 48] width 4 height 4
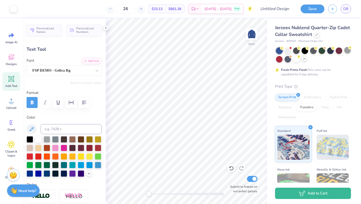
click at [332, 70] on div "Fresh Prints Flash: This color can be expedited for 5 day delivery." at bounding box center [312, 72] width 62 height 9
click at [289, 50] on div at bounding box center [288, 50] width 7 height 7
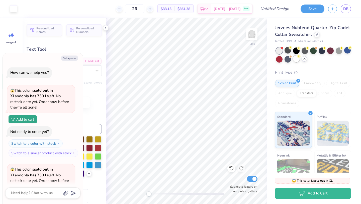
scroll to position [55, 0]
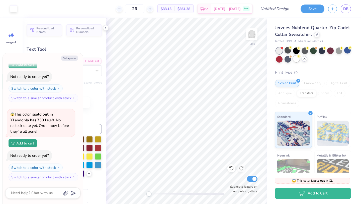
click at [296, 59] on div at bounding box center [296, 58] width 7 height 7
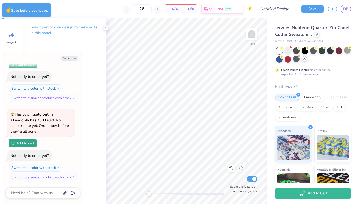
type textarea "x"
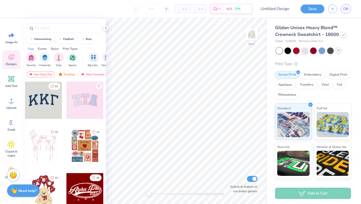
click at [339, 52] on div at bounding box center [339, 50] width 6 height 6
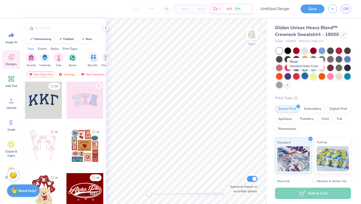
click at [303, 78] on div at bounding box center [305, 76] width 7 height 7
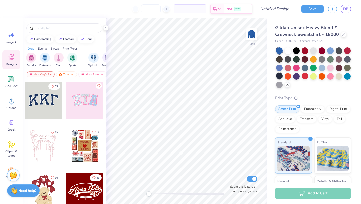
click at [279, 77] on div at bounding box center [279, 76] width 7 height 7
click at [289, 54] on div at bounding box center [313, 67] width 75 height 41
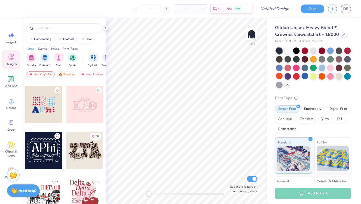
scroll to position [1553, 0]
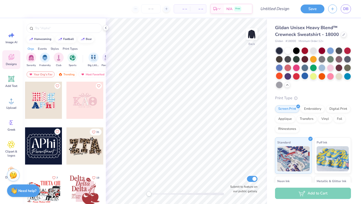
click at [44, 147] on div at bounding box center [43, 145] width 37 height 37
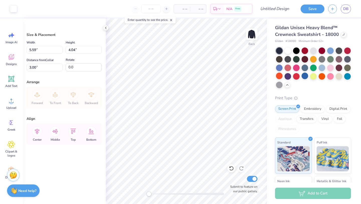
type input "9.74"
type input "7.04"
type input "12.48"
type input "9.02"
type input "2.75"
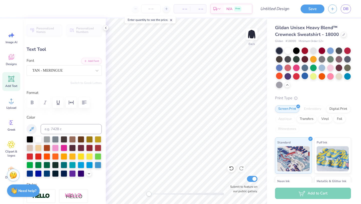
type textarea "Mini"
type input "9.34"
type input "2.17"
type input "8.14"
type textarea "Thon"
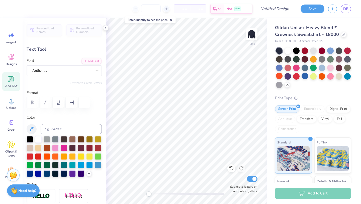
scroll to position [0, 0]
type input "3.80"
type input "1.87"
type input "8.29"
type textarea "THON"
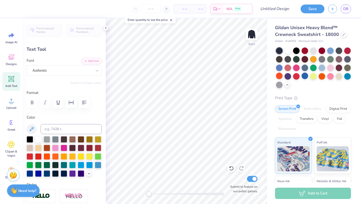
scroll to position [0, 0]
type input "7.18"
type input "2.28"
type input "7.94"
type input "7.68"
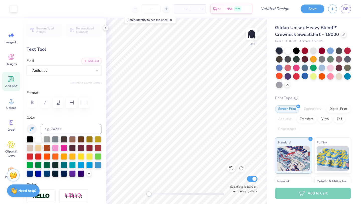
type input "3.55"
type input "4.59"
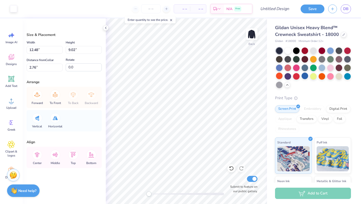
type input "12.44"
type input "9.00"
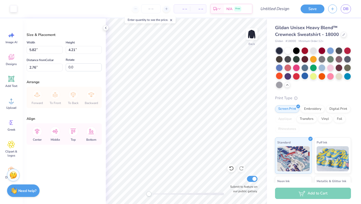
type input "5.82"
type input "4.21"
type input "3.00"
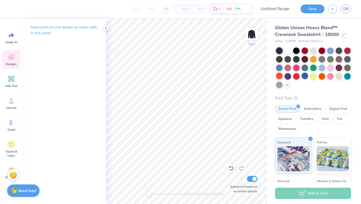
click at [13, 62] on span "Designs" at bounding box center [11, 64] width 11 height 4
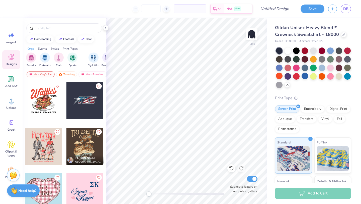
scroll to position [2925, 0]
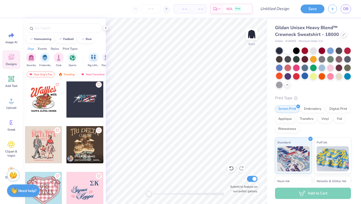
click at [44, 153] on div at bounding box center [43, 144] width 37 height 37
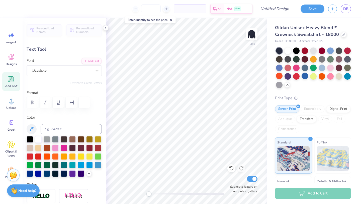
scroll to position [0, 1]
type textarea "[GEOGRAPHIC_DATA]"
type input "11.39"
type input "2.09"
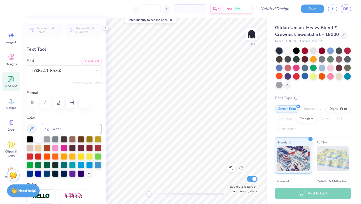
type input "4.78"
type textarea "D"
type textarea "Mini-THON"
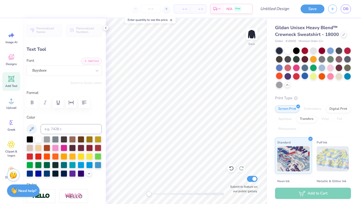
type input "4.03"
type input "1.25"
type input "7.33"
type textarea "2026"
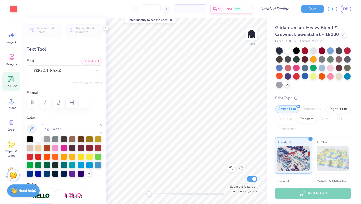
type input "9.60"
type input "0.62"
type input "17.68"
type textarea "For The Kids"
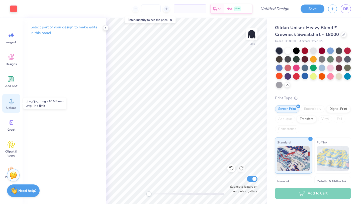
click at [12, 98] on icon at bounding box center [12, 101] width 8 height 8
click at [13, 64] on span "Designs" at bounding box center [11, 64] width 11 height 4
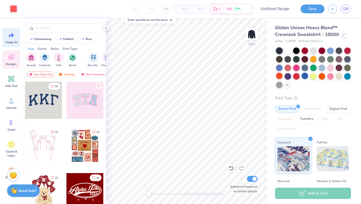
click at [12, 41] on span "Image AI" at bounding box center [12, 42] width 12 height 4
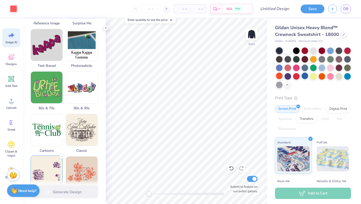
scroll to position [29, 0]
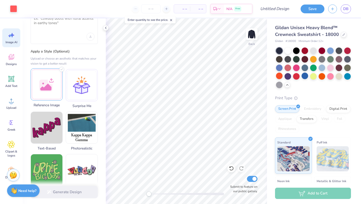
click at [50, 83] on div at bounding box center [47, 84] width 32 height 32
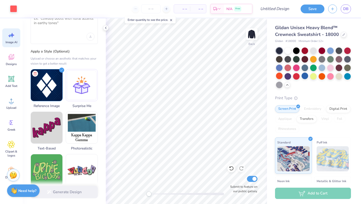
click at [62, 38] on div at bounding box center [64, 37] width 61 height 8
click at [60, 25] on textarea at bounding box center [64, 22] width 61 height 13
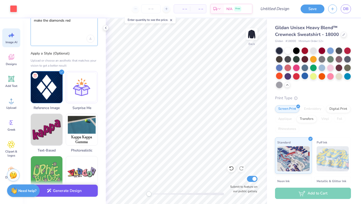
type textarea "make the diamonds red"
click at [85, 188] on button "Generate Design" at bounding box center [64, 190] width 67 height 12
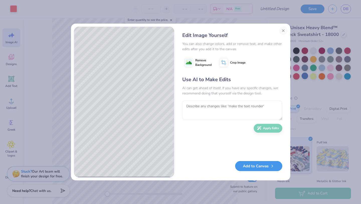
click at [251, 169] on button "Add to Canvas" at bounding box center [258, 166] width 47 height 10
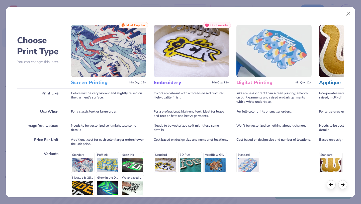
scroll to position [46, 0]
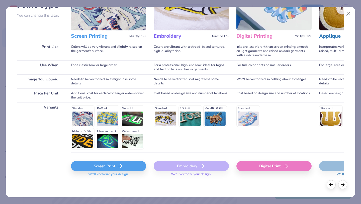
click at [104, 169] on div "Screen Print" at bounding box center [108, 166] width 75 height 10
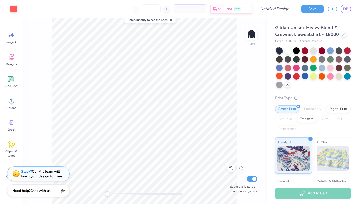
scroll to position [0, 0]
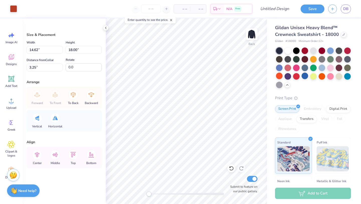
type input "8.48"
type input "10.44"
type input "6.82"
type input "8.40"
type input "7.60"
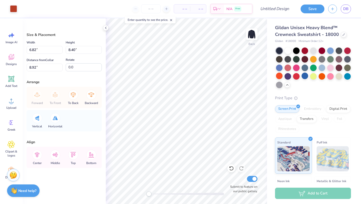
click at [18, 6] on div "Art colors – – Per Item – – Total Est. Delivery N/A Free Design Title Save DB" at bounding box center [180, 9] width 361 height 18
click at [14, 7] on div at bounding box center [13, 8] width 7 height 7
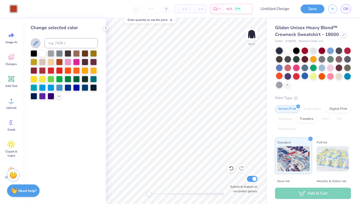
click at [35, 41] on icon at bounding box center [36, 43] width 6 height 6
click at [38, 42] on icon at bounding box center [36, 43] width 4 height 4
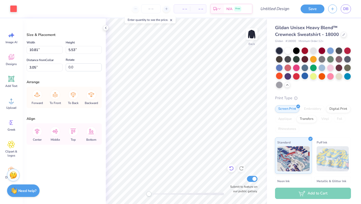
type input "7.31"
type input "12.88"
type input "6.59"
type input "6.25"
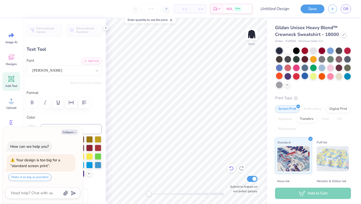
type textarea "x"
type input "4.59"
type input "1.50"
type input "11.34"
type textarea "x"
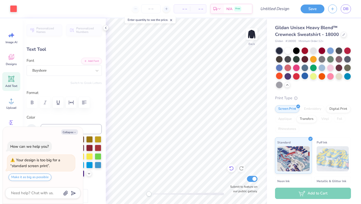
type input "11.50"
type textarea "x"
type input "3.46"
type input "0.62"
type input "12.84"
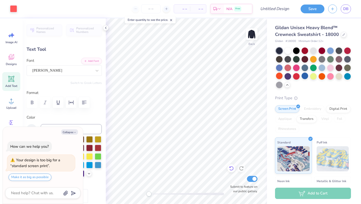
type textarea "x"
type input "13.00"
type textarea "x"
type input "6.11"
type input "1.09"
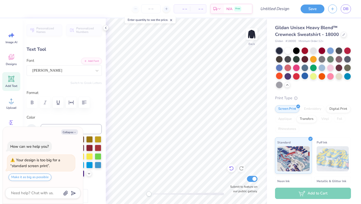
type input "12.53"
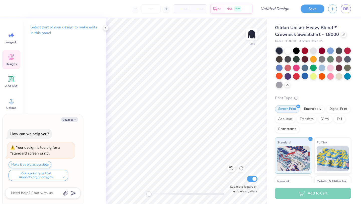
click at [10, 55] on icon at bounding box center [12, 57] width 8 height 8
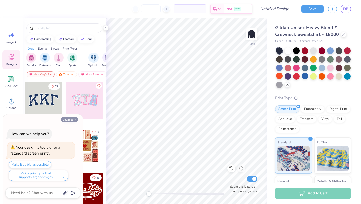
click at [74, 119] on icon "button" at bounding box center [75, 119] width 3 height 3
type textarea "x"
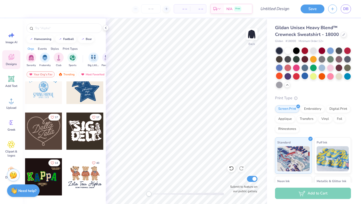
scroll to position [154, 0]
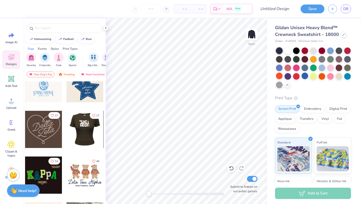
click at [94, 130] on div at bounding box center [84, 129] width 111 height 37
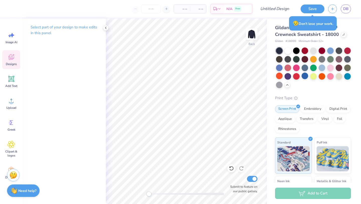
click at [12, 59] on icon at bounding box center [12, 57] width 6 height 6
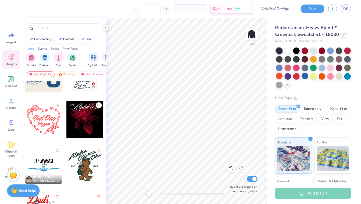
scroll to position [3134, 0]
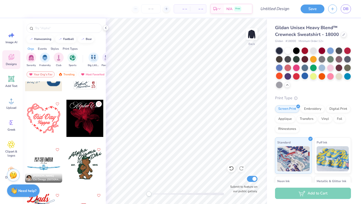
click at [47, 117] on div at bounding box center [43, 118] width 37 height 37
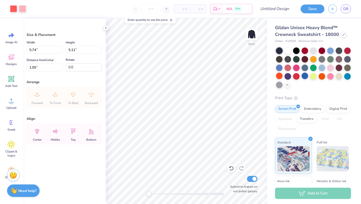
type input "5.74"
type input "5.11"
type input "1.05"
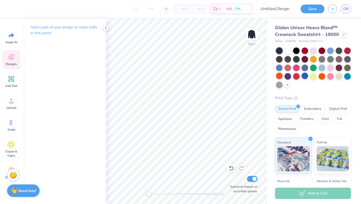
click at [16, 55] on div "Designs" at bounding box center [11, 59] width 18 height 19
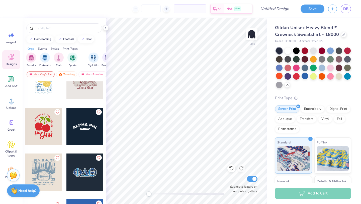
scroll to position [3950, 0]
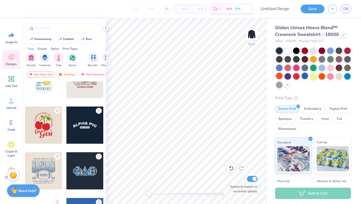
click at [82, 132] on div at bounding box center [85, 124] width 37 height 37
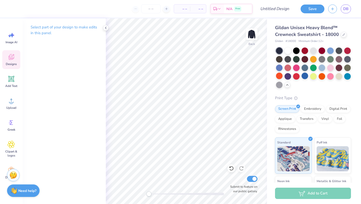
click at [13, 60] on icon at bounding box center [12, 57] width 8 height 8
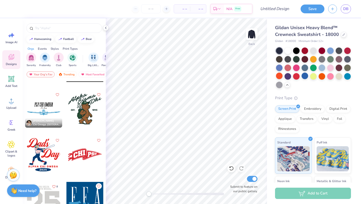
scroll to position [3192, 0]
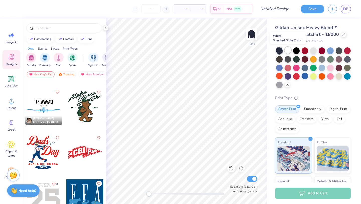
click at [287, 52] on div at bounding box center [288, 50] width 7 height 7
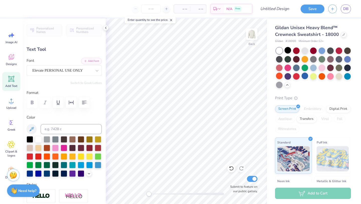
type textarea "UDHS"
type input "7.35"
type input "3.84"
type input "3.35"
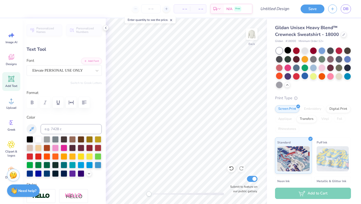
type textarea "Mini"
type input "5.11"
type input "3.40"
type input "4.01"
type textarea "THON"
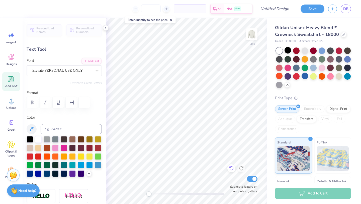
click at [232, 169] on icon at bounding box center [231, 168] width 5 height 5
click at [232, 168] on icon at bounding box center [231, 168] width 5 height 5
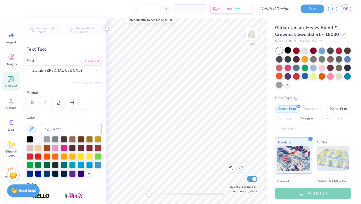
click at [232, 168] on icon at bounding box center [231, 168] width 5 height 5
click at [107, 27] on icon at bounding box center [106, 28] width 4 height 4
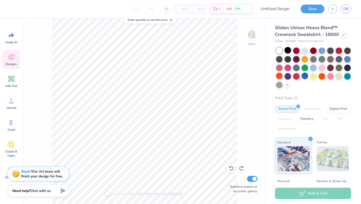
click at [7, 58] on div "Designs" at bounding box center [11, 59] width 18 height 19
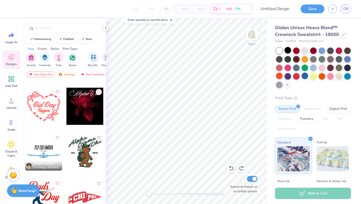
scroll to position [3146, 0]
click at [82, 150] on div at bounding box center [85, 151] width 37 height 37
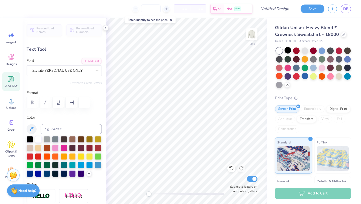
type textarea "N"
type textarea "Mini"
type input "7.35"
type input "3.84"
type input "3.35"
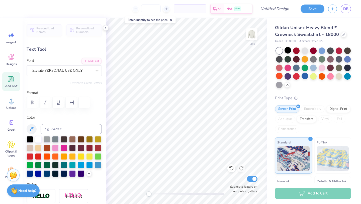
type textarea "THON"
type input "5.11"
type input "3.40"
type input "4.01"
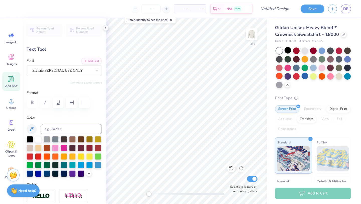
type input "0.0"
type input "1.69"
type input "0.66"
type input "9.15"
type textarea "Upper"
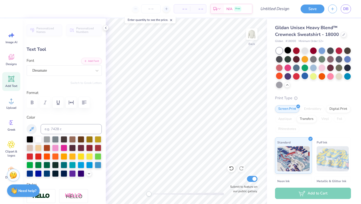
scroll to position [0, 0]
type input "2.03"
type input "0.68"
type input "9.13"
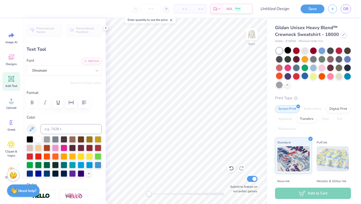
type textarea "Dublin"
type input "0.89"
type input "0.65"
type input "6.13"
type input "-21.3"
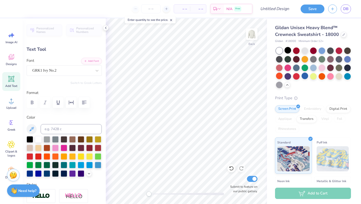
type textarea "FTK"
type input "0.95"
type input "0.59"
type input "6.15"
type textarea "F"
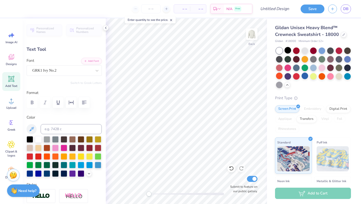
type textarea "F"
type textarea "ftk"
type input "6.03"
type input "4.04"
type input "2.71"
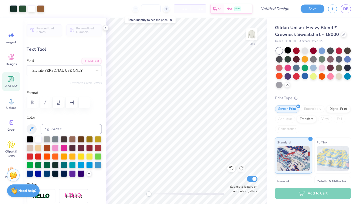
type input "0.0"
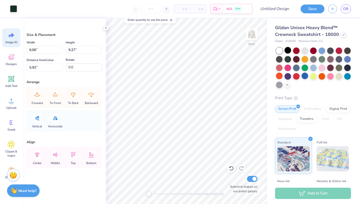
click at [17, 43] on span "Image AI" at bounding box center [12, 42] width 12 height 4
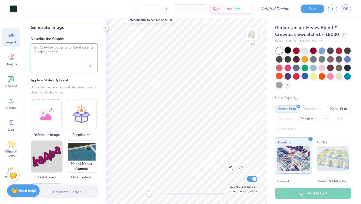
click at [55, 55] on textarea at bounding box center [64, 51] width 61 height 13
click at [12, 93] on div "Image AI Designs Add Text Upload Greek Clipart & logos Decorate" at bounding box center [11, 105] width 18 height 154
click at [12, 99] on icon at bounding box center [12, 101] width 8 height 8
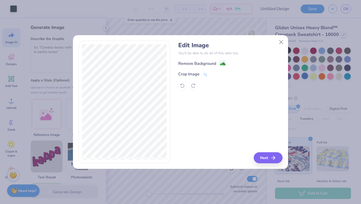
click at [198, 60] on div "Remove Background" at bounding box center [230, 63] width 104 height 6
click at [206, 64] on div "Remove Background" at bounding box center [197, 64] width 38 height 6
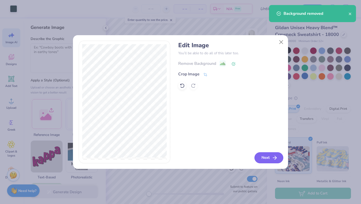
click at [269, 159] on button "Next" at bounding box center [269, 157] width 29 height 11
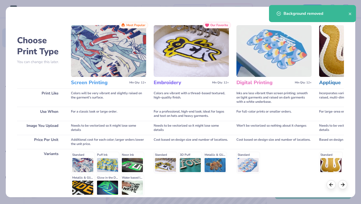
scroll to position [46, 0]
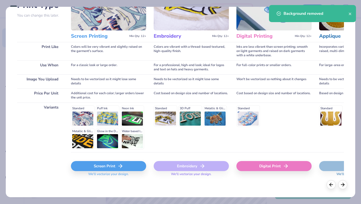
click at [119, 168] on icon at bounding box center [120, 166] width 6 height 6
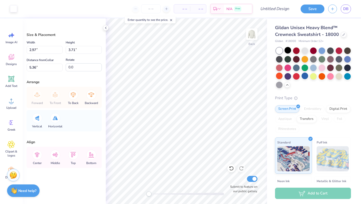
type input "2.97"
type input "3.71"
type input "0.97"
type input "1.21"
type input "9.17"
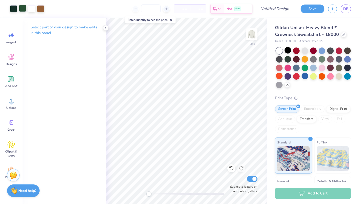
click at [24, 10] on div at bounding box center [22, 8] width 7 height 7
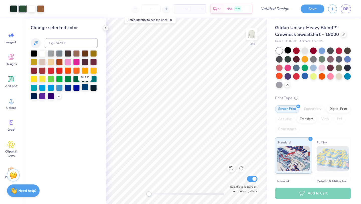
click at [86, 87] on div at bounding box center [85, 87] width 7 height 7
click at [278, 85] on div at bounding box center [279, 84] width 7 height 7
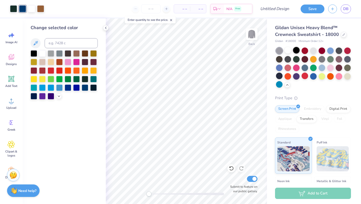
click at [297, 49] on div at bounding box center [296, 50] width 7 height 7
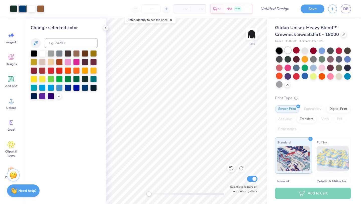
click at [290, 51] on div at bounding box center [288, 50] width 7 height 7
click at [34, 39] on button at bounding box center [36, 43] width 10 height 10
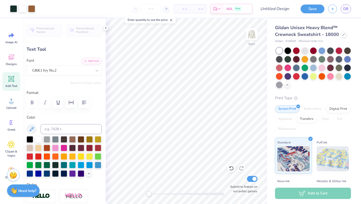
type input "0.50"
type input "0.33"
type input "6.27"
type input "-21.3"
click at [232, 171] on div at bounding box center [232, 168] width 8 height 8
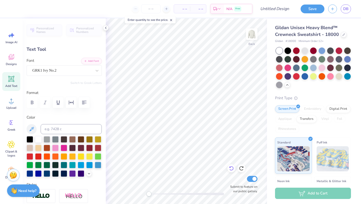
type input "0.91"
type input "0.60"
type input "6.13"
type input "0.0"
click at [229, 168] on icon at bounding box center [231, 168] width 5 height 5
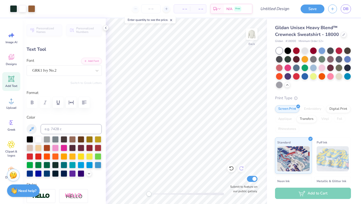
click at [229, 169] on icon at bounding box center [231, 168] width 5 height 5
click at [230, 168] on icon at bounding box center [230, 167] width 1 height 1
click at [240, 168] on icon at bounding box center [241, 168] width 4 height 5
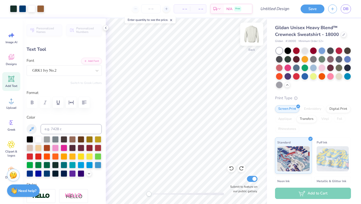
click at [250, 36] on img at bounding box center [252, 34] width 20 height 20
click at [146, 9] on input "number" at bounding box center [151, 8] width 20 height 9
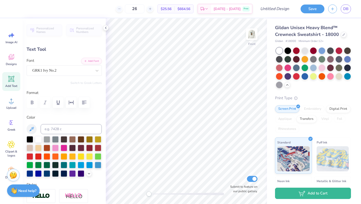
type input "26"
click at [254, 35] on img at bounding box center [252, 34] width 20 height 20
click at [254, 32] on img at bounding box center [252, 34] width 20 height 20
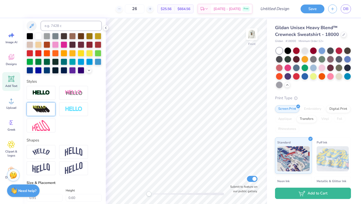
scroll to position [104, 0]
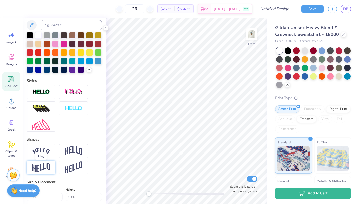
click at [42, 169] on img at bounding box center [41, 167] width 18 height 10
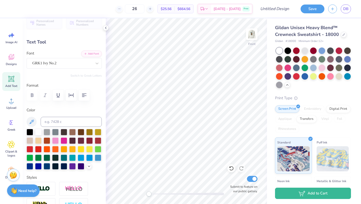
scroll to position [0, 0]
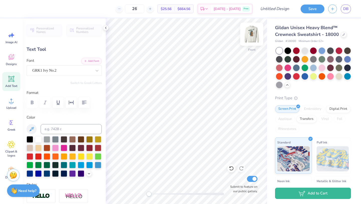
click at [257, 36] on img at bounding box center [252, 34] width 20 height 20
click at [12, 8] on div at bounding box center [13, 8] width 7 height 7
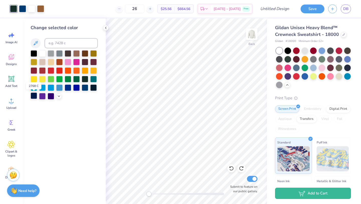
click at [31, 97] on div at bounding box center [34, 95] width 7 height 7
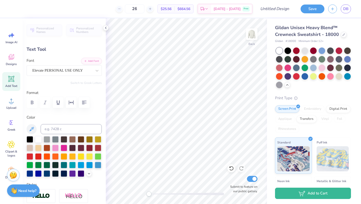
type input "0.0"
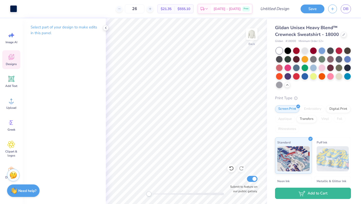
click at [11, 59] on icon at bounding box center [12, 57] width 8 height 8
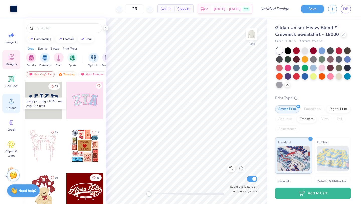
click at [14, 103] on icon at bounding box center [12, 101] width 8 height 8
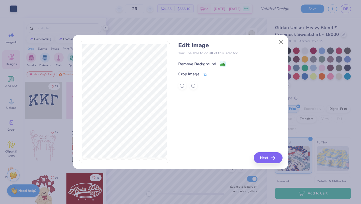
click at [207, 66] on div "Remove Background" at bounding box center [197, 64] width 38 height 6
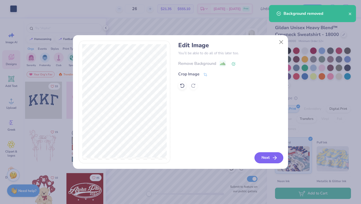
click at [272, 157] on icon "button" at bounding box center [275, 158] width 6 height 6
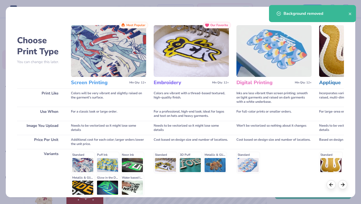
scroll to position [46, 0]
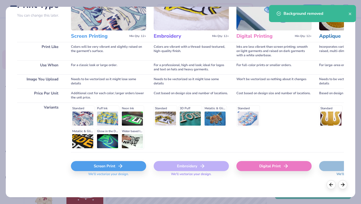
click at [105, 170] on div "Screen Print" at bounding box center [108, 166] width 75 height 10
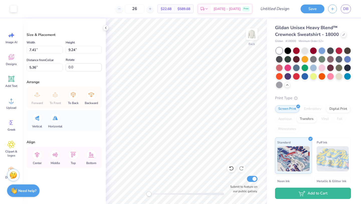
type input "7.41"
type input "9.24"
type input "6.36"
type input "7.94"
type input "5.85"
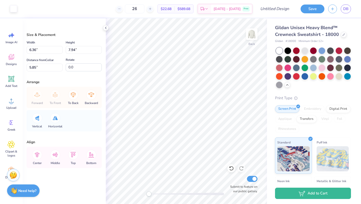
type input "4.78"
type input "5.96"
type input "6.26"
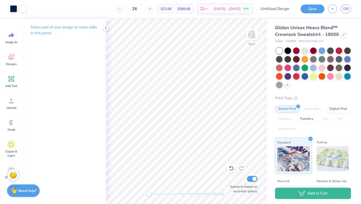
click at [22, 13] on div "Art colors" at bounding box center [13, 9] width 26 height 18
click at [22, 10] on div at bounding box center [22, 8] width 7 height 7
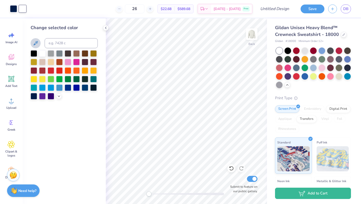
click at [35, 40] on icon at bounding box center [36, 43] width 6 height 6
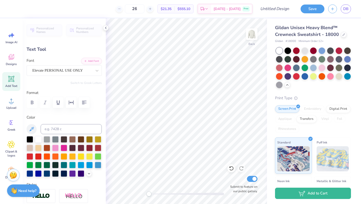
type input "6.03"
type input "4.04"
type input "2.73"
click at [12, 38] on icon at bounding box center [12, 35] width 8 height 8
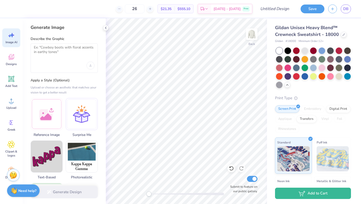
click at [51, 60] on div at bounding box center [64, 57] width 67 height 29
click at [49, 46] on textarea at bounding box center [64, 51] width 61 height 13
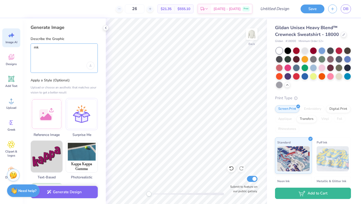
type textarea "m"
type textarea "C"
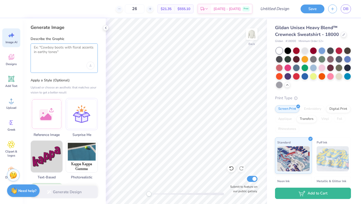
type textarea "x"
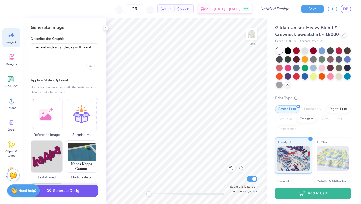
type textarea "cardinal with a hat that says ftk on it"
click at [71, 190] on button "Generate Design" at bounding box center [64, 190] width 67 height 12
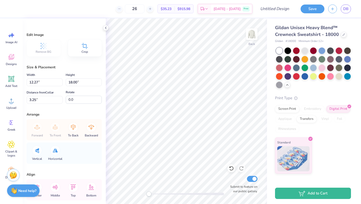
type input "5.11"
type input "7.50"
type input "4.21"
type input "6.18"
type input "7.04"
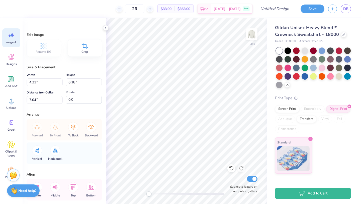
click at [15, 38] on icon at bounding box center [12, 35] width 8 height 8
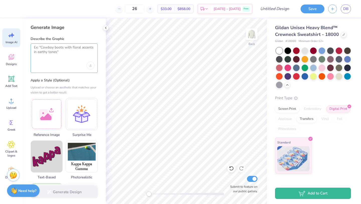
click at [53, 55] on textarea at bounding box center [64, 51] width 61 height 13
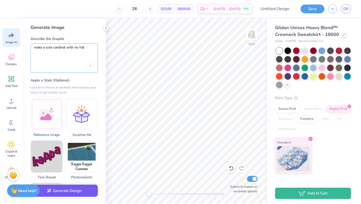
type textarea "make a cute cardinal with no hat"
click at [70, 188] on button "Generate Design" at bounding box center [64, 190] width 67 height 12
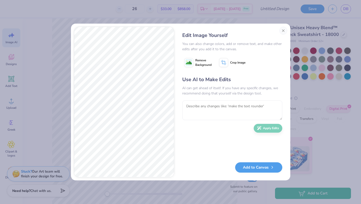
click at [195, 59] on button "Remove Background" at bounding box center [197, 62] width 31 height 13
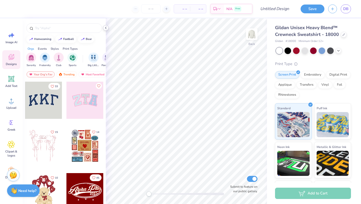
click at [105, 27] on icon at bounding box center [106, 28] width 4 height 4
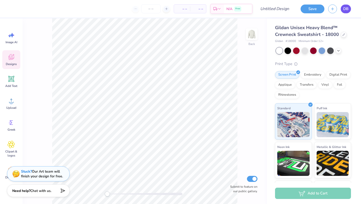
click at [345, 10] on span "DB" at bounding box center [346, 9] width 5 height 6
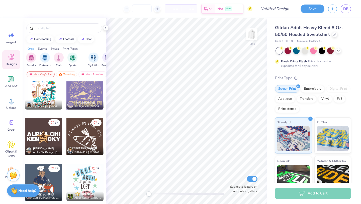
scroll to position [5035, 0]
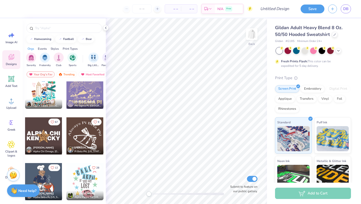
click at [25, 138] on div at bounding box center [6, 135] width 37 height 37
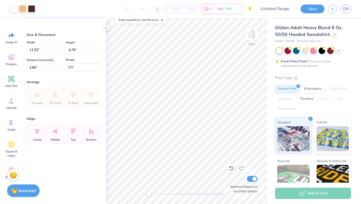
type input "11.33"
type input "4.78"
type input "2.86"
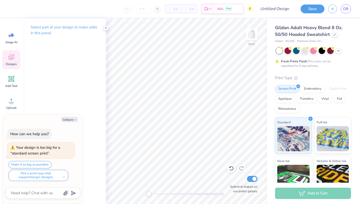
click at [9, 63] on span "Designs" at bounding box center [11, 64] width 11 height 4
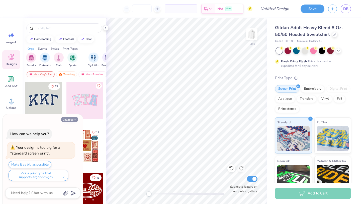
click at [70, 119] on button "Collapse" at bounding box center [69, 119] width 17 height 5
type textarea "x"
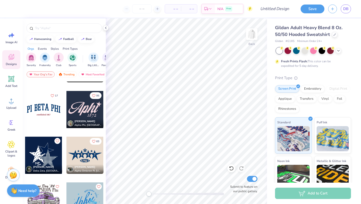
scroll to position [686, 0]
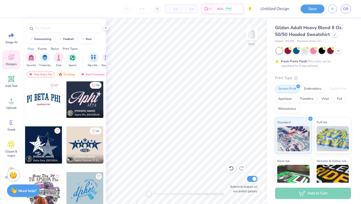
click at [49, 147] on div at bounding box center [43, 144] width 37 height 37
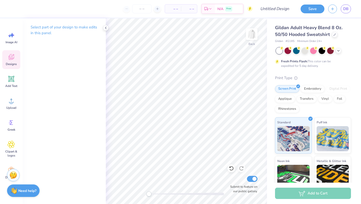
click at [12, 56] on icon at bounding box center [12, 57] width 8 height 8
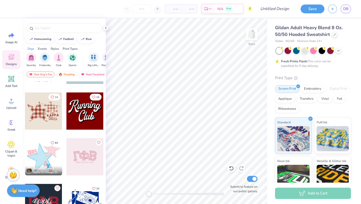
scroll to position [811, 0]
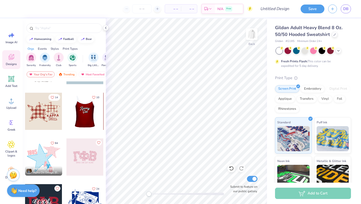
click at [85, 122] on div at bounding box center [84, 111] width 37 height 37
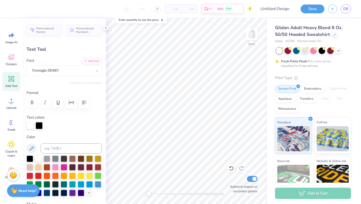
type textarea "Mini"
type input "5.24"
type input "3.93"
type input "6.26"
type textarea "THON"
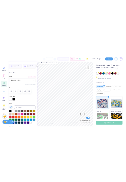
scroll to position [0, 0]
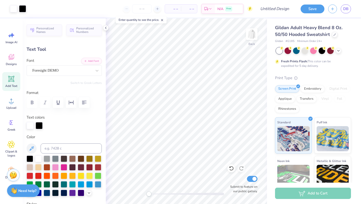
type input "0.0"
type input "11.22"
type input "5.01"
type input "5.68"
type input "-5.8"
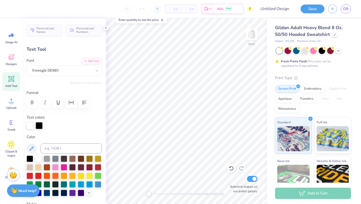
type input "7.13"
type input "4.07"
type input "3.06"
type input "0.0"
